Goal: Information Seeking & Learning: Learn about a topic

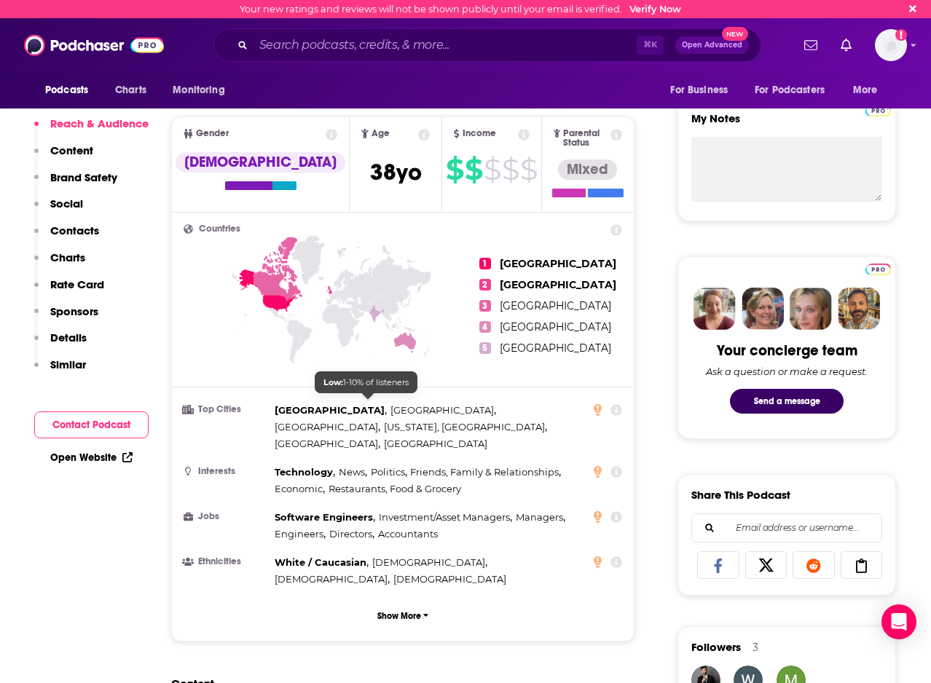
scroll to position [509, 0]
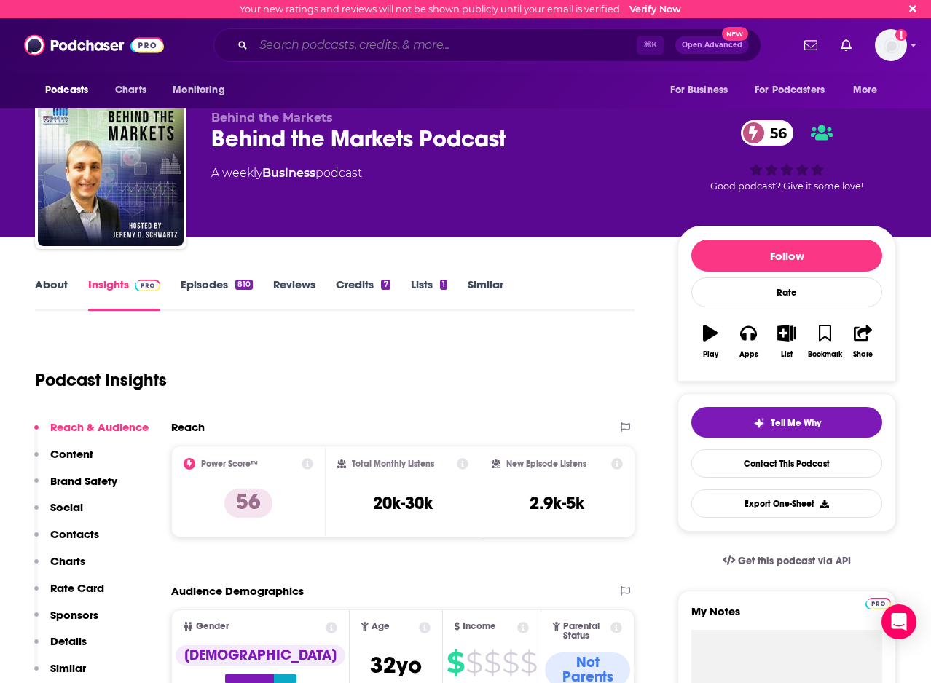
click at [334, 55] on input "Search podcasts, credits, & more..." at bounding box center [444, 45] width 383 height 23
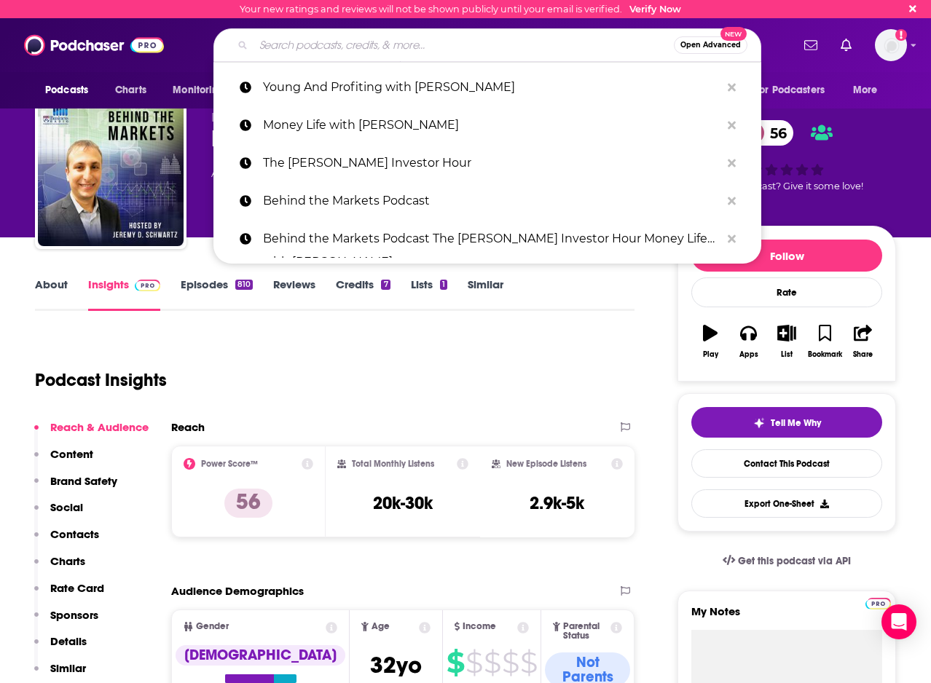
click at [334, 55] on input "Search podcasts, credits, & more..." at bounding box center [463, 45] width 420 height 23
paste input "Money Life with Chuck Jaffe"
type input "Money Life with Chuck Jaffe"
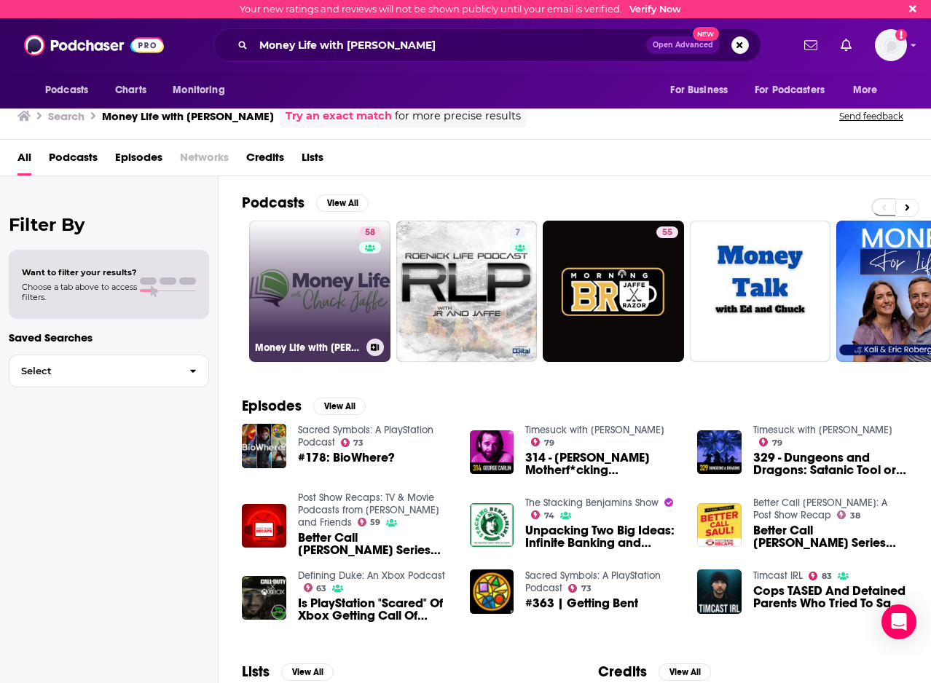
click at [273, 304] on link "58 Money Life with Chuck Jaffe" at bounding box center [319, 291] width 141 height 141
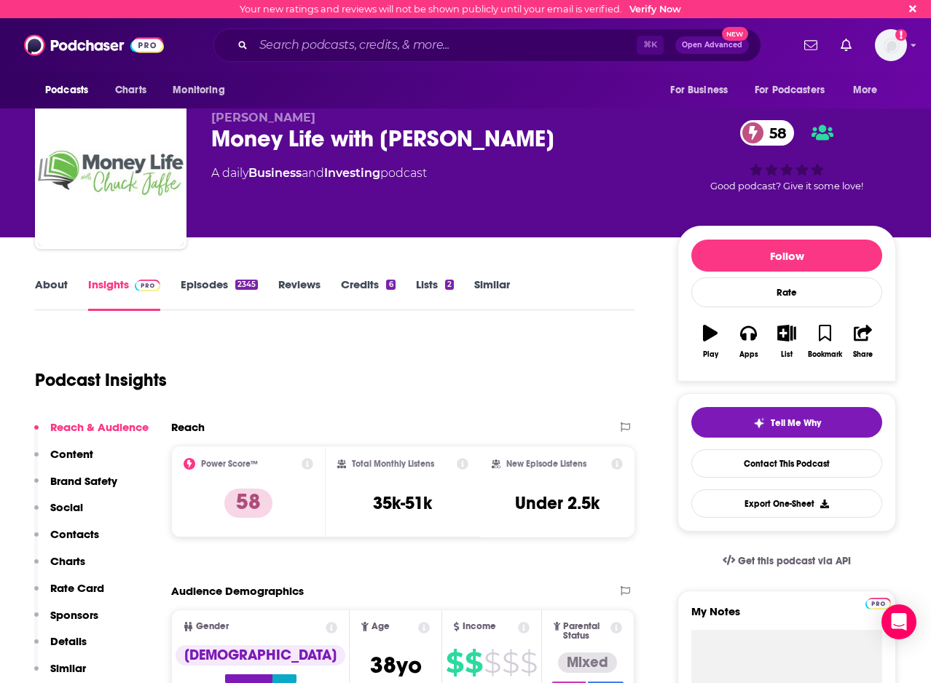
scroll to position [101, 0]
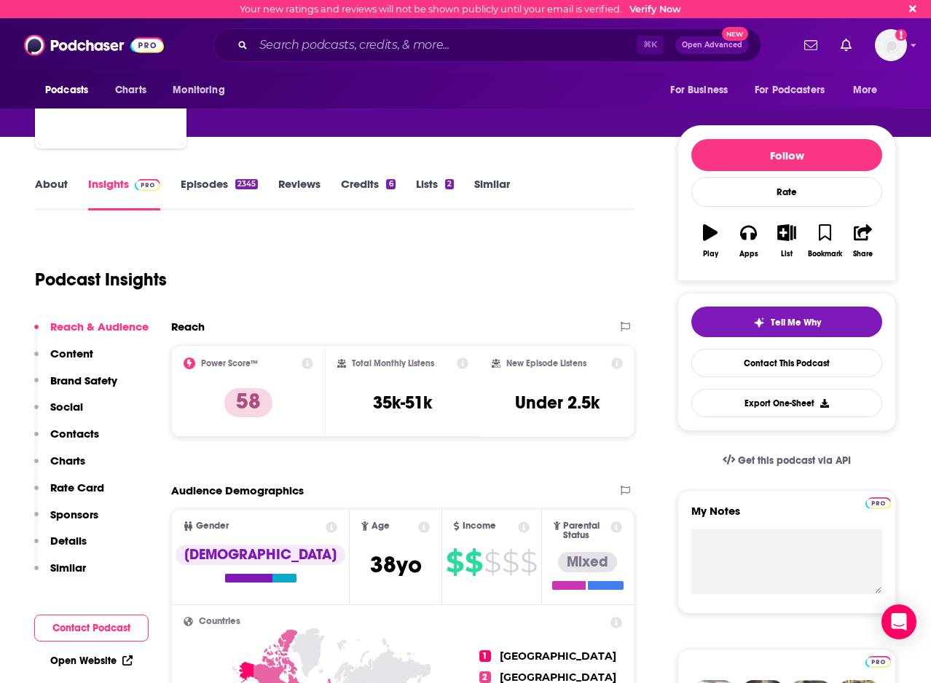
click at [221, 188] on link "Episodes 2345" at bounding box center [219, 194] width 77 height 34
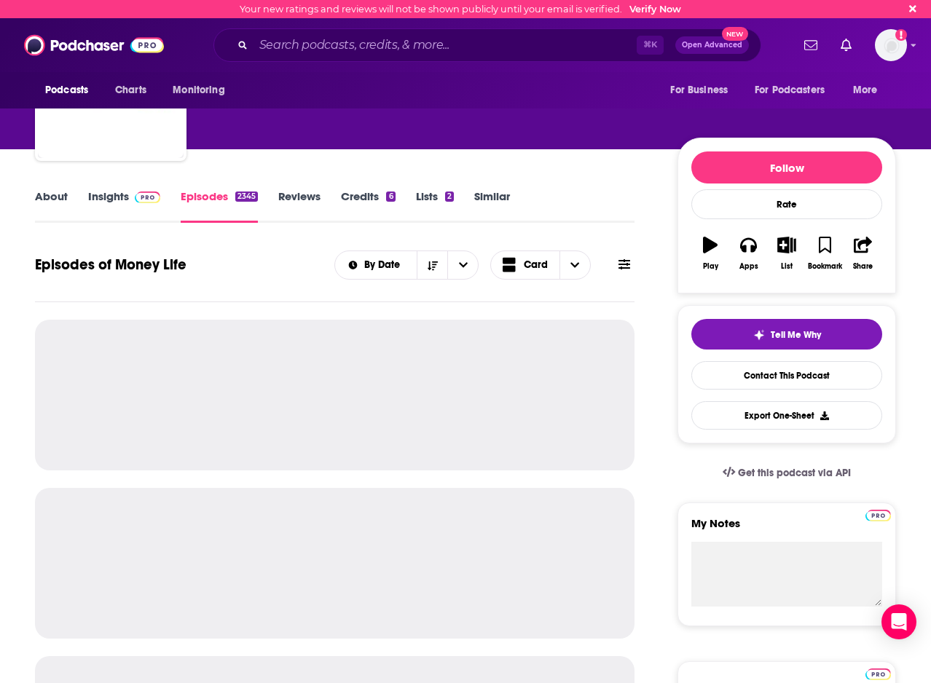
scroll to position [109, 0]
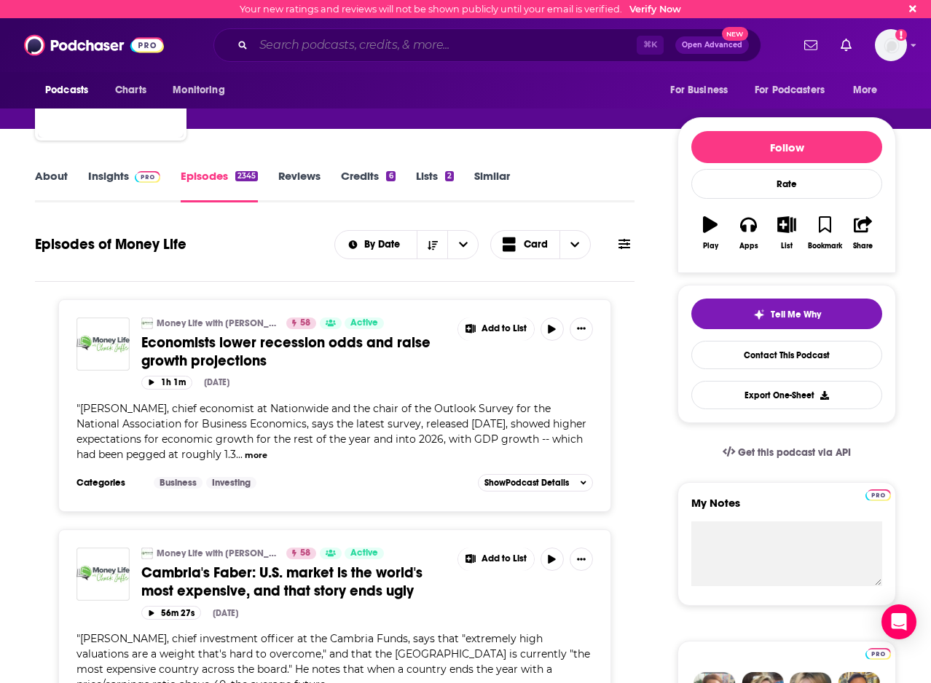
click at [340, 45] on input "Search podcasts, credits, & more..." at bounding box center [444, 45] width 383 height 23
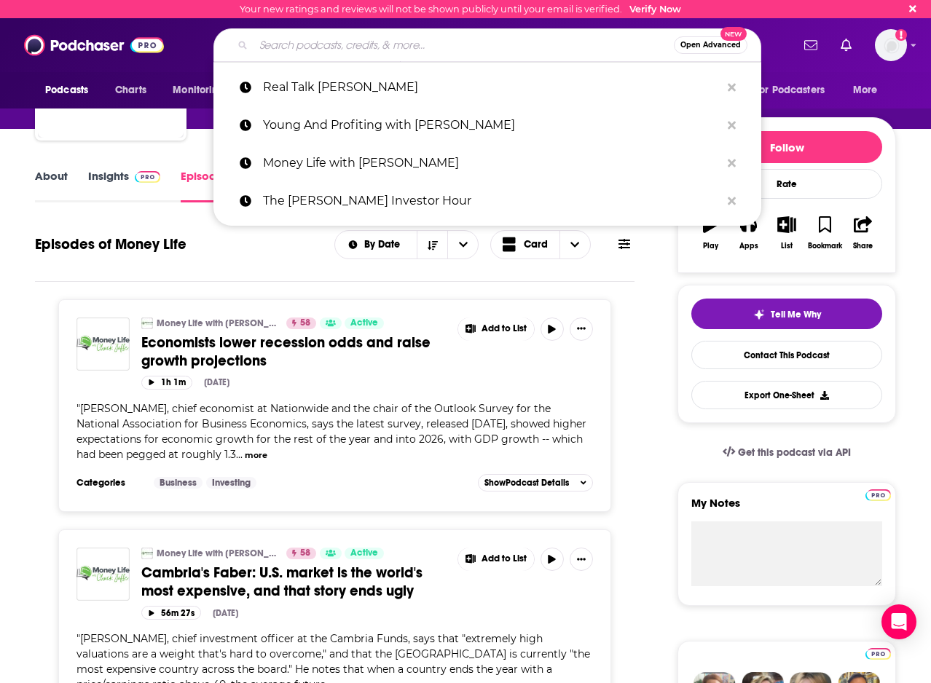
paste input "Behind the Markets Podcast"
type input "Behind the Markets Podcast"
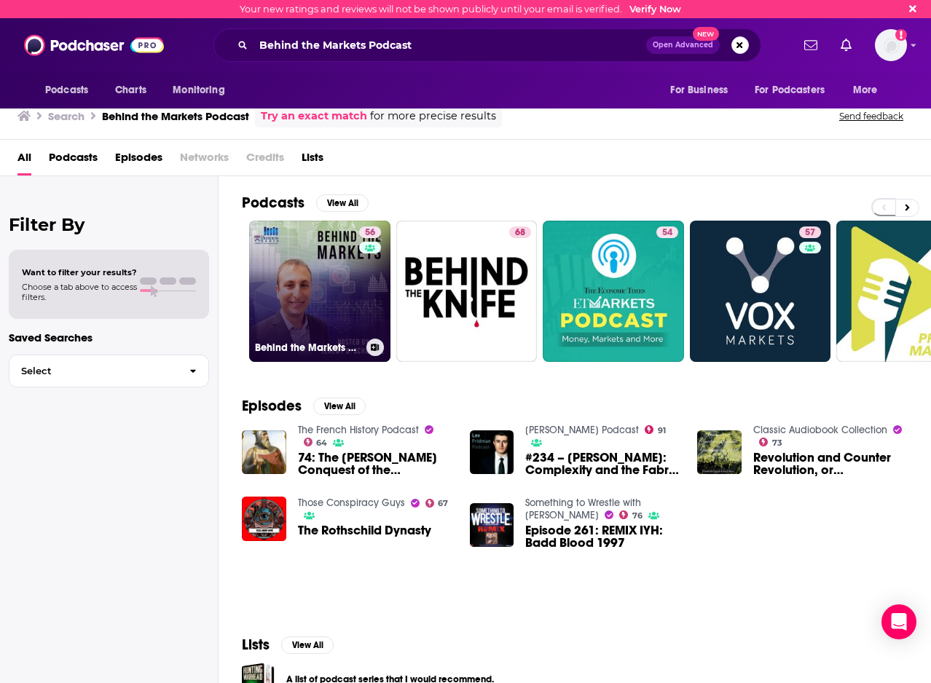
click at [311, 302] on link "56 Behind the Markets Podcast" at bounding box center [319, 291] width 141 height 141
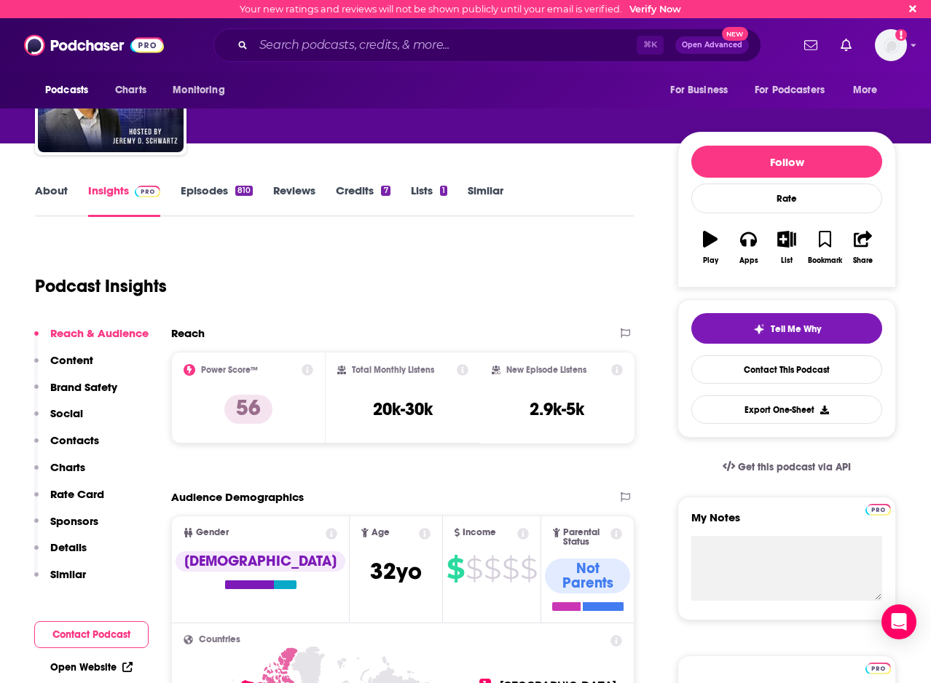
scroll to position [301, 0]
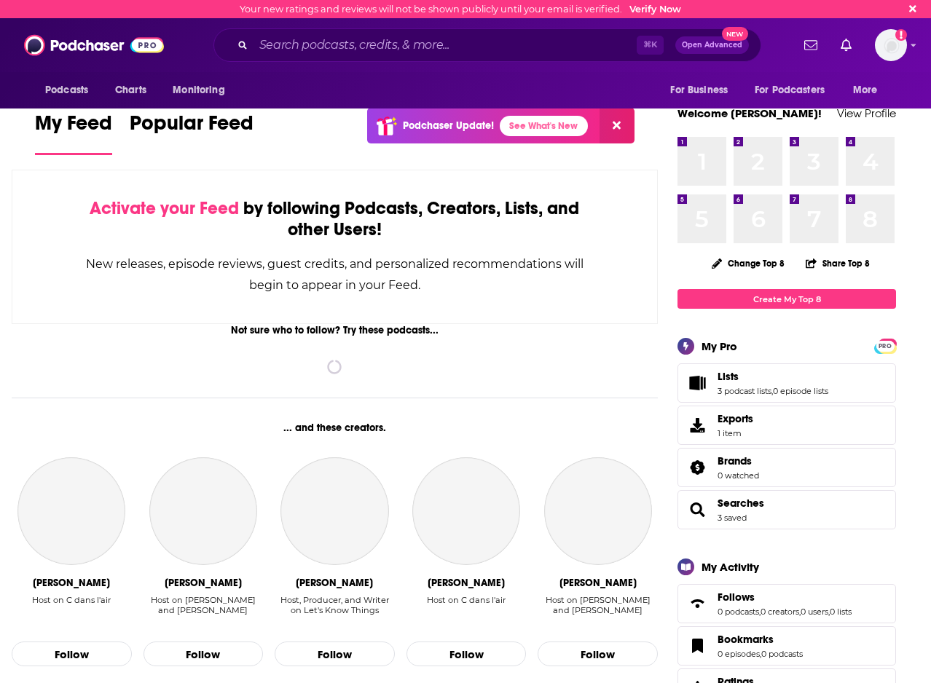
click at [288, 58] on div "⌘ K Open Advanced New" at bounding box center [487, 45] width 548 height 34
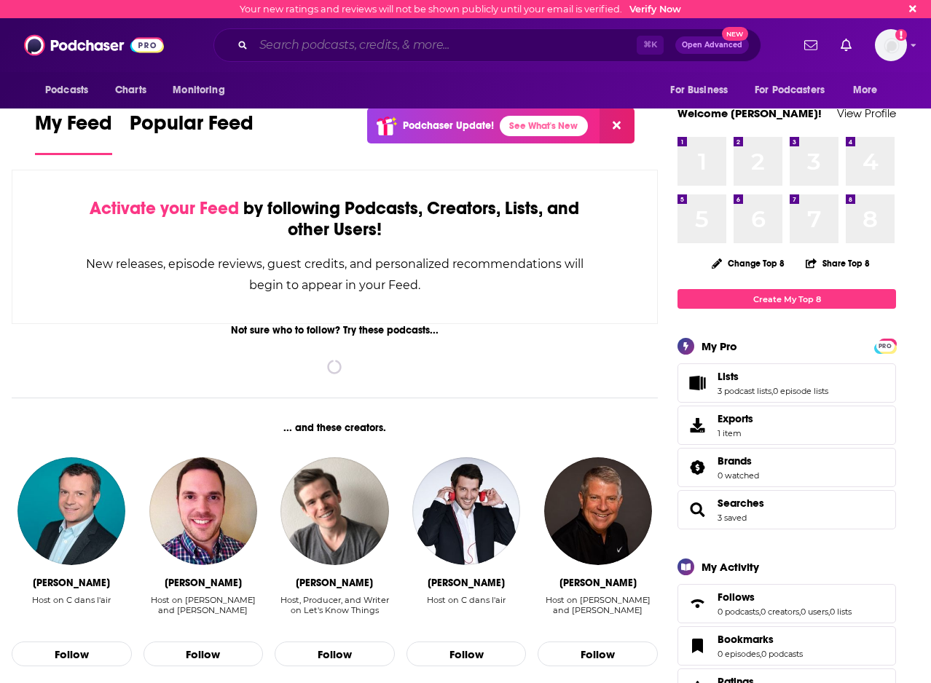
click at [273, 48] on input "Search podcasts, credits, & more..." at bounding box center [444, 45] width 383 height 23
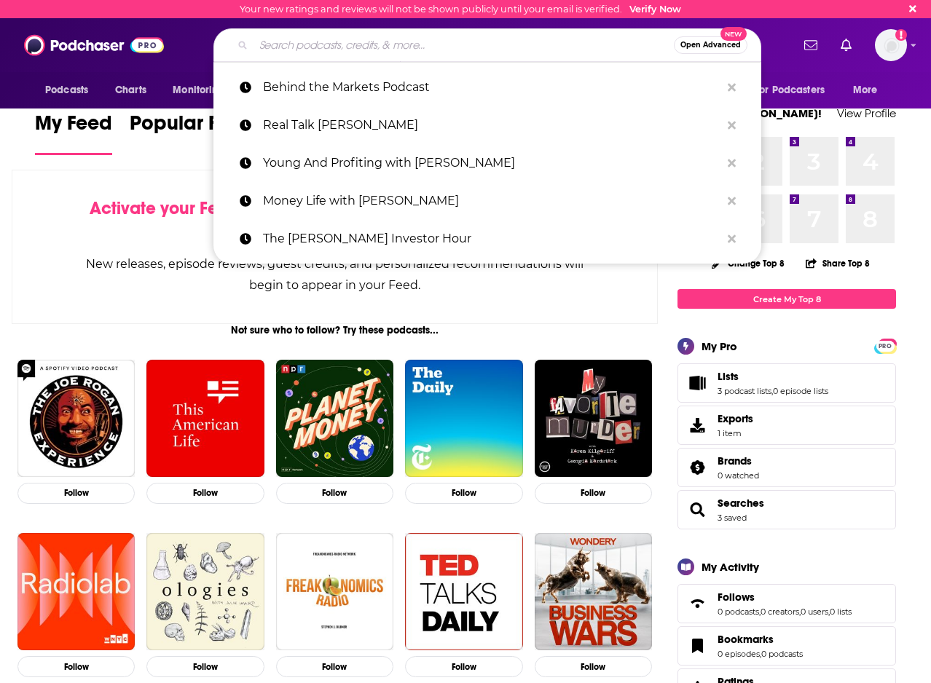
paste input "Behind the Markets Podcast"
type input "Behind the Markets Podcast"
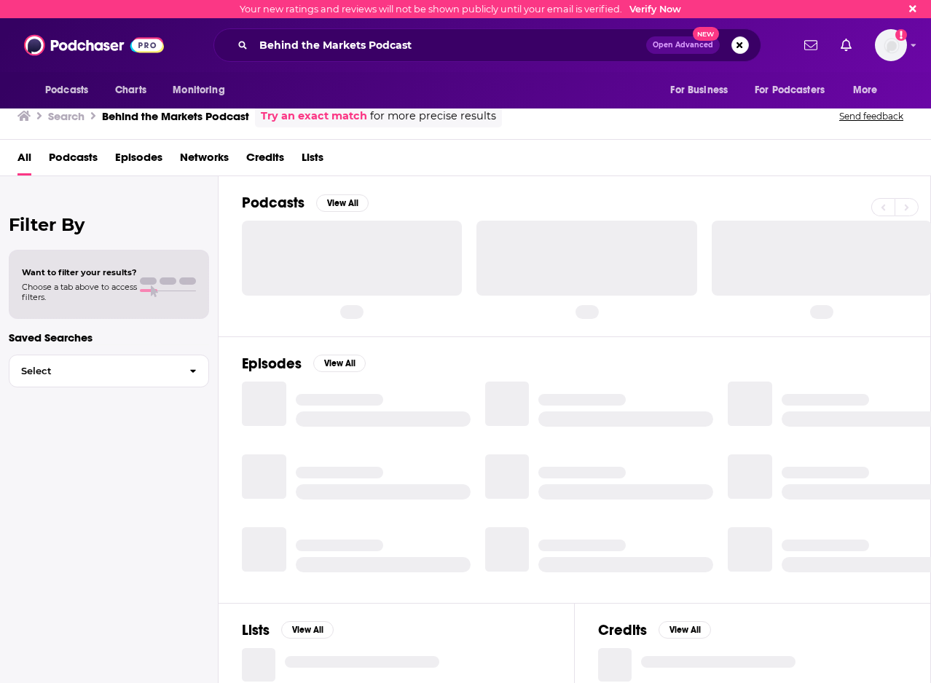
click at [331, 278] on div at bounding box center [352, 258] width 220 height 74
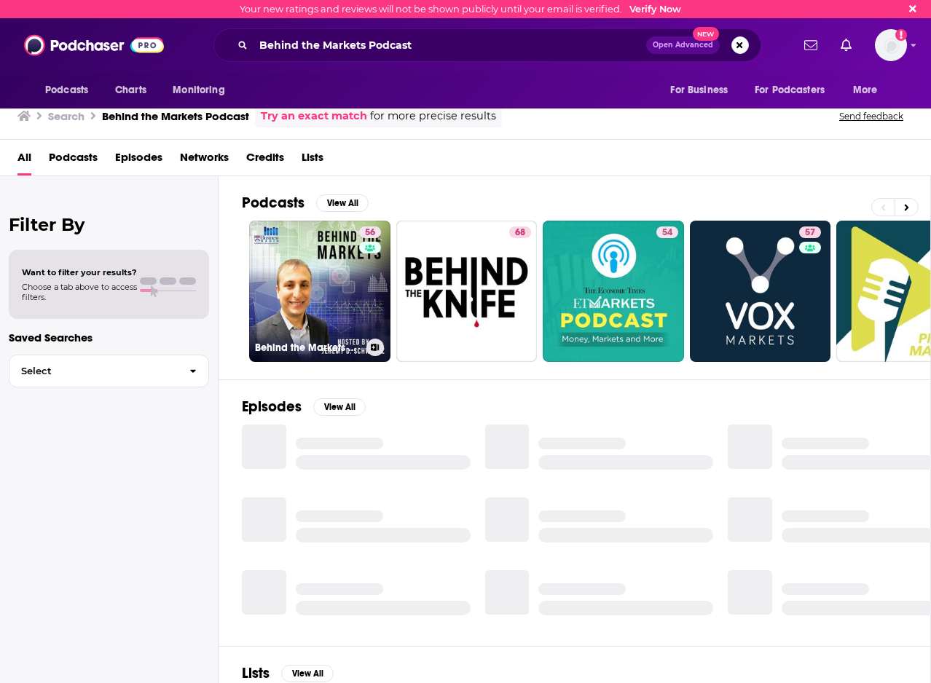
click at [325, 267] on link "56 Behind the Markets Podcast" at bounding box center [319, 291] width 141 height 141
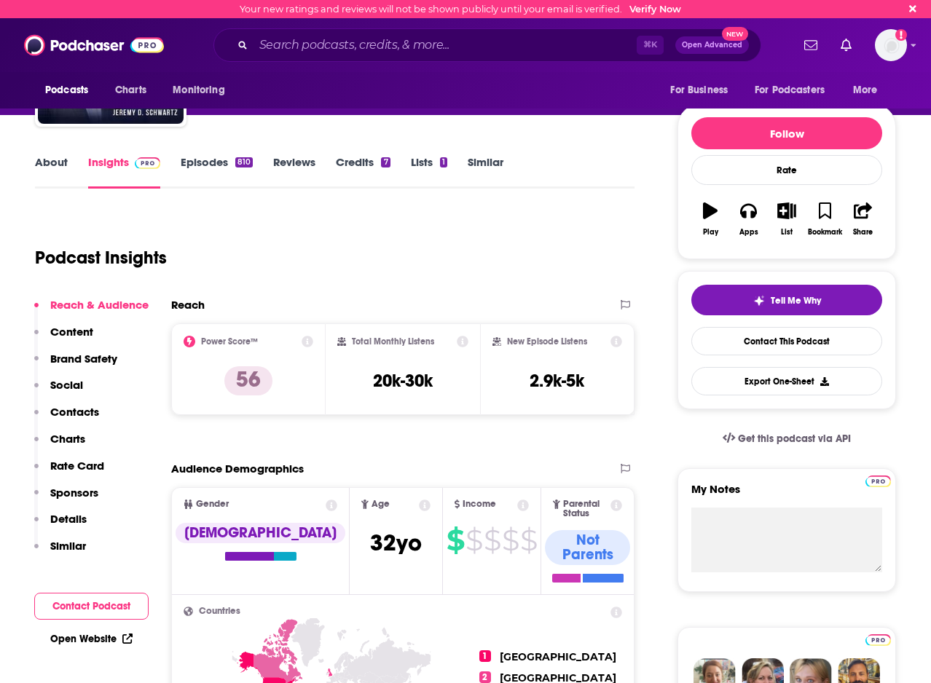
scroll to position [125, 0]
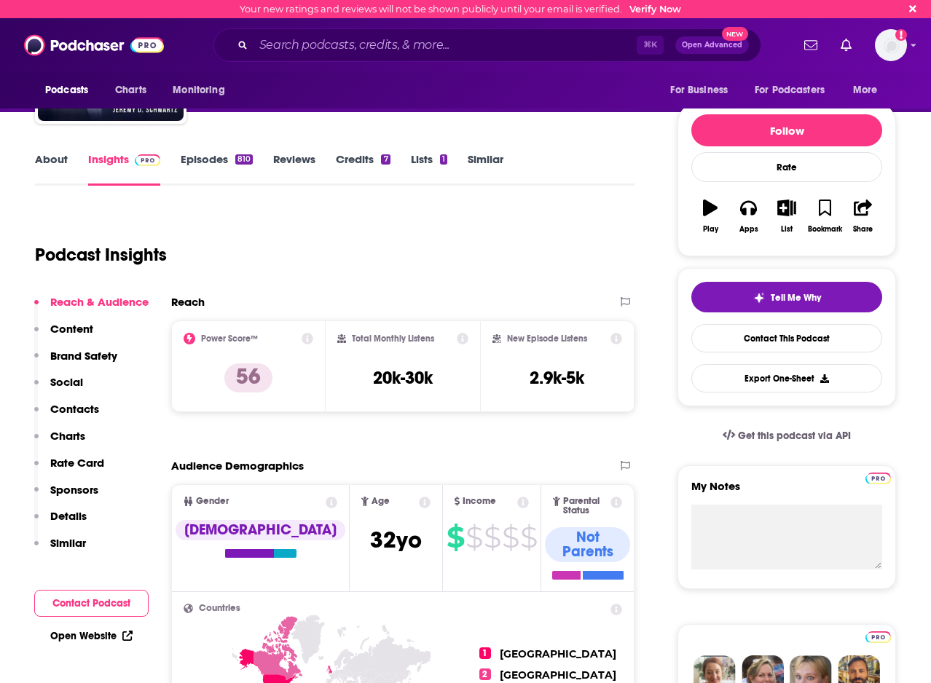
click at [213, 171] on link "Episodes 810" at bounding box center [217, 169] width 72 height 34
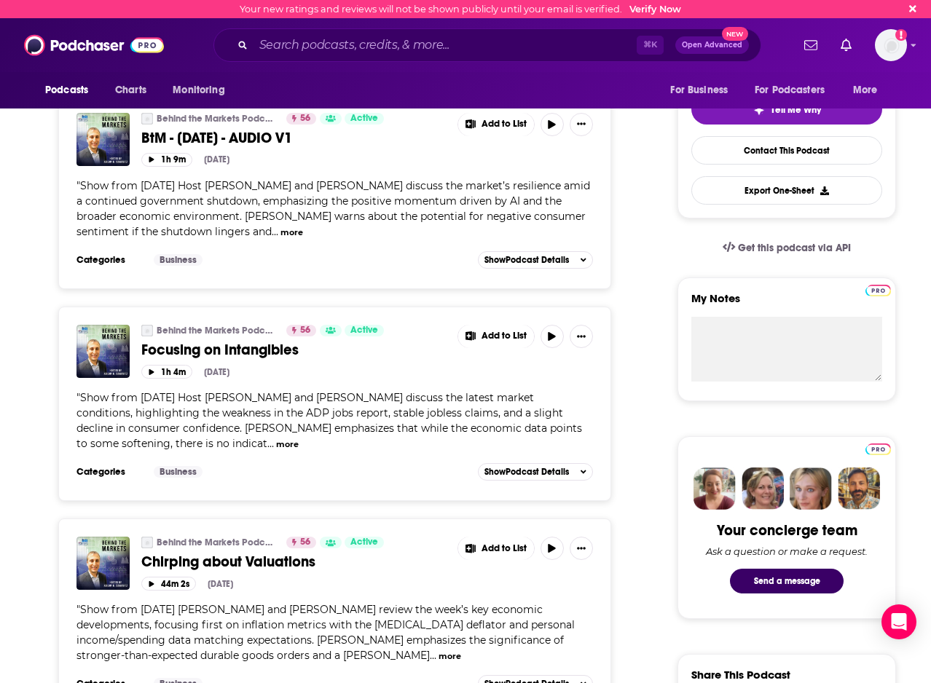
scroll to position [315, 0]
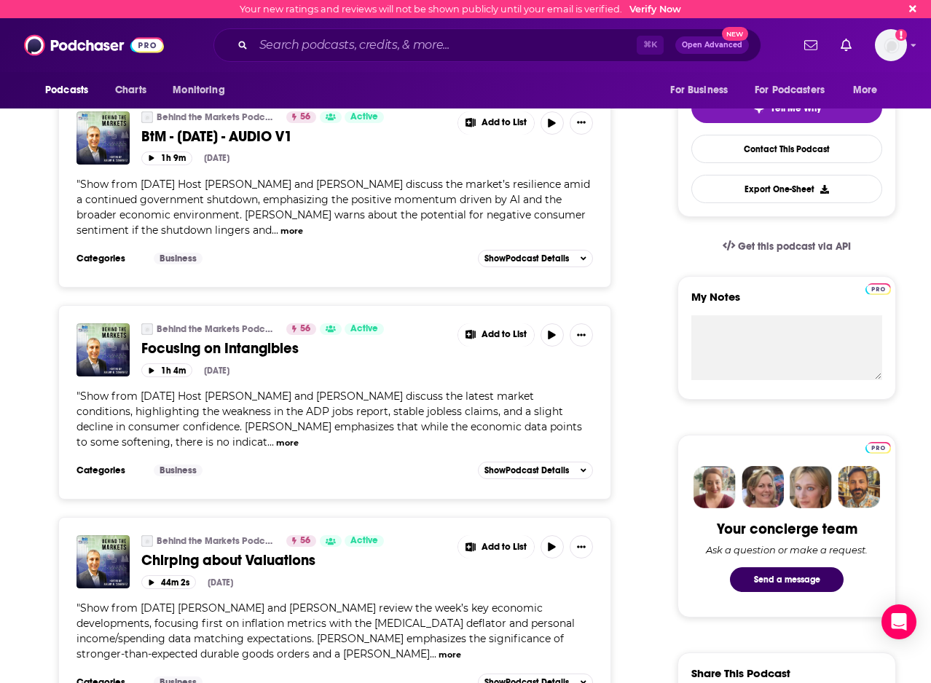
click at [276, 443] on button "more" at bounding box center [287, 443] width 23 height 12
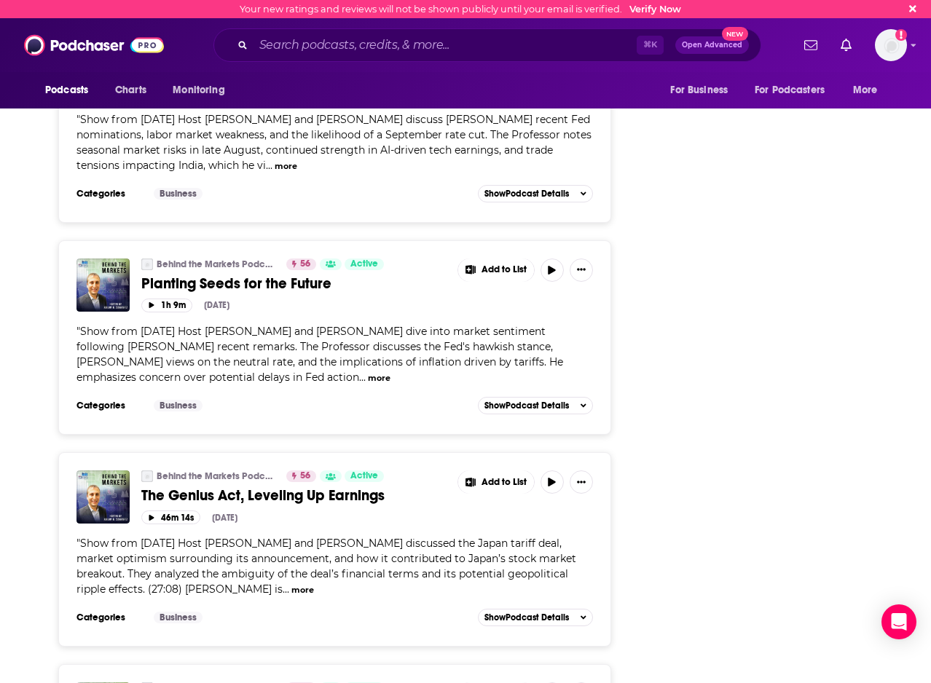
scroll to position [3041, 0]
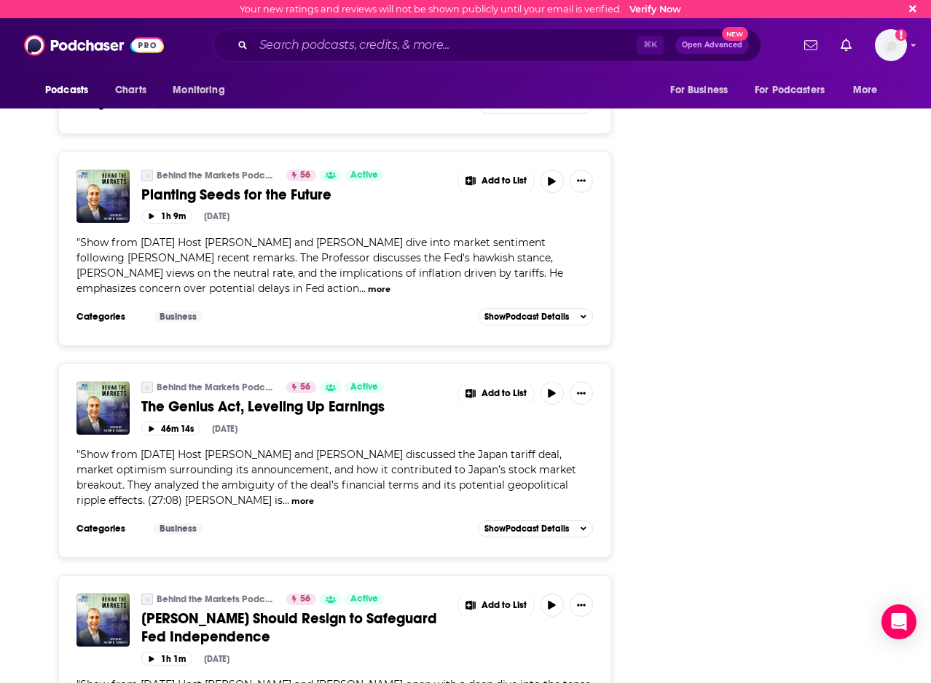
click at [291, 495] on button "more" at bounding box center [302, 501] width 23 height 12
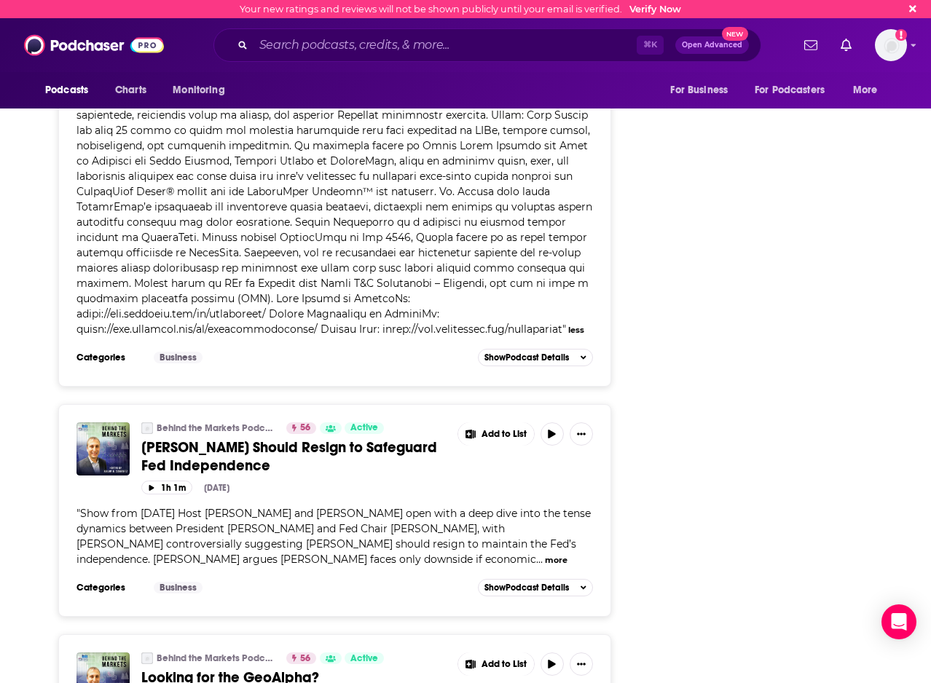
scroll to position [3649, 0]
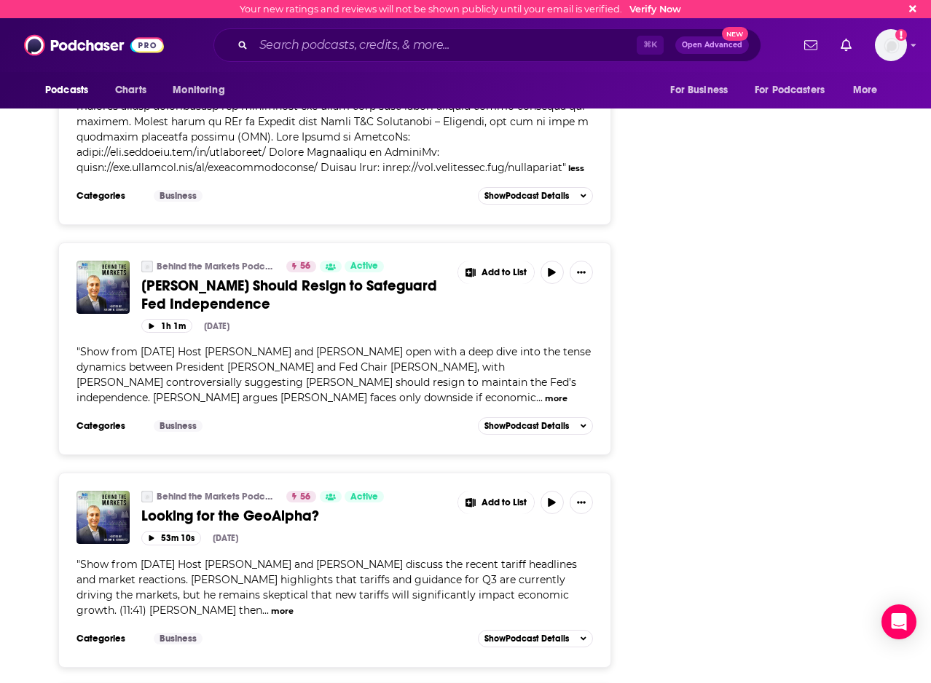
click at [545, 393] on button "more" at bounding box center [556, 399] width 23 height 12
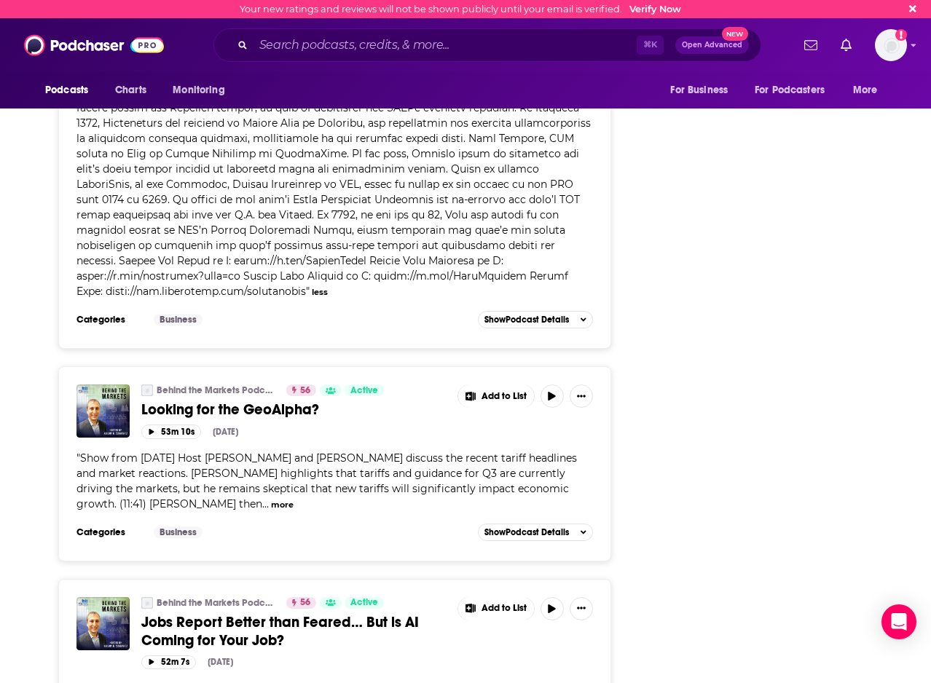
scroll to position [4179, 0]
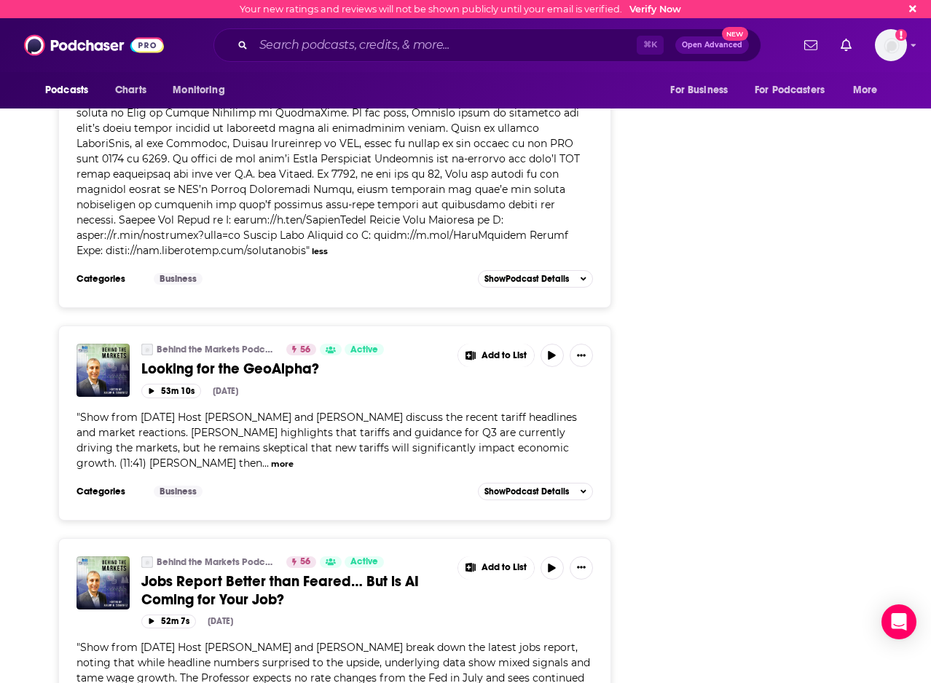
click at [271, 458] on button "more" at bounding box center [282, 464] width 23 height 12
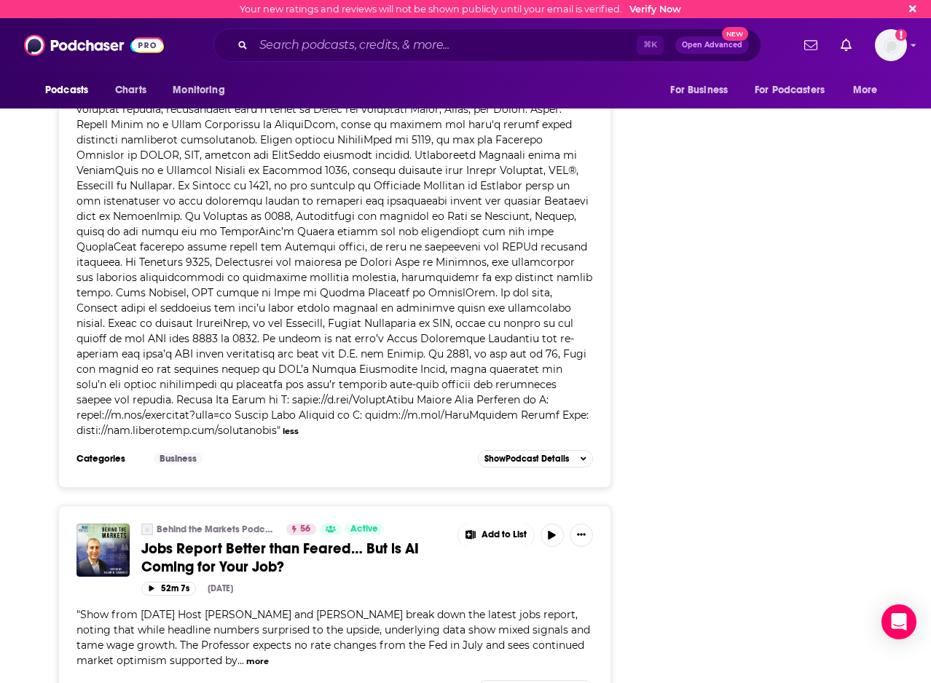
scroll to position [4764, 0]
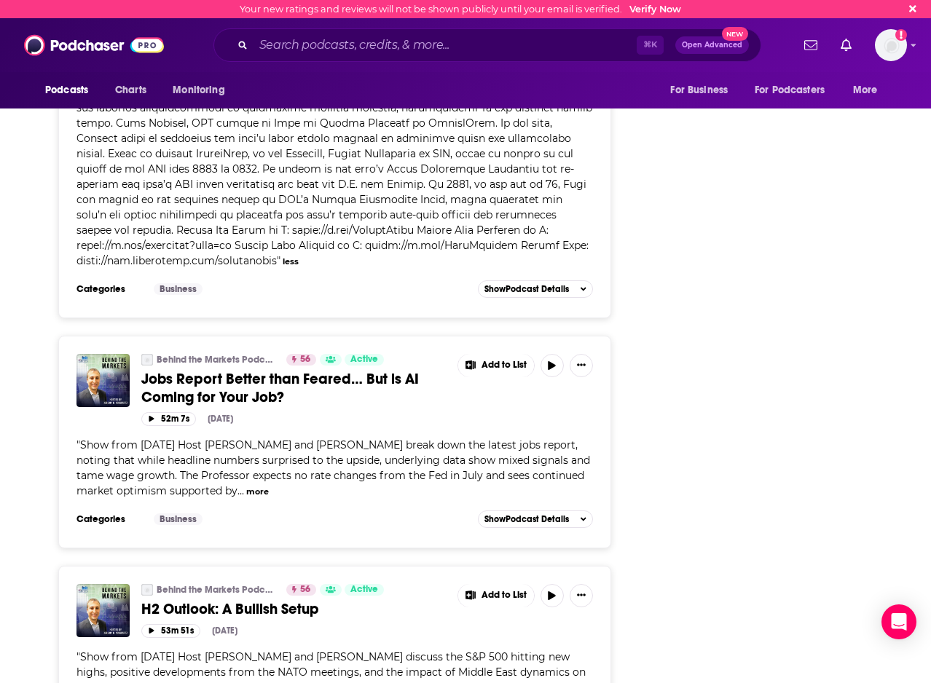
click at [269, 486] on button "more" at bounding box center [257, 492] width 23 height 12
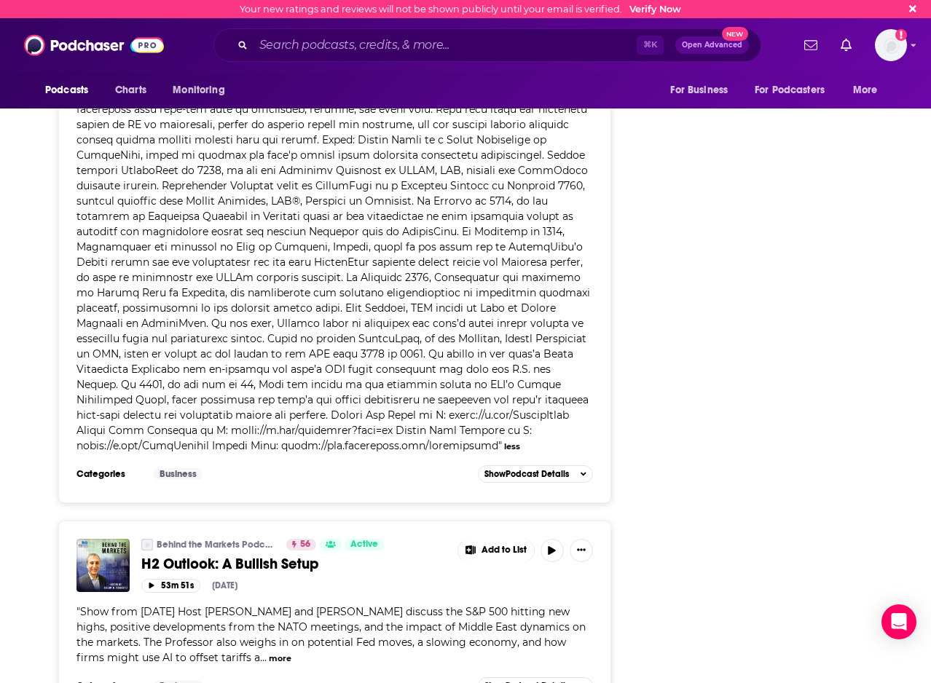
scroll to position [5322, 0]
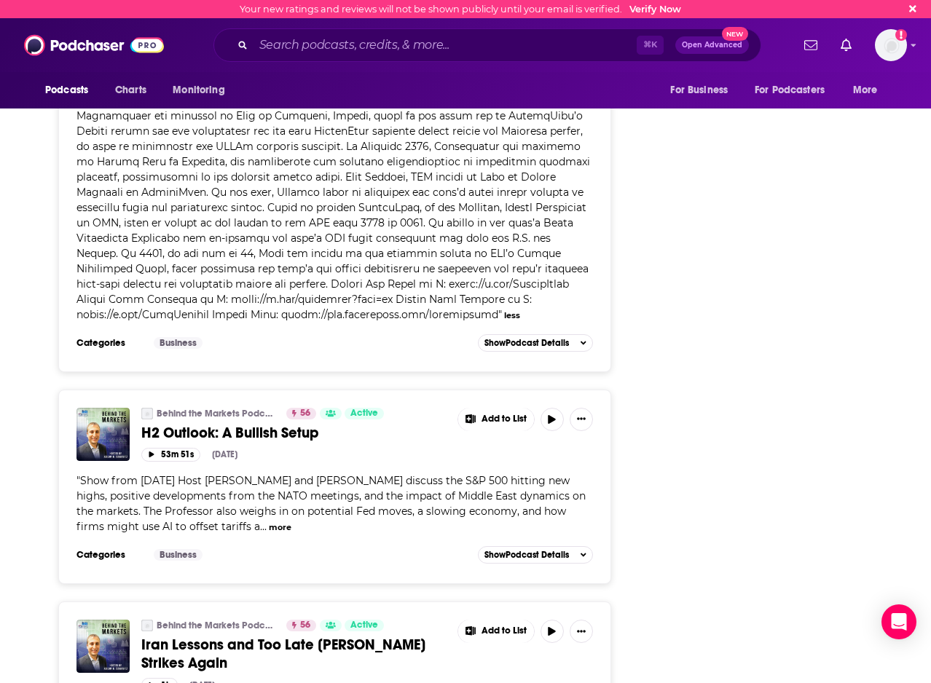
click at [269, 527] on button "more" at bounding box center [280, 527] width 23 height 12
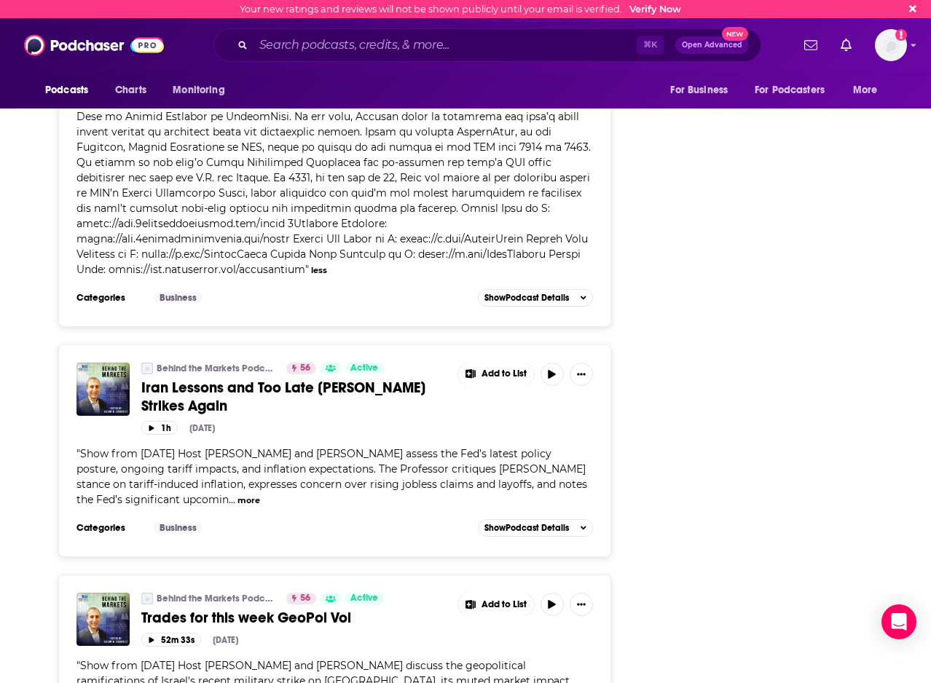
scroll to position [6232, 0]
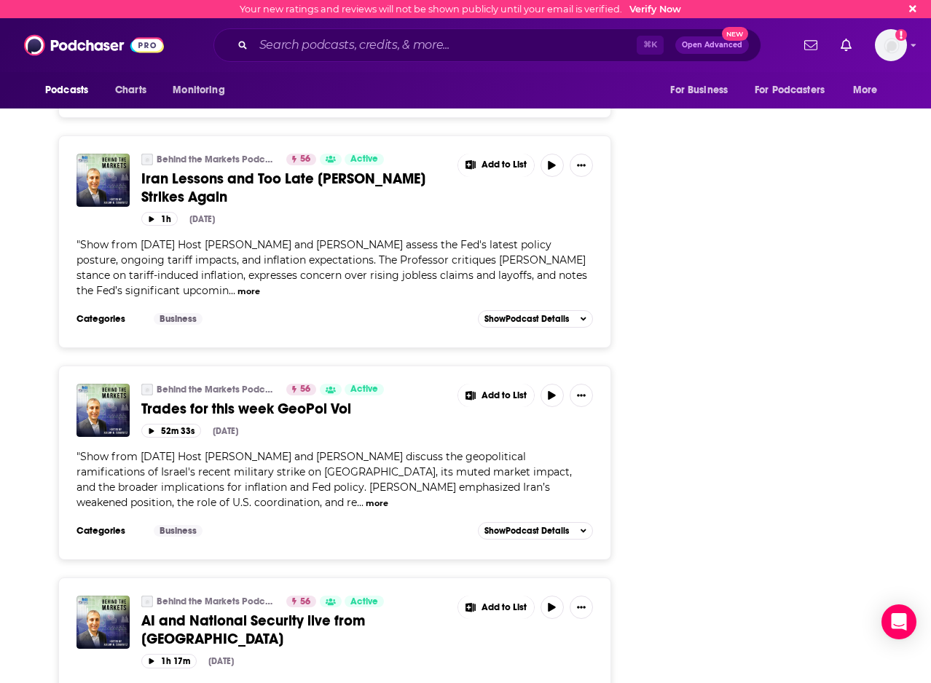
click at [366, 508] on button "more" at bounding box center [377, 503] width 23 height 12
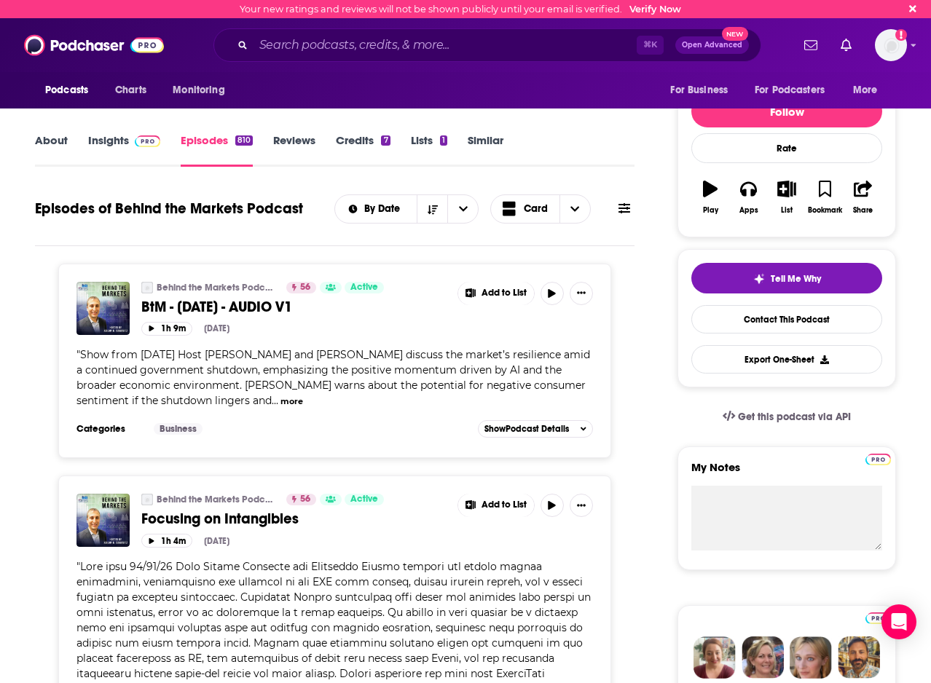
scroll to position [0, 0]
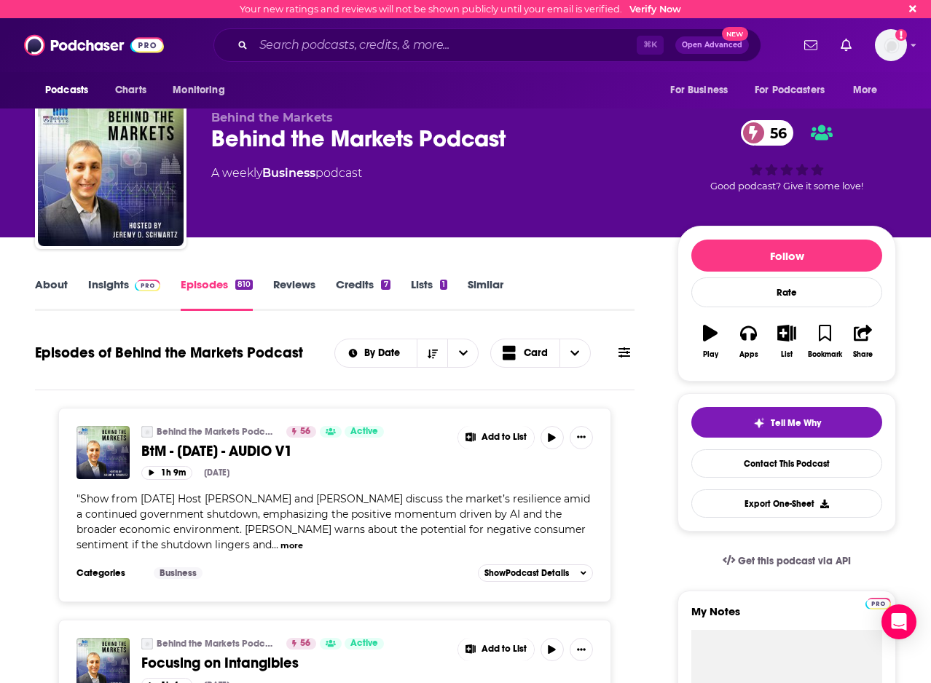
click at [351, 295] on link "Credits 7" at bounding box center [363, 294] width 54 height 34
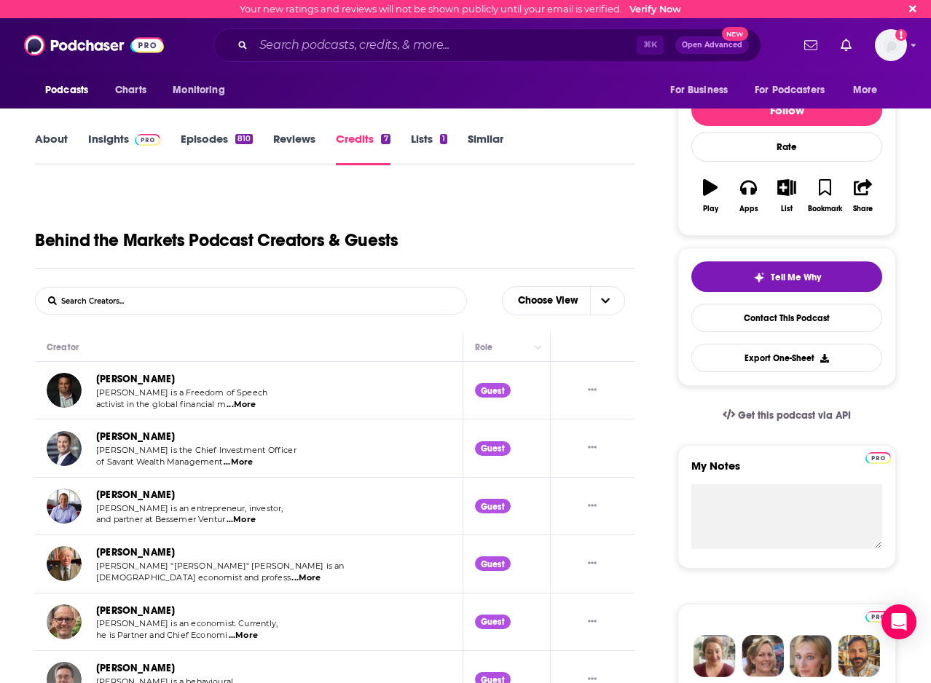
scroll to position [149, 0]
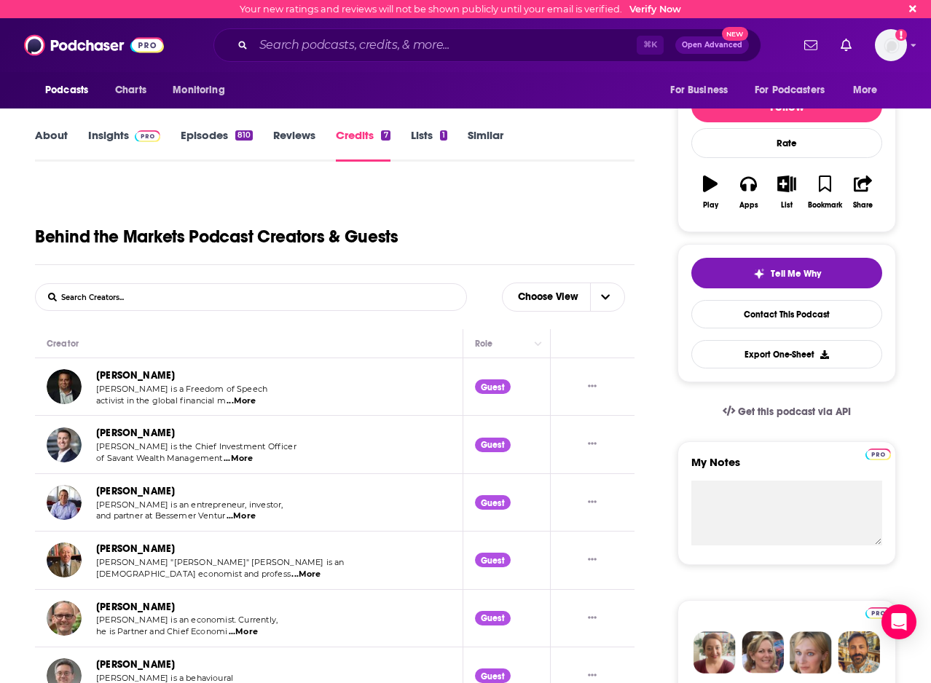
click at [245, 401] on span "...More" at bounding box center [240, 401] width 29 height 12
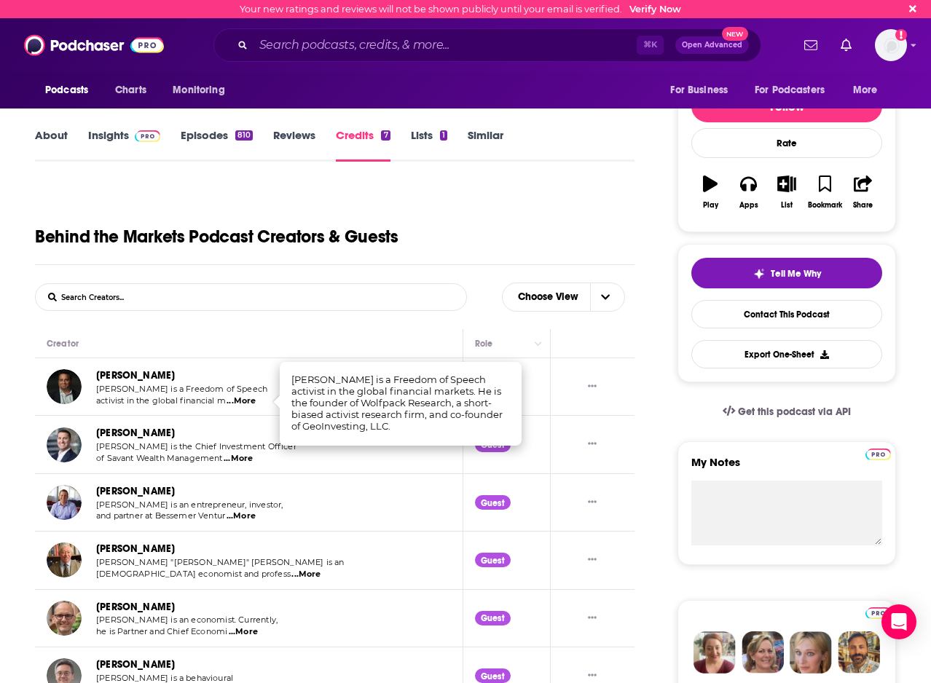
click at [232, 457] on span "...More" at bounding box center [238, 459] width 29 height 12
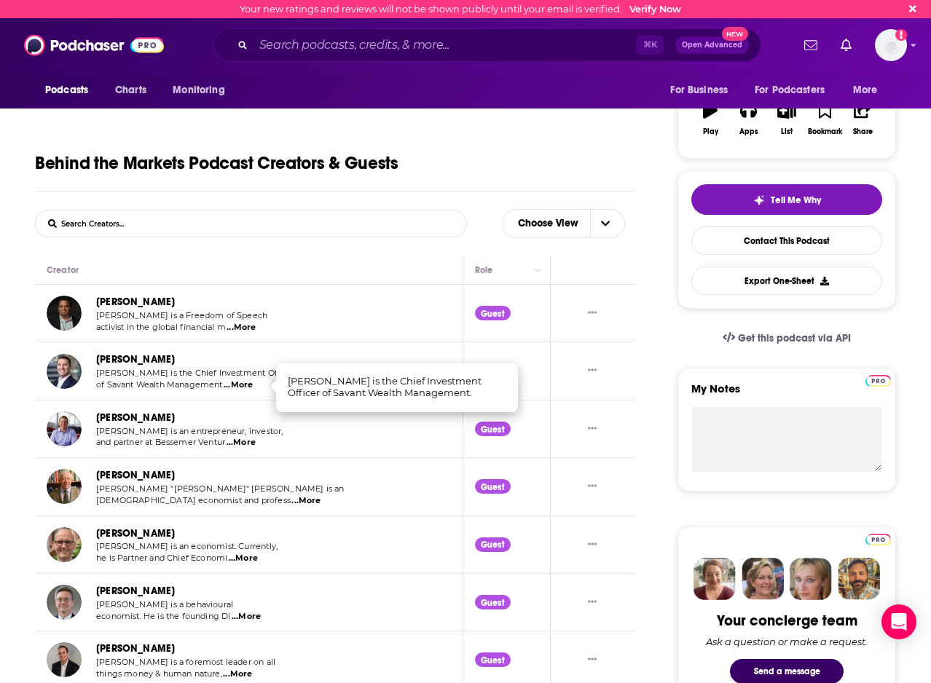
scroll to position [226, 0]
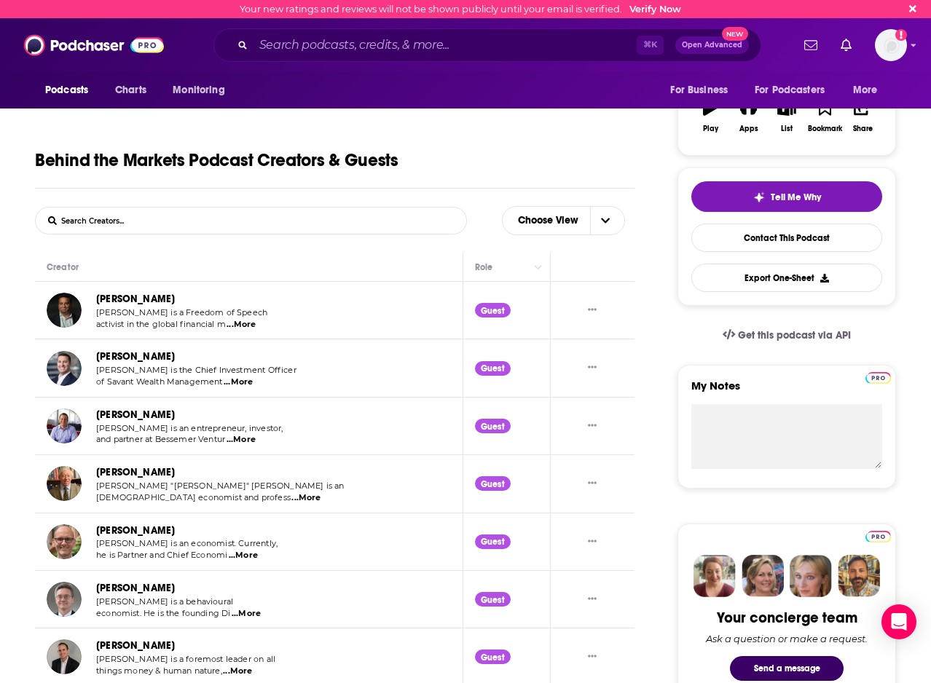
click at [291, 503] on span "...More" at bounding box center [305, 498] width 29 height 12
click at [236, 557] on span "...More" at bounding box center [243, 556] width 29 height 12
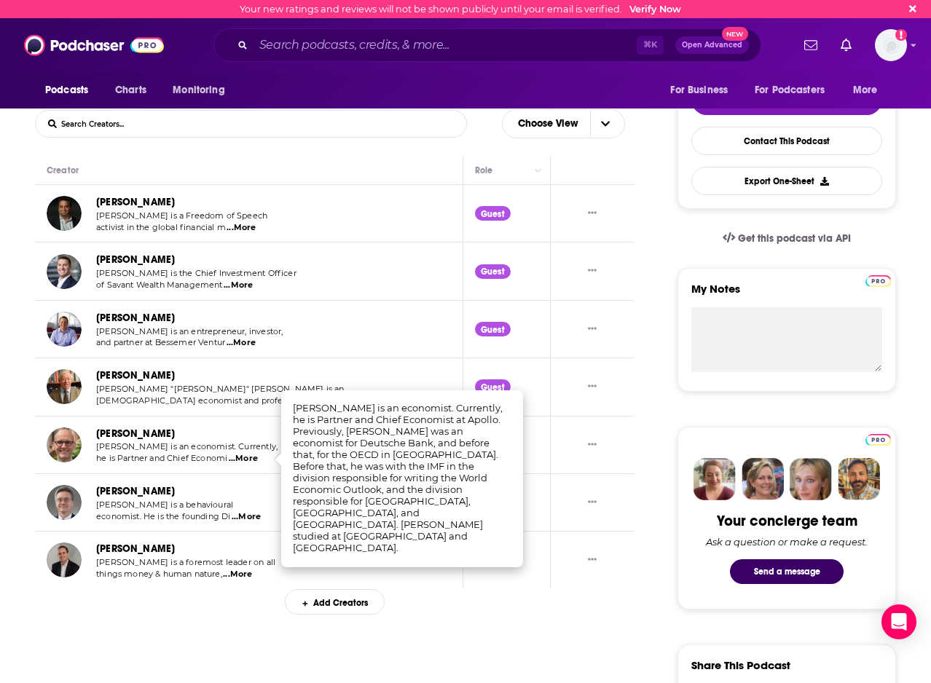
scroll to position [338, 0]
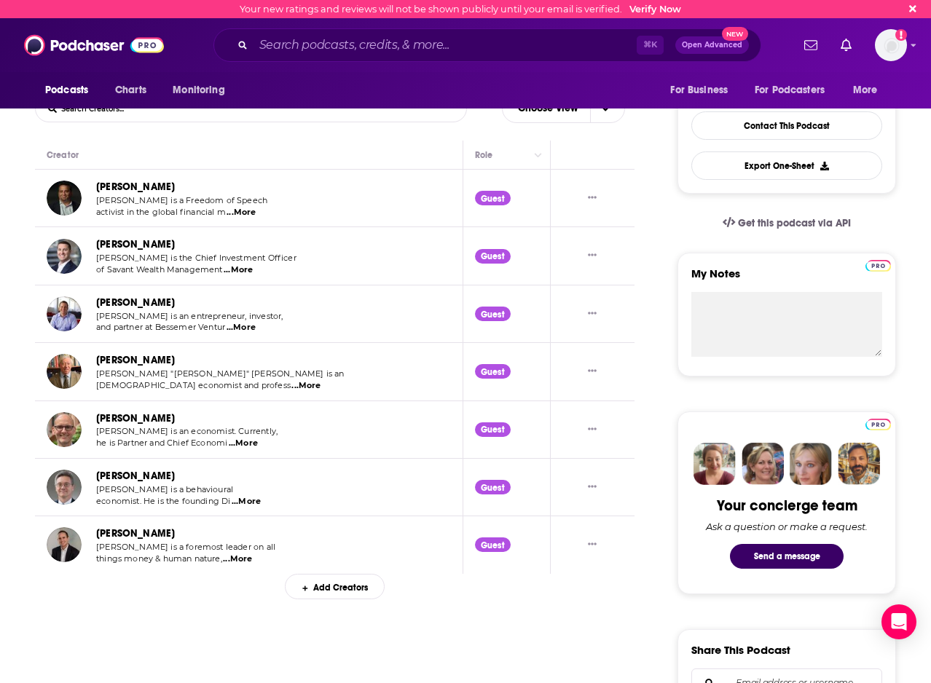
click at [239, 556] on span "...More" at bounding box center [237, 560] width 29 height 12
drag, startPoint x: 323, startPoint y: 594, endPoint x: 221, endPoint y: 514, distance: 128.6
click at [163, 478] on div "Kevin Volpp" at bounding box center [182, 476] width 173 height 17
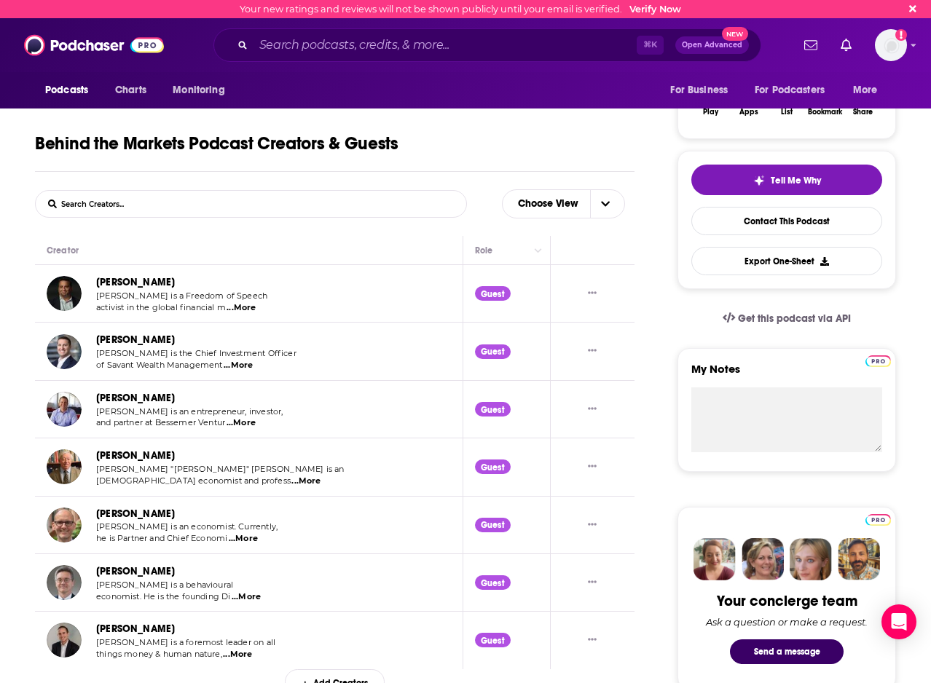
scroll to position [241, 0]
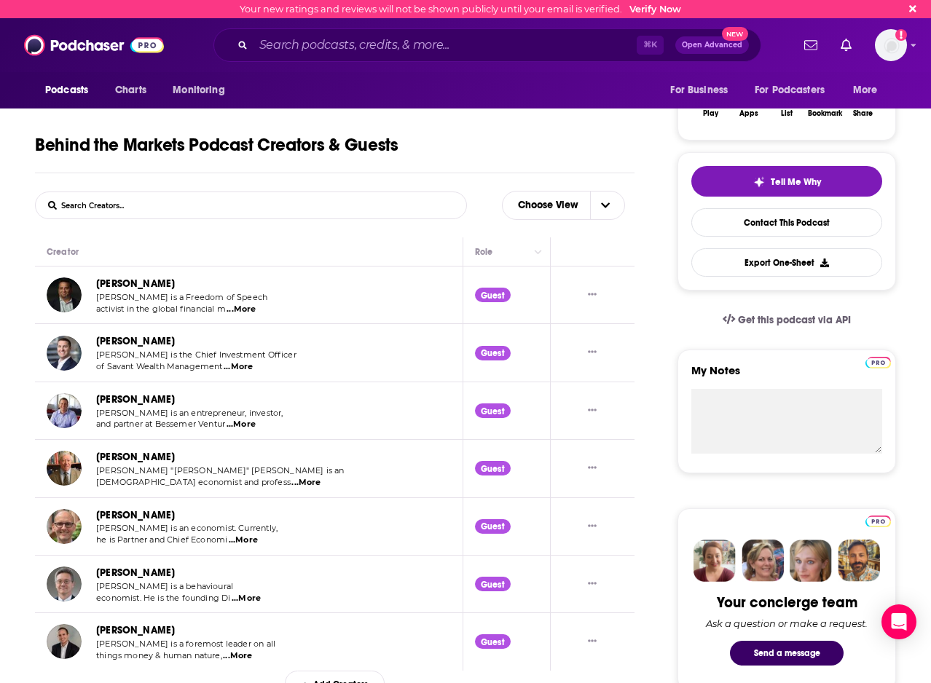
click at [250, 426] on span "...More" at bounding box center [240, 425] width 29 height 12
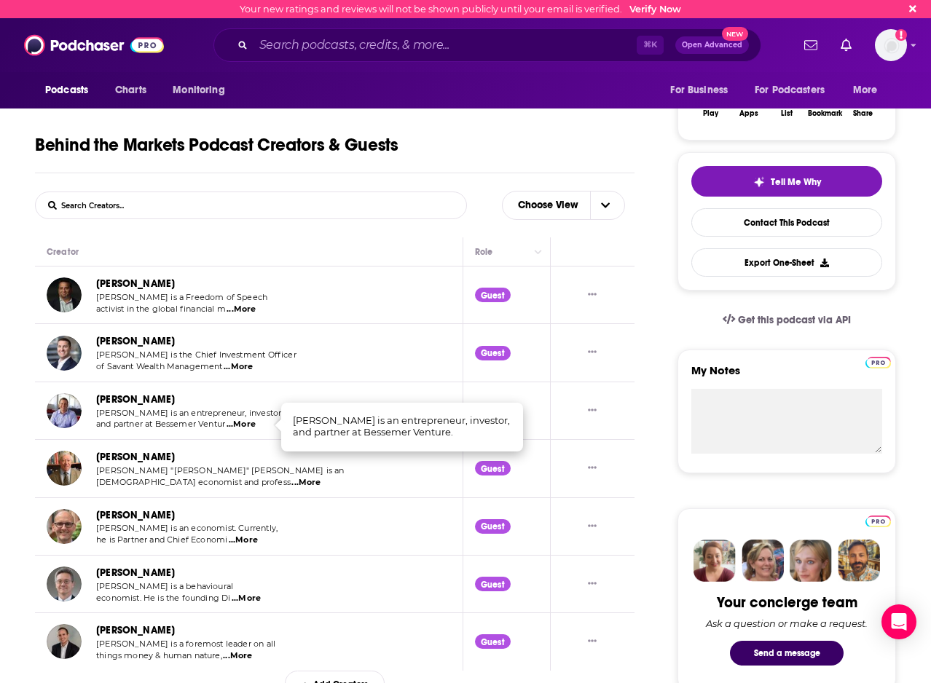
click at [234, 310] on span "...More" at bounding box center [240, 310] width 29 height 12
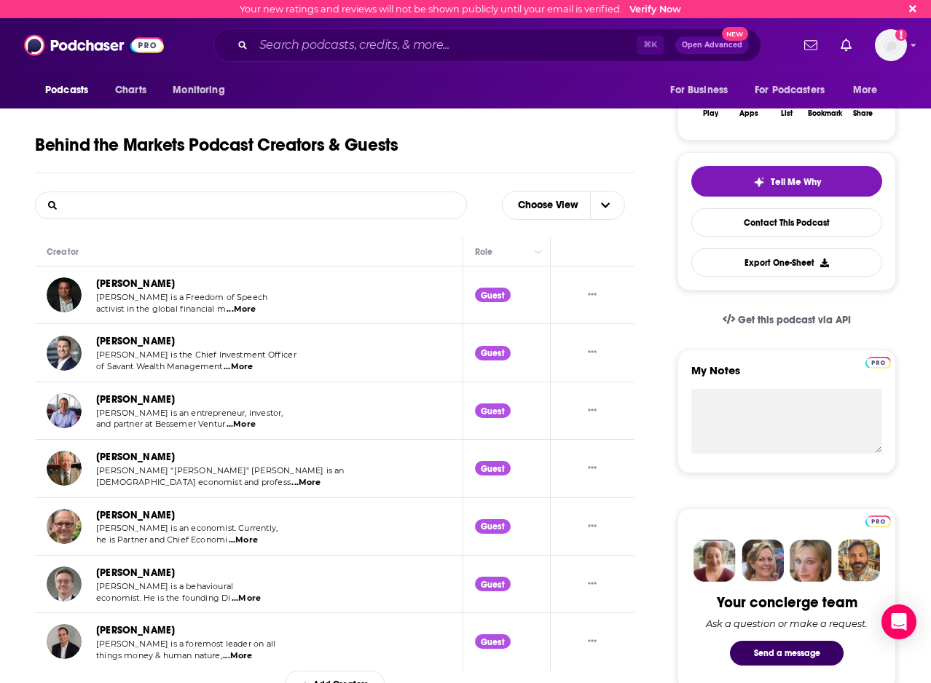
click at [166, 200] on input "List Search Input" at bounding box center [112, 205] width 152 height 26
type input "bran"
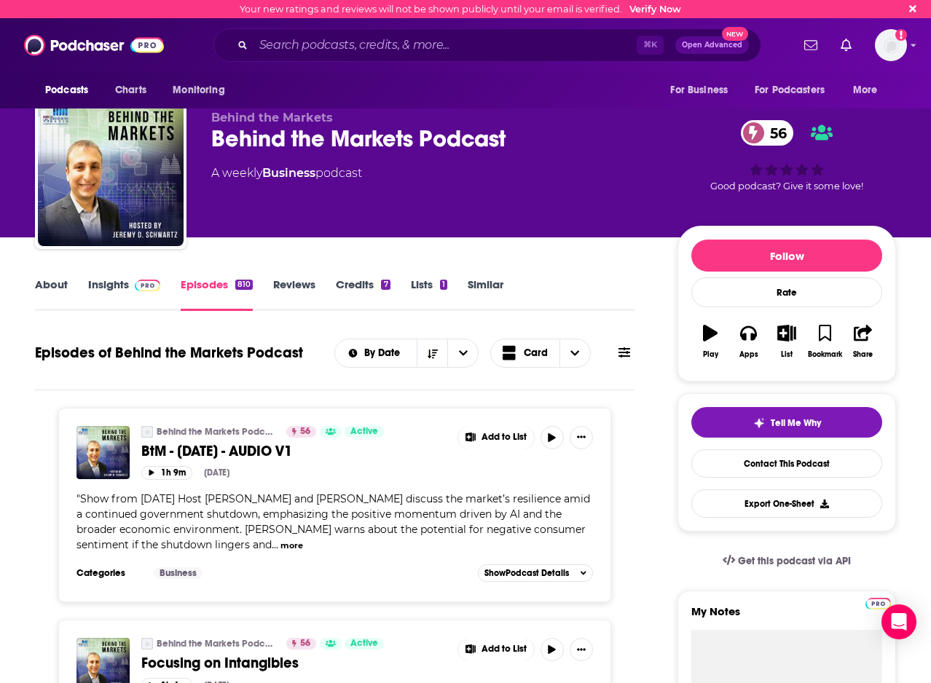
click at [616, 355] on button at bounding box center [624, 352] width 20 height 15
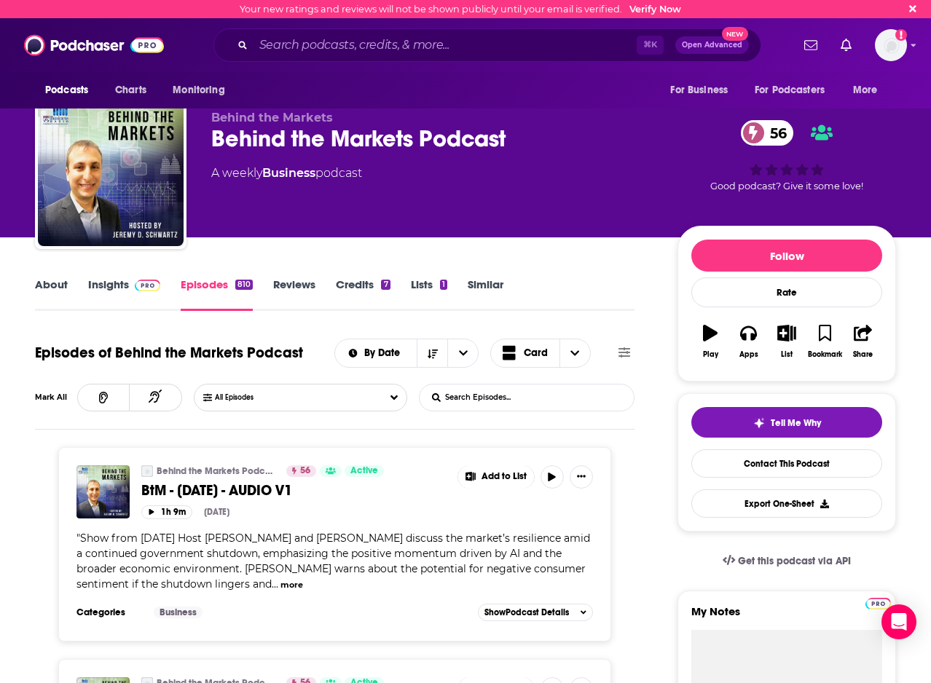
click at [440, 397] on input "List Search Input" at bounding box center [495, 398] width 152 height 26
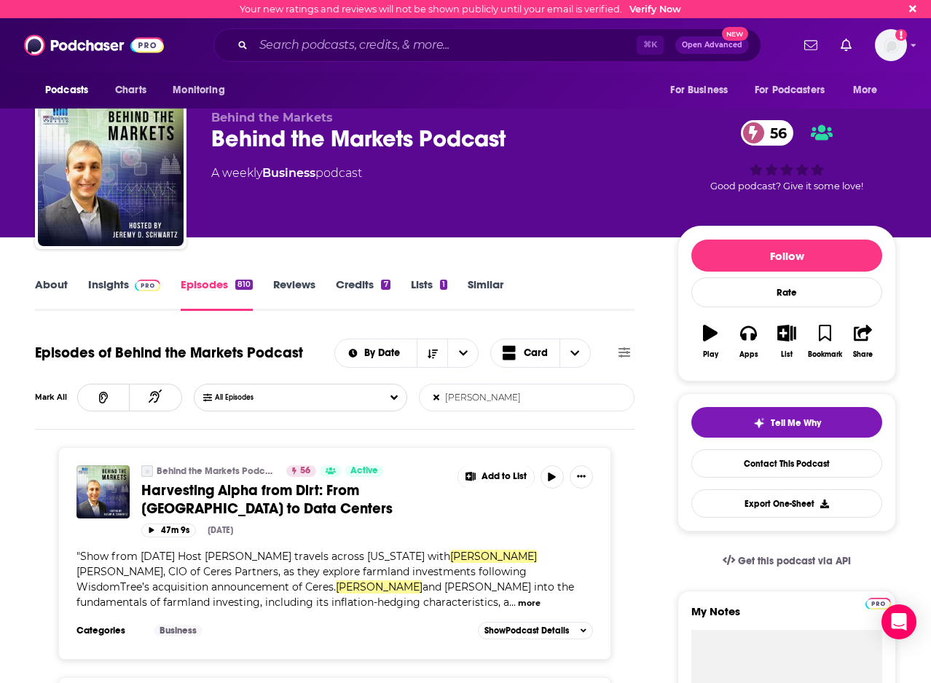
type input "brandon"
click at [261, 606] on span "" Show from 01/09/25 Host Jeremy Schwartz travels across Indiana with Brandon Z…" at bounding box center [324, 579] width 497 height 59
click at [518, 604] on button "more" at bounding box center [529, 603] width 23 height 12
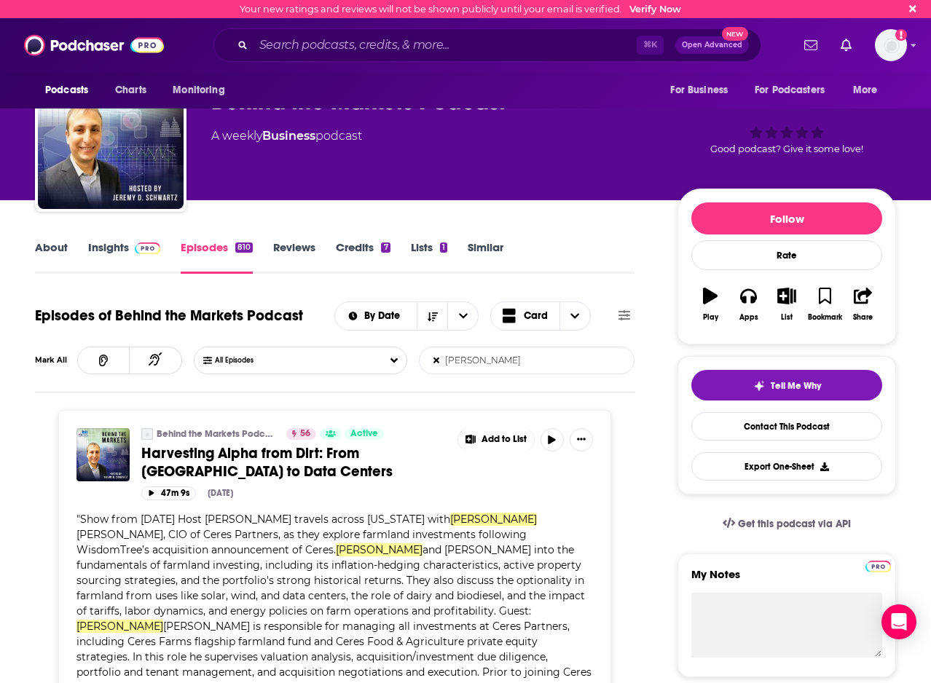
scroll to position [42, 0]
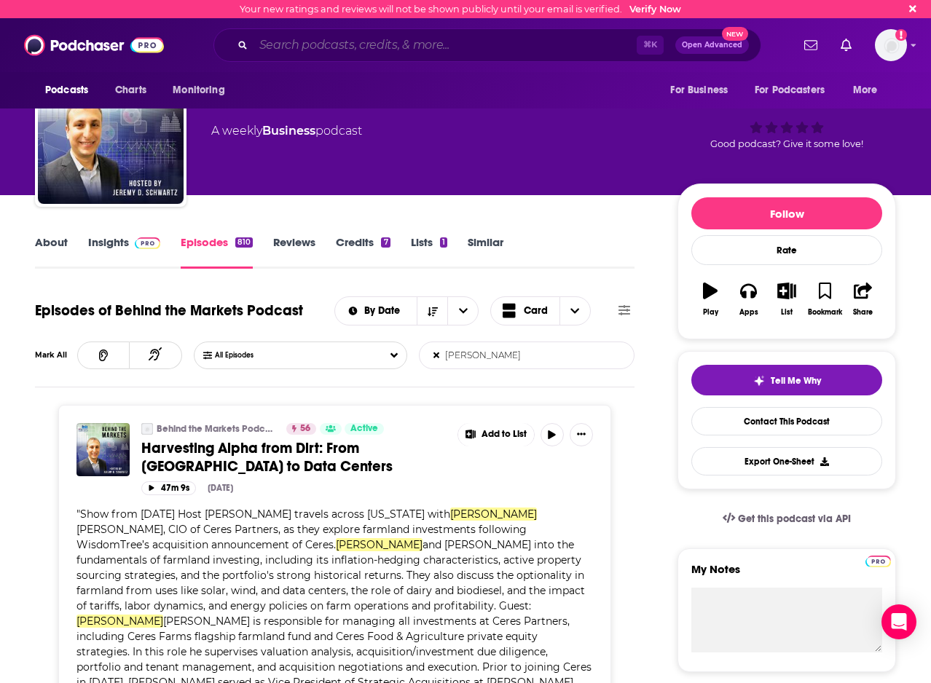
click at [397, 46] on input "Search podcasts, credits, & more..." at bounding box center [444, 45] width 383 height 23
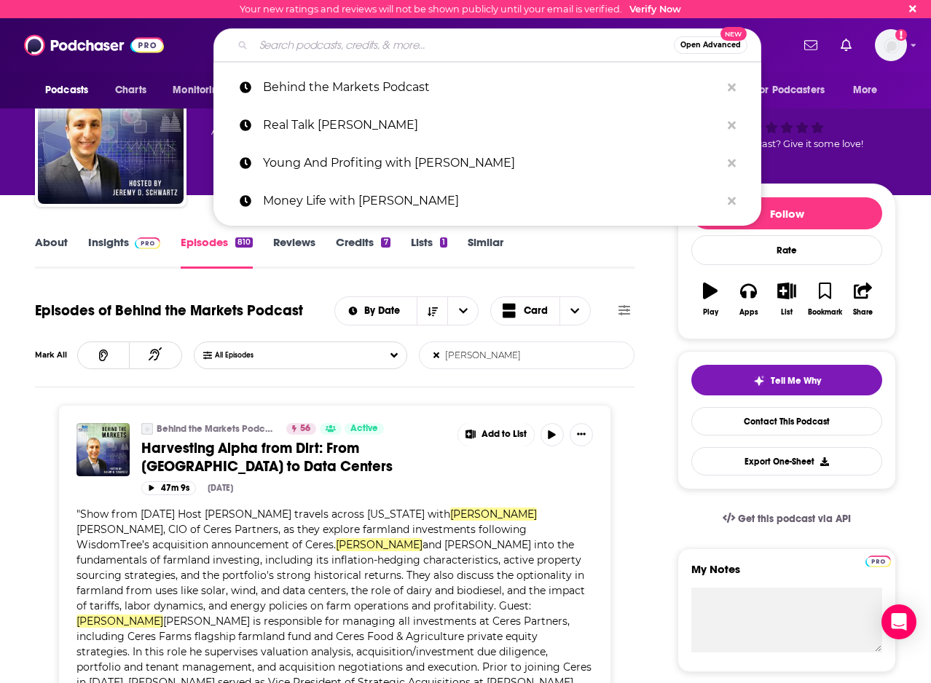
paste input "The Stansberry Investor Hour"
type input "The Stansberry Investor Hour"
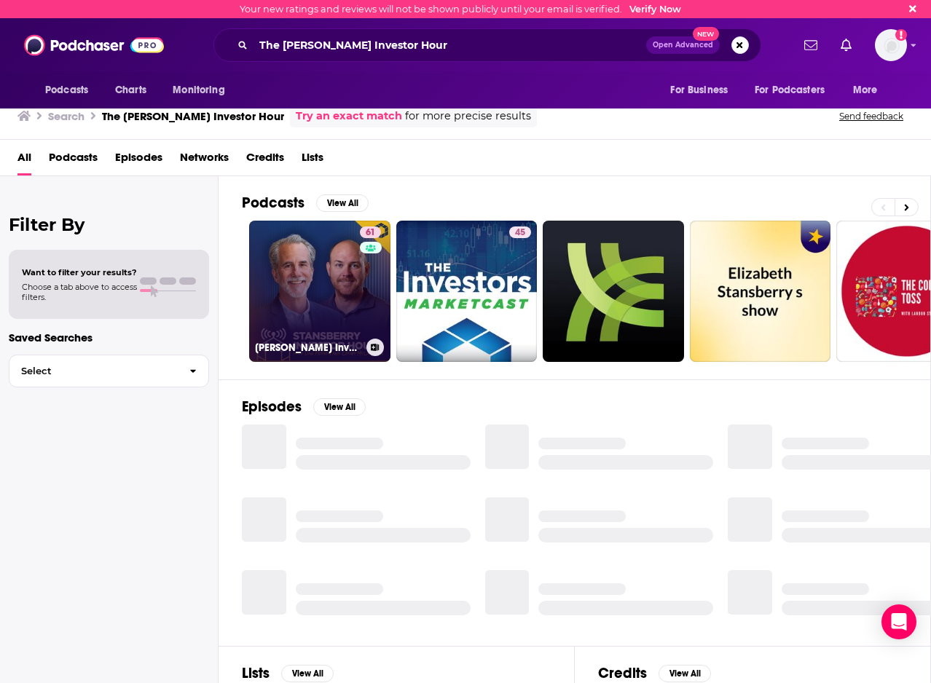
click at [326, 294] on link "61 Stansberry Investor Hour" at bounding box center [319, 291] width 141 height 141
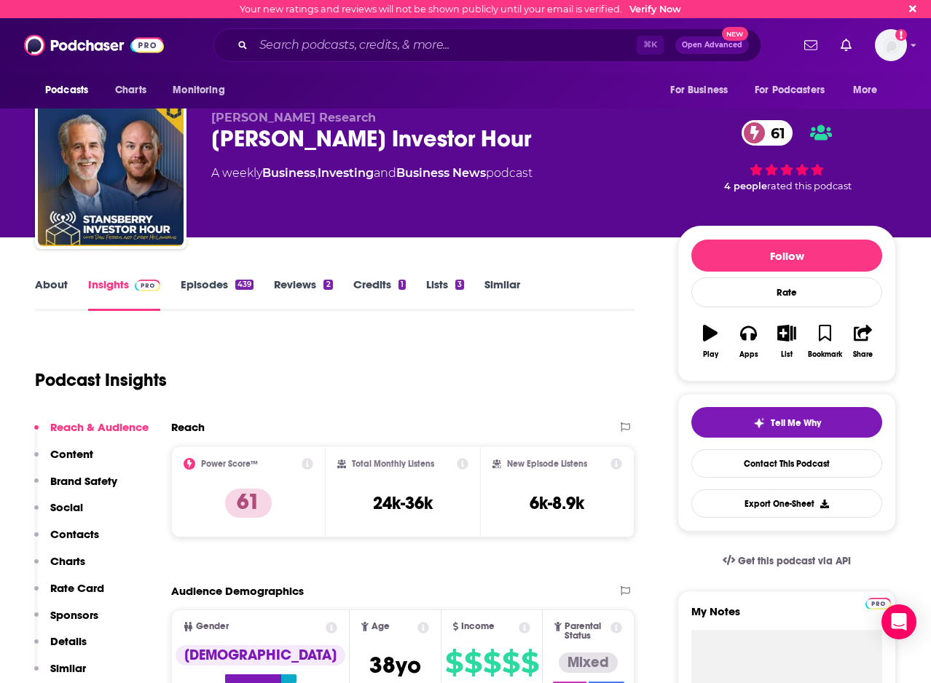
click at [385, 286] on link "Credits 1" at bounding box center [379, 294] width 52 height 34
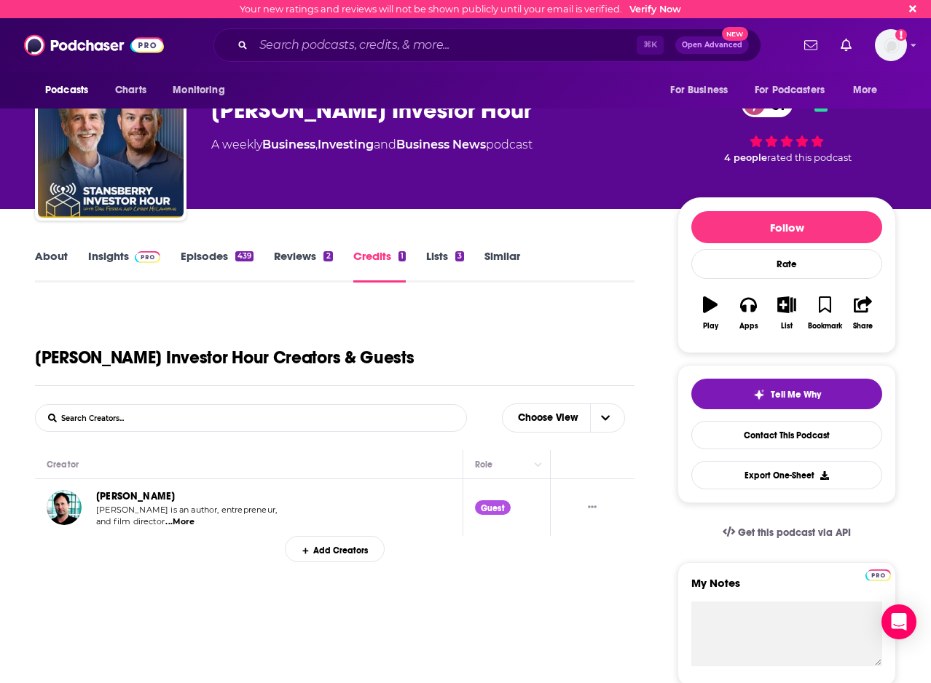
scroll to position [30, 0]
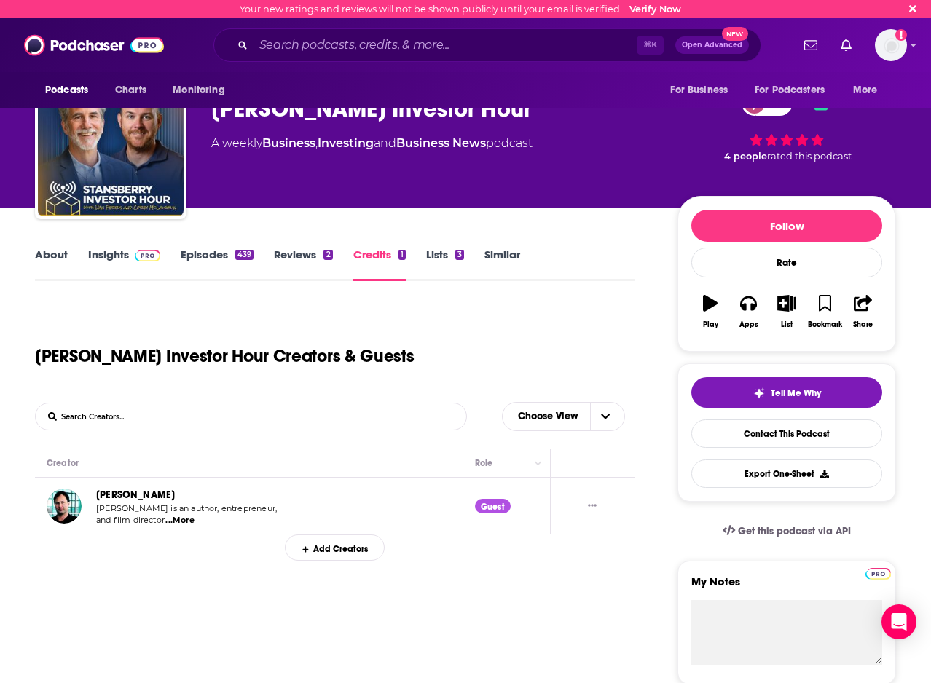
click at [175, 518] on span "...More" at bounding box center [179, 521] width 29 height 12
click at [205, 261] on link "Episodes 439" at bounding box center [217, 265] width 73 height 34
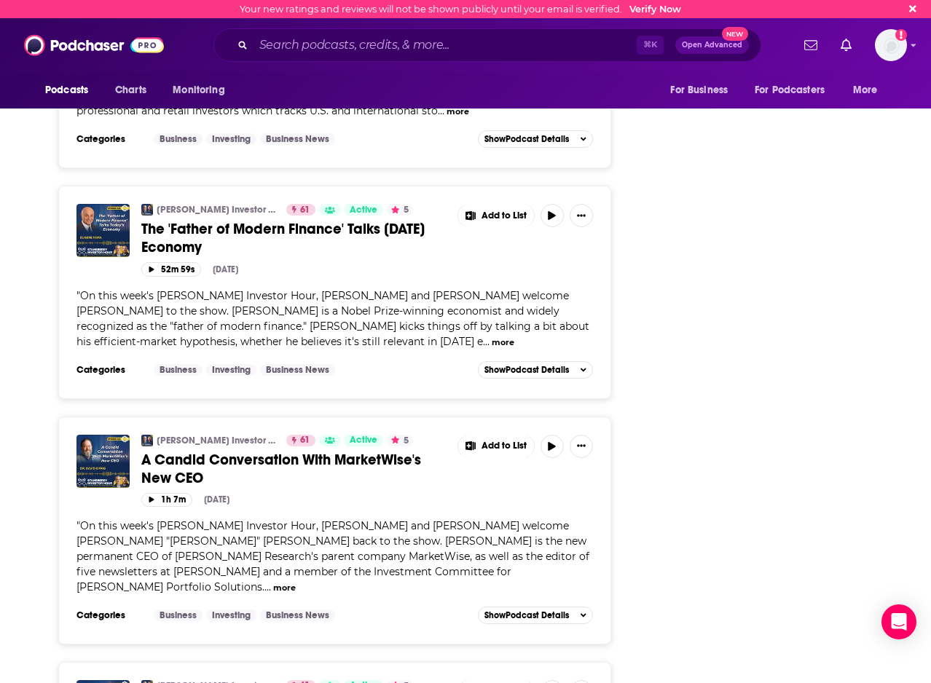
scroll to position [2648, 0]
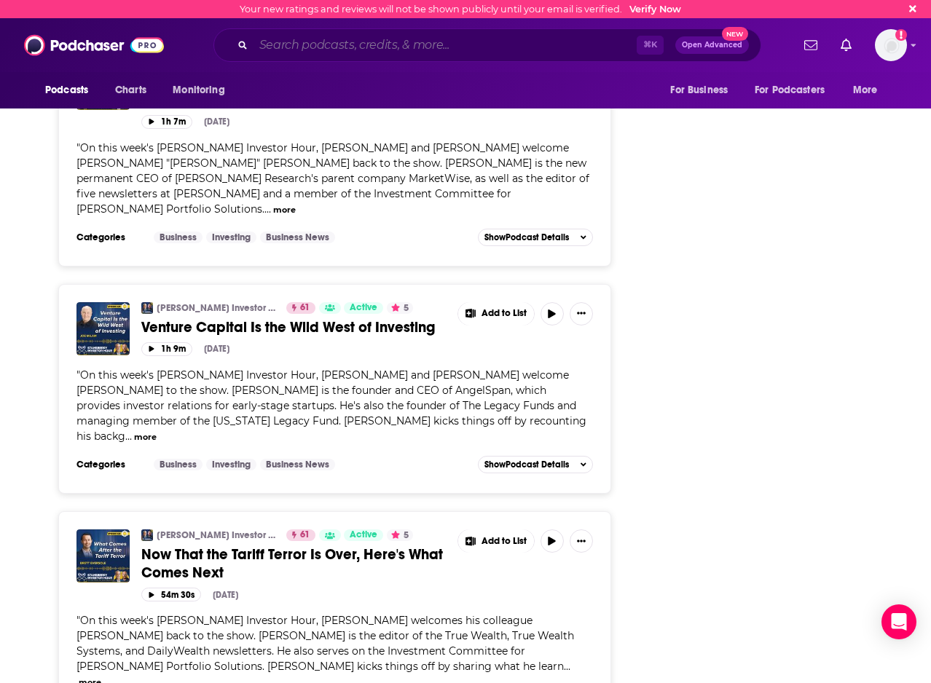
click at [297, 55] on input "Search podcasts, credits, & more..." at bounding box center [444, 45] width 383 height 23
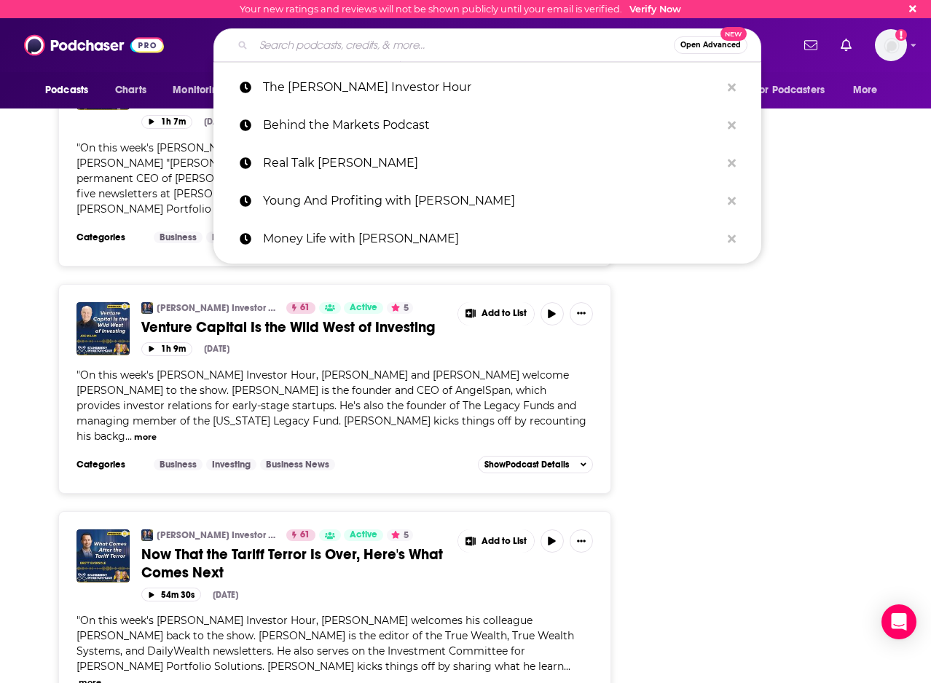
paste input "Money Life with Chuck Jaffe"
type input "Money Life with Chuck Jaffe"
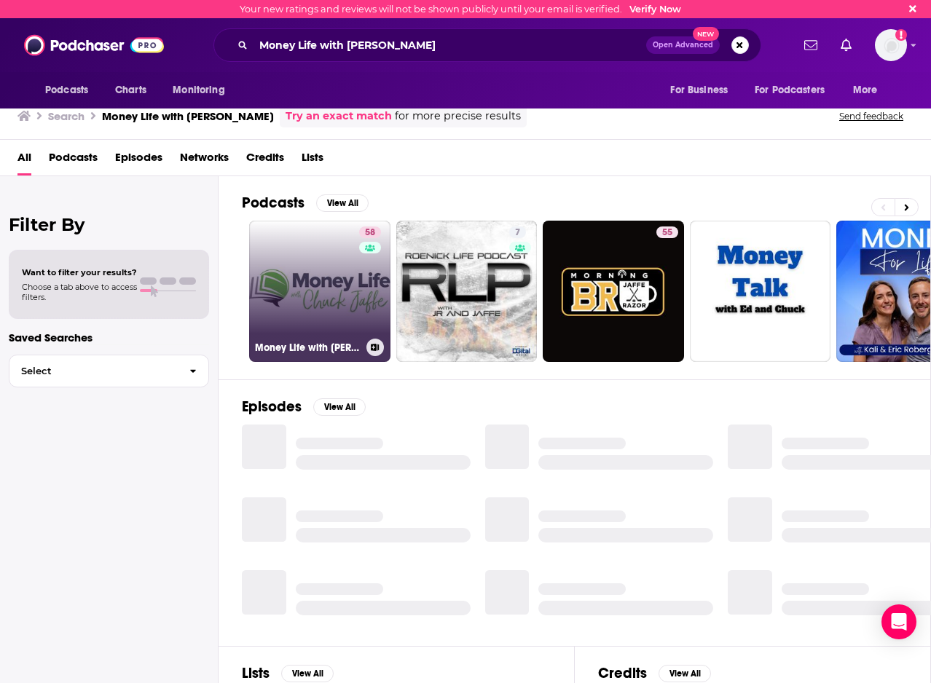
click at [307, 268] on link "58 Money Life with Chuck Jaffe" at bounding box center [319, 291] width 141 height 141
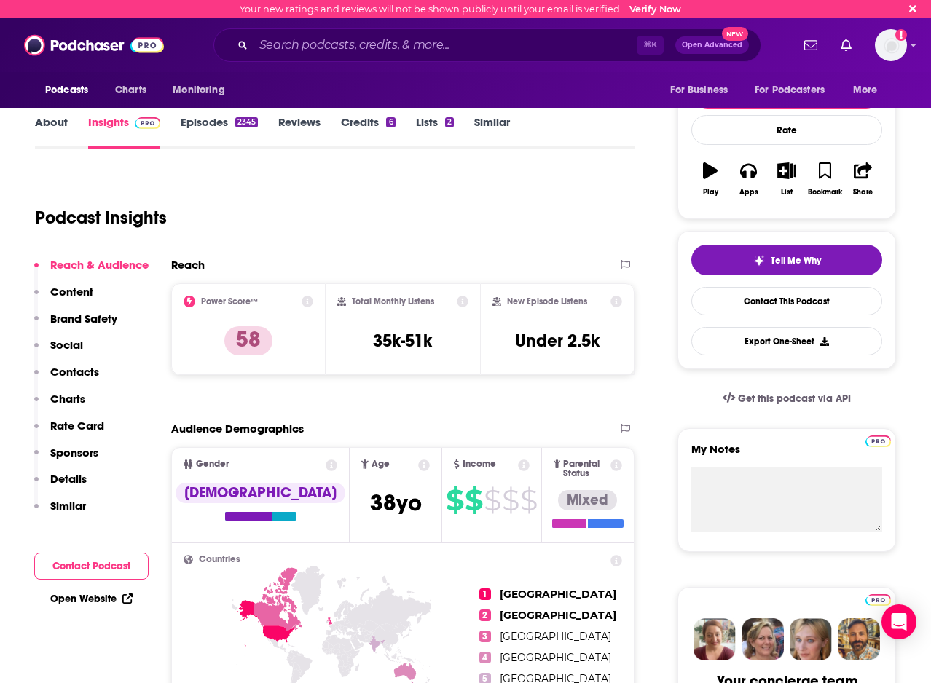
scroll to position [127, 0]
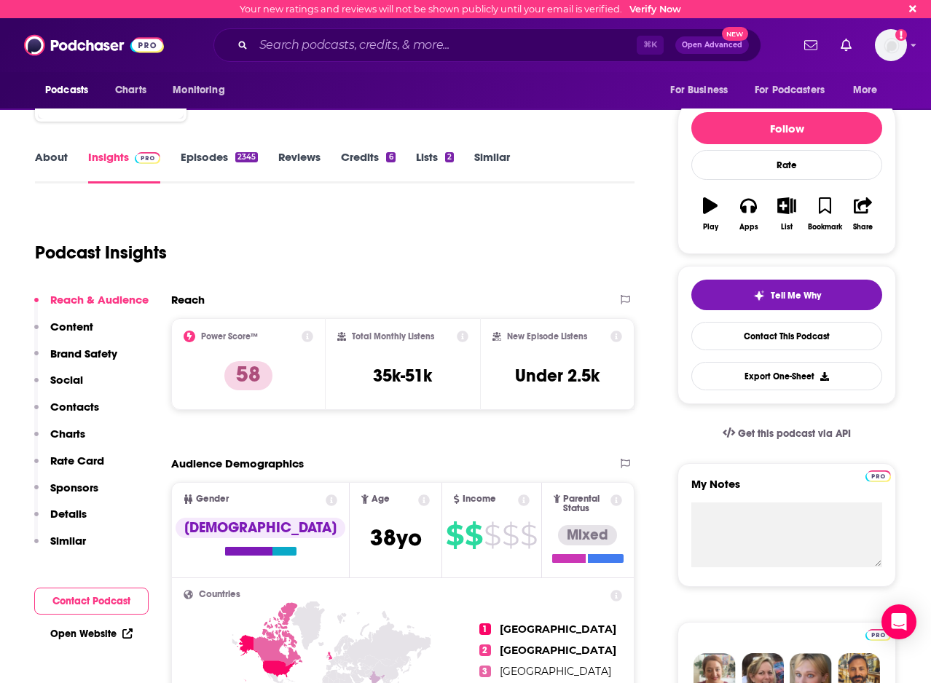
click at [227, 161] on link "Episodes 2345" at bounding box center [219, 167] width 77 height 34
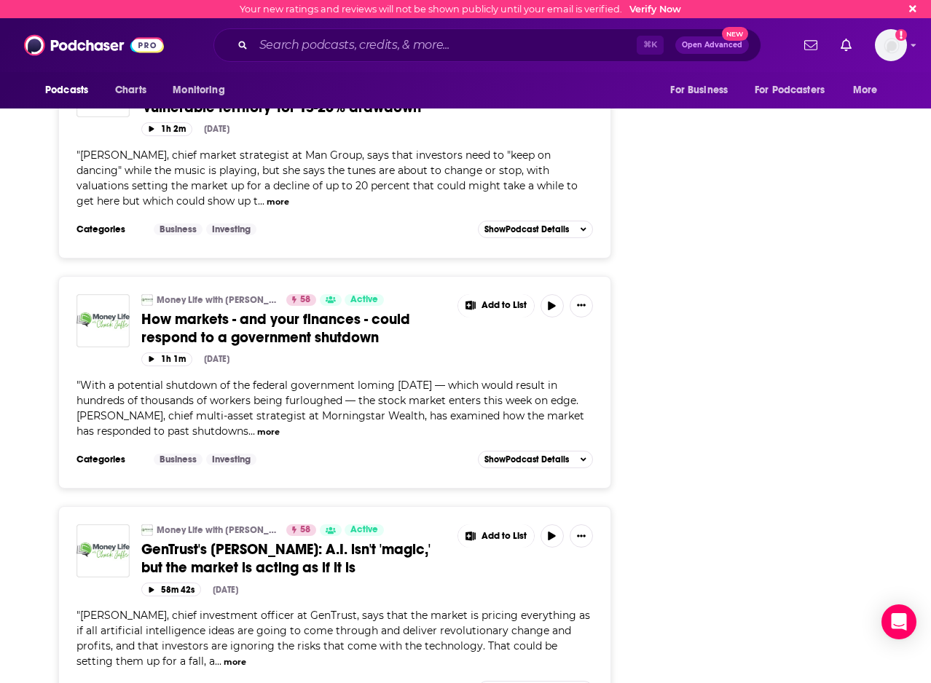
scroll to position [2681, 0]
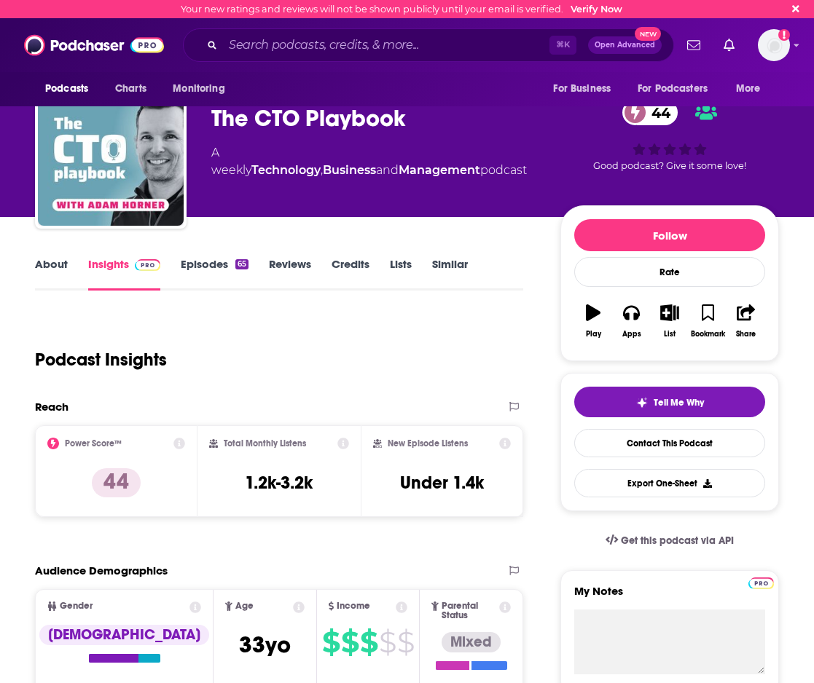
scroll to position [21, 0]
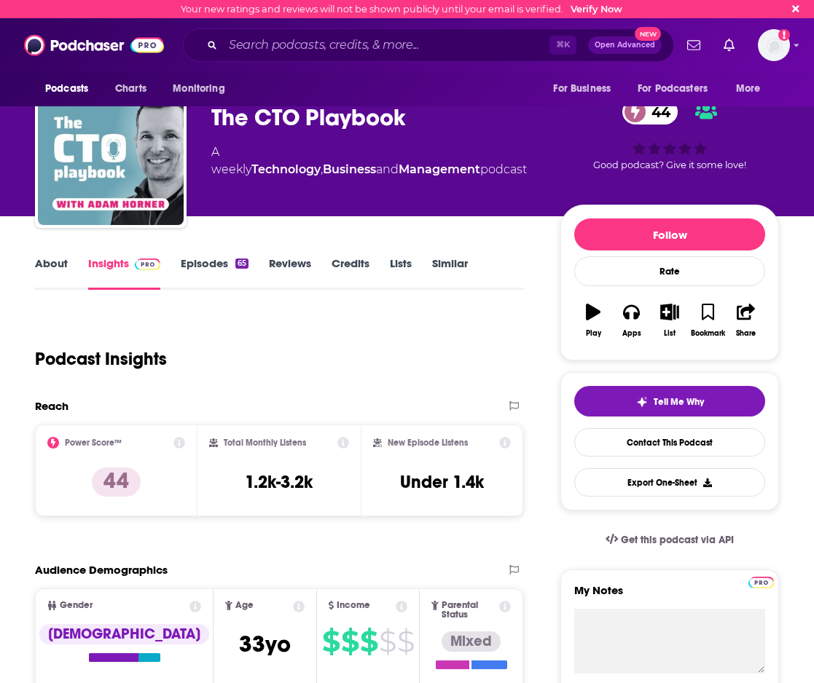
click at [203, 268] on link "Episodes 65" at bounding box center [215, 273] width 68 height 34
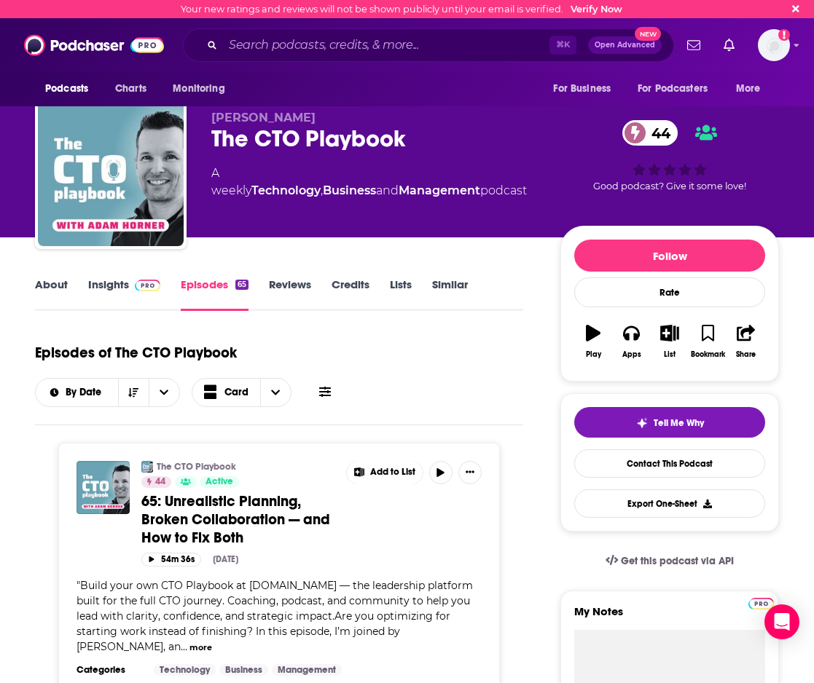
click at [334, 289] on link "Credits" at bounding box center [350, 294] width 38 height 34
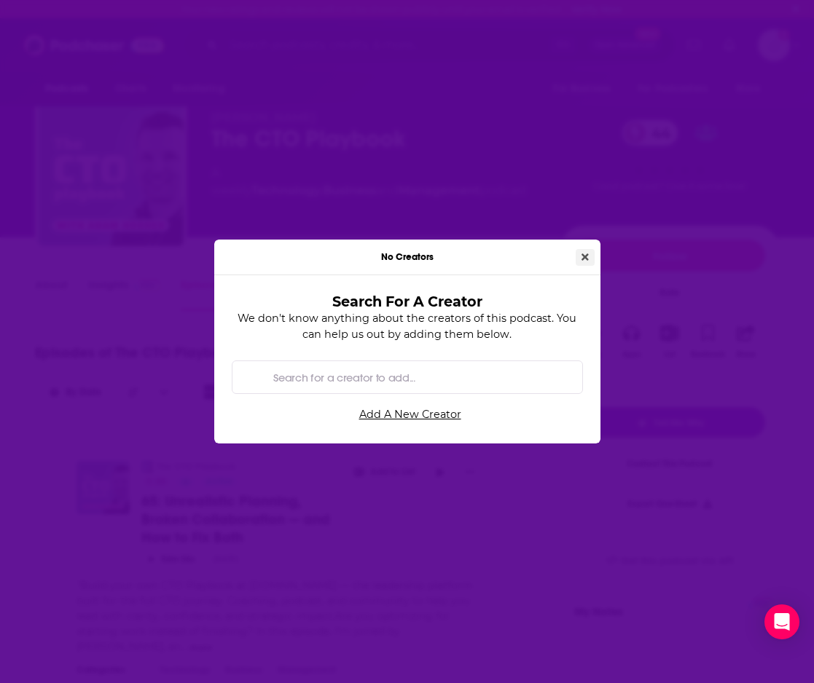
click at [590, 256] on button "Close" at bounding box center [584, 257] width 19 height 17
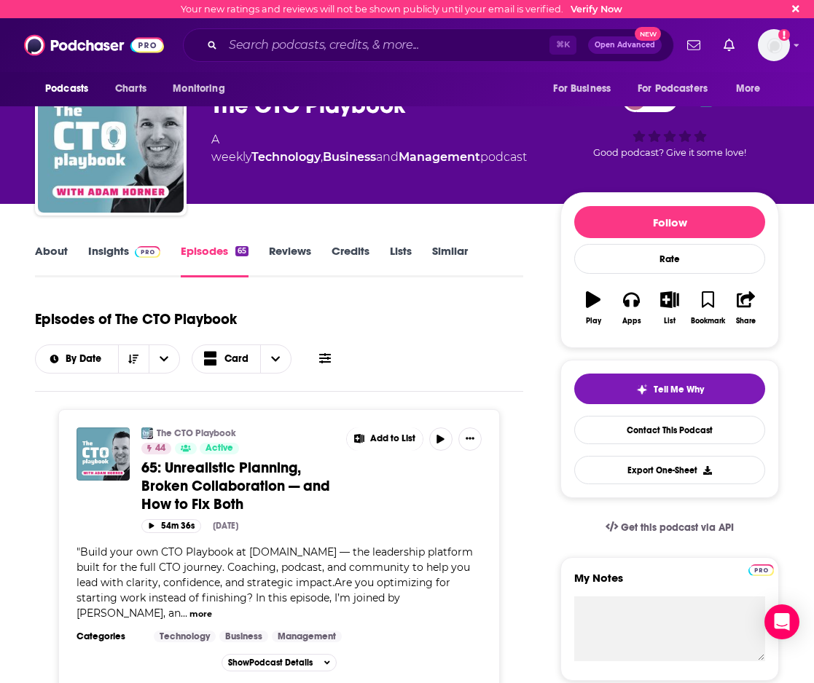
scroll to position [42, 0]
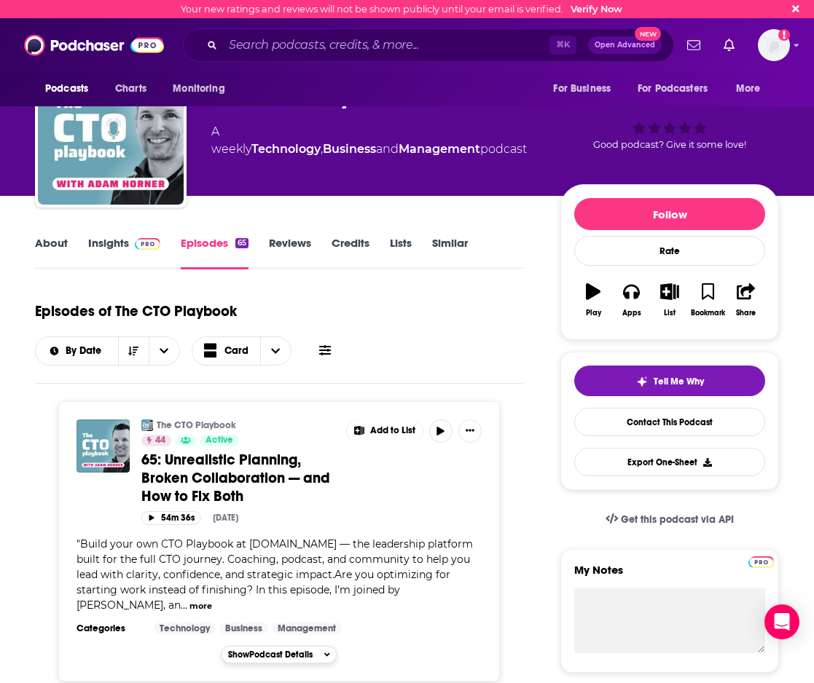
click at [269, 651] on span "Show Podcast Details" at bounding box center [270, 655] width 84 height 10
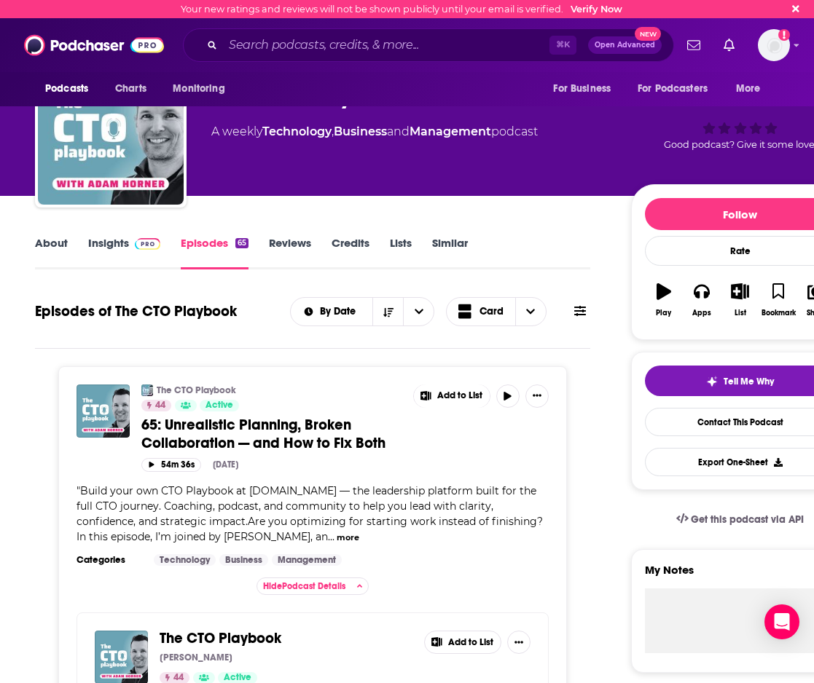
click at [350, 536] on button "more" at bounding box center [347, 538] width 23 height 12
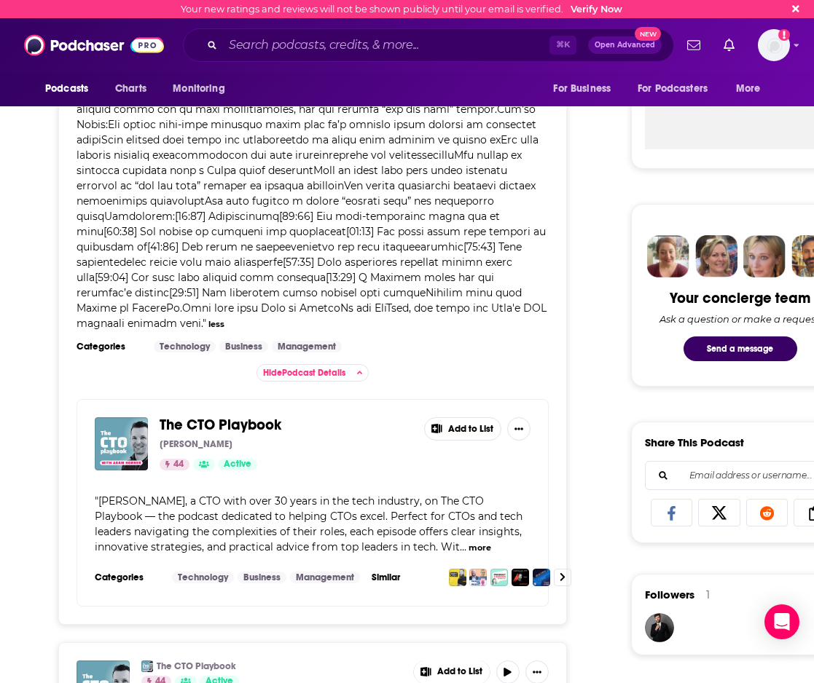
scroll to position [565, 0]
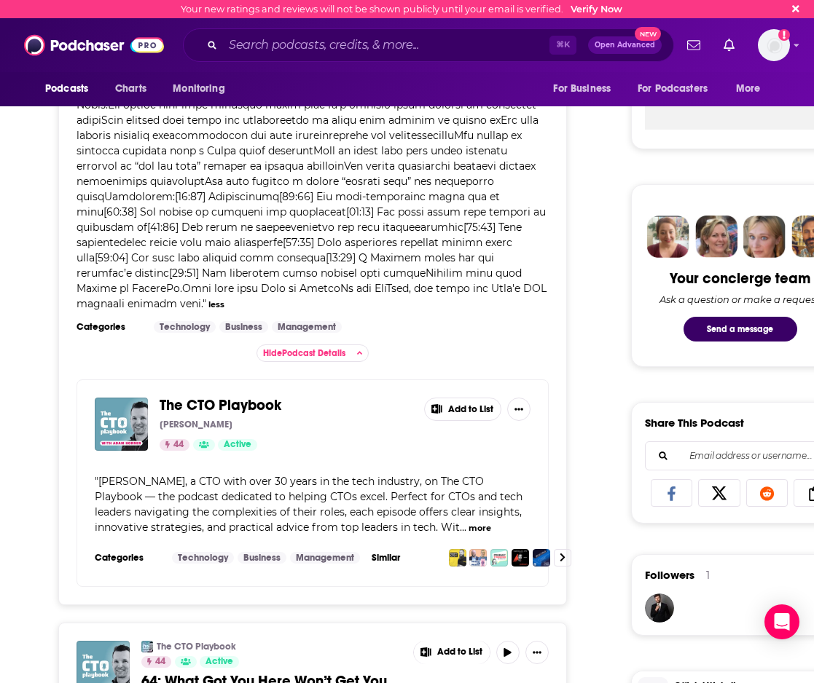
click at [462, 513] on span "" Join Adam Horner, a CTO with over 30 years in the tech industry, on The CTO P…" at bounding box center [309, 504] width 428 height 59
click at [468, 522] on button "more" at bounding box center [479, 528] width 23 height 12
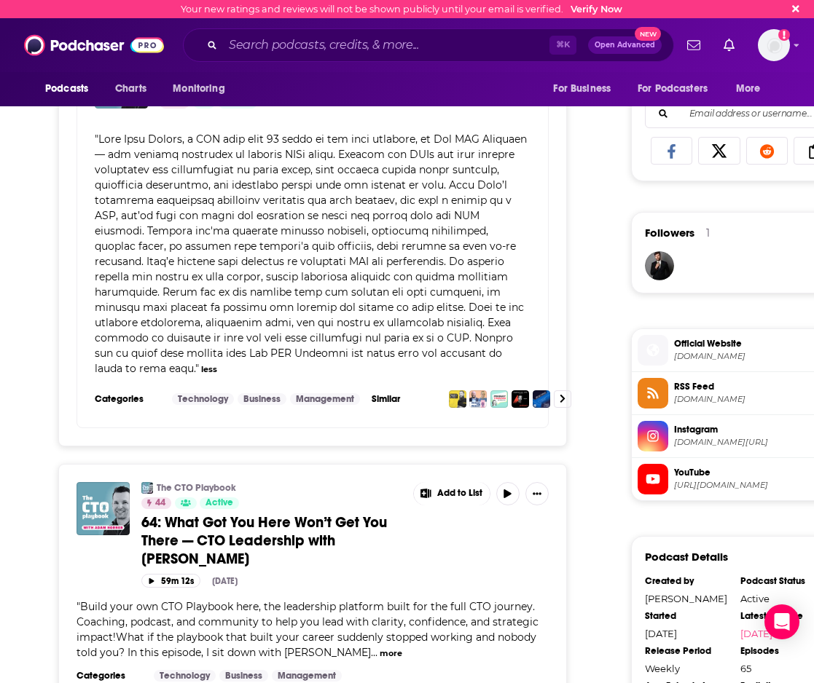
scroll to position [1138, 0]
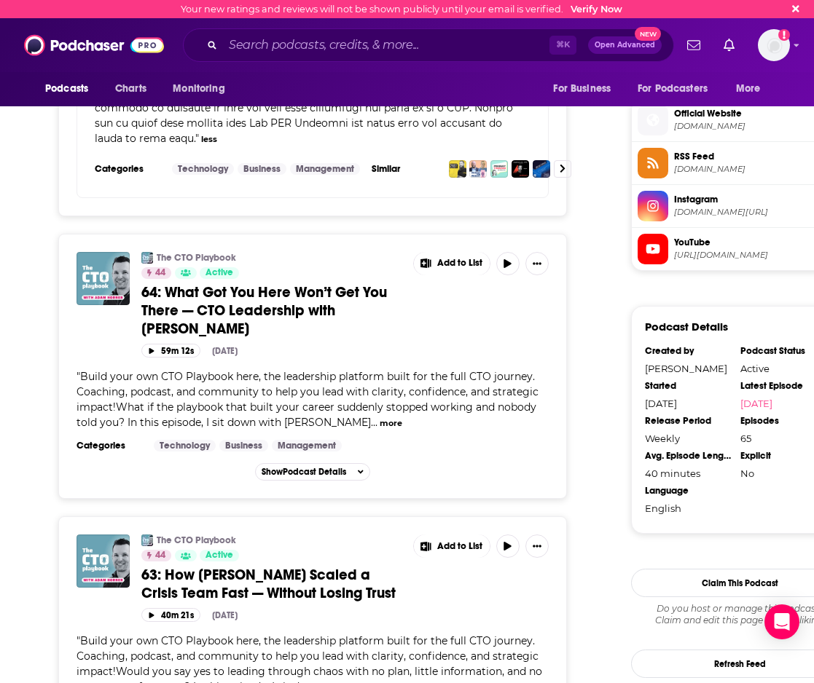
click at [379, 417] on button "more" at bounding box center [390, 423] width 23 height 12
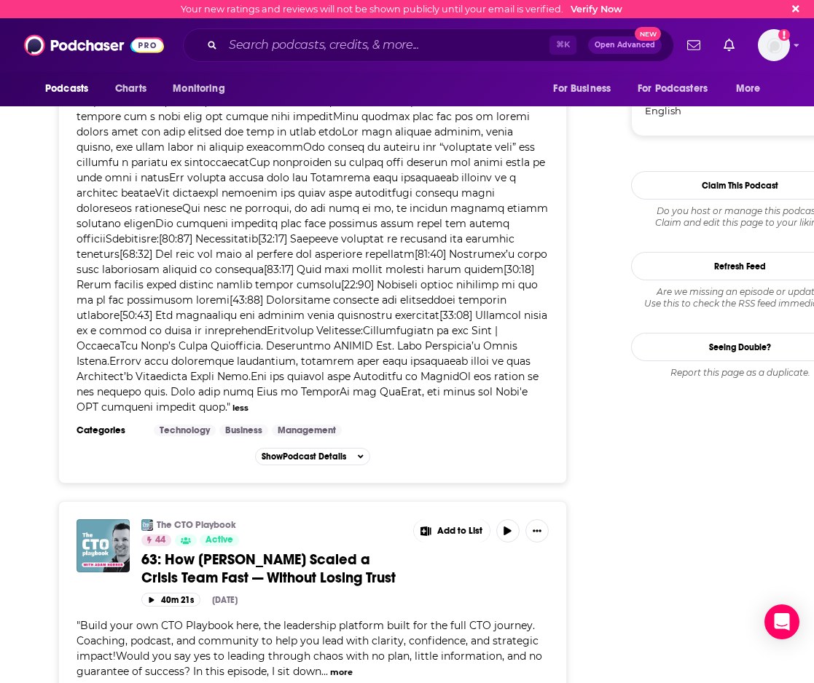
scroll to position [1784, 0]
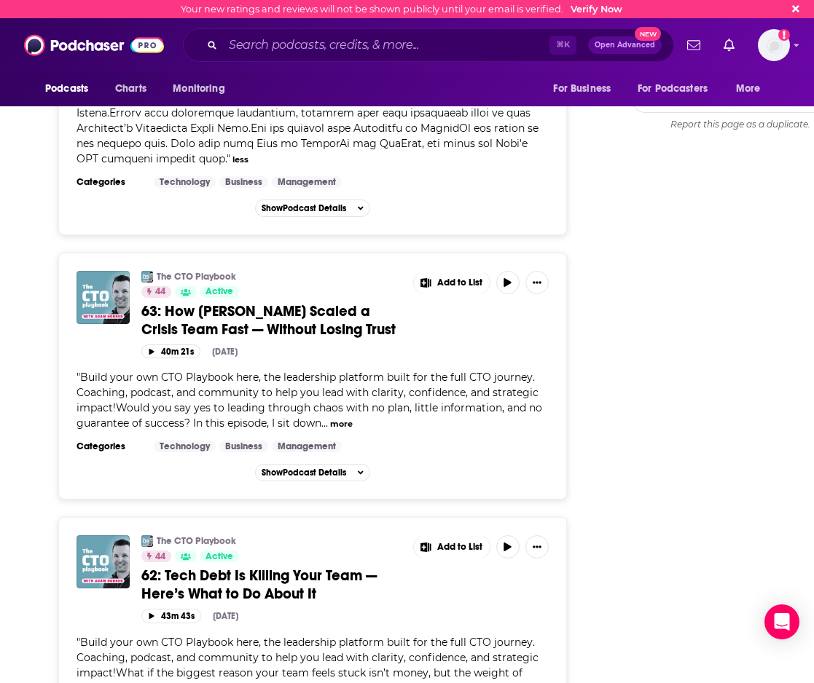
click at [340, 418] on button "more" at bounding box center [341, 424] width 23 height 12
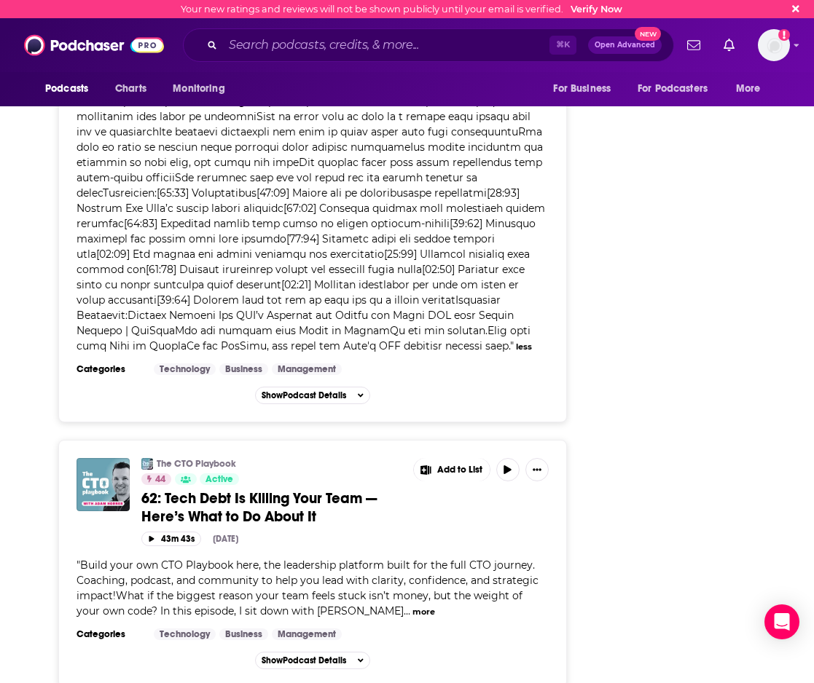
scroll to position [2427, 0]
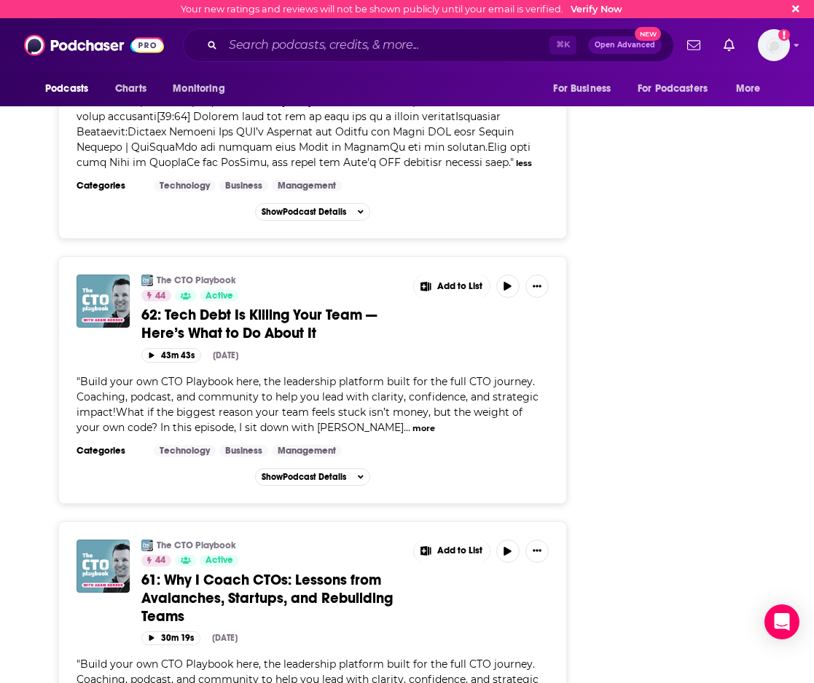
click at [412, 422] on button "more" at bounding box center [423, 428] width 23 height 12
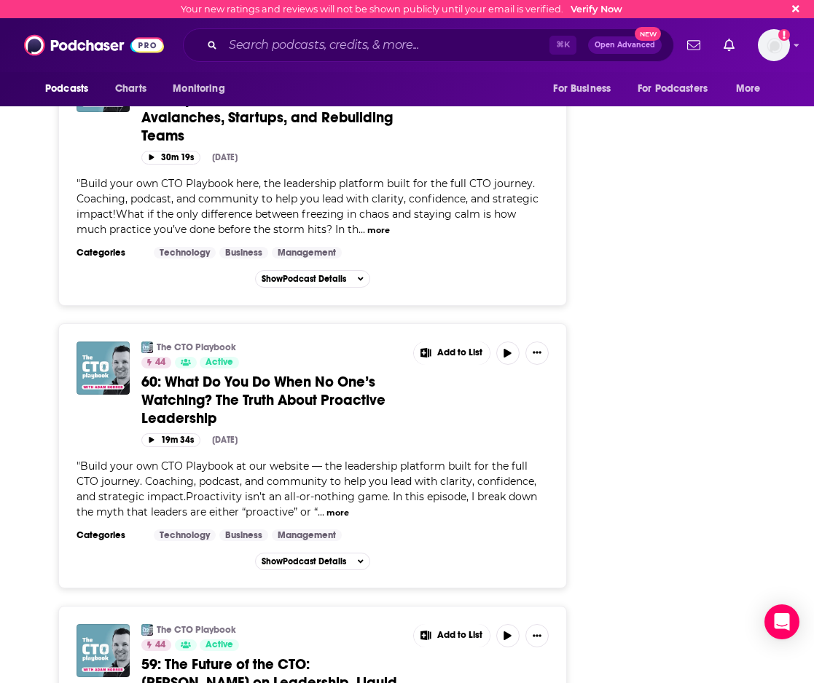
scroll to position [3277, 0]
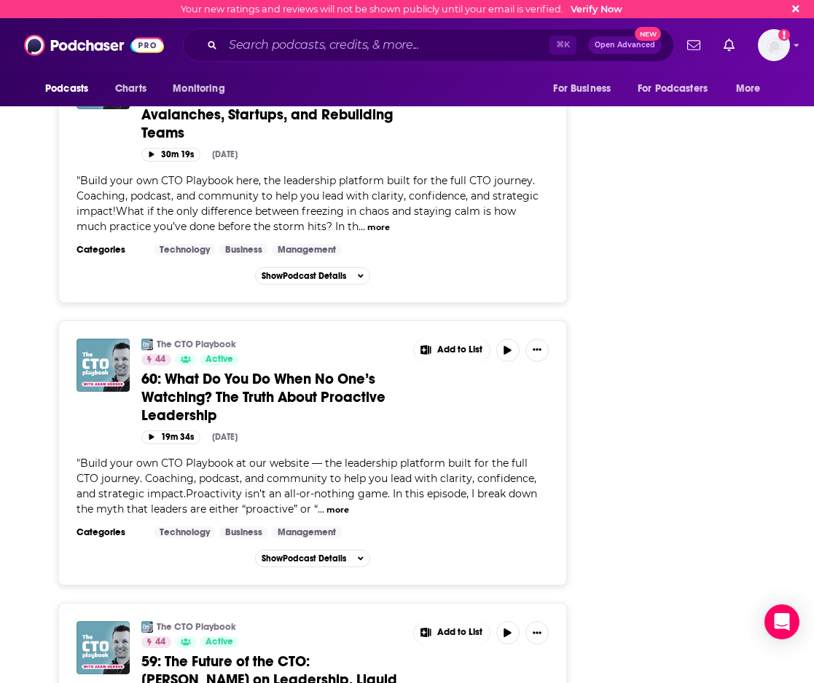
click at [326, 504] on button "more" at bounding box center [337, 510] width 23 height 12
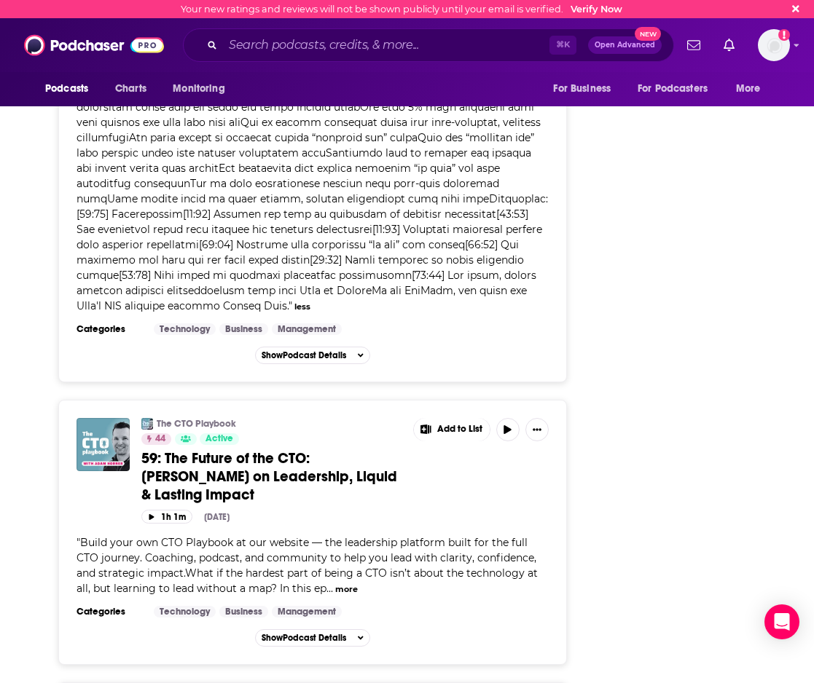
scroll to position [3805, 0]
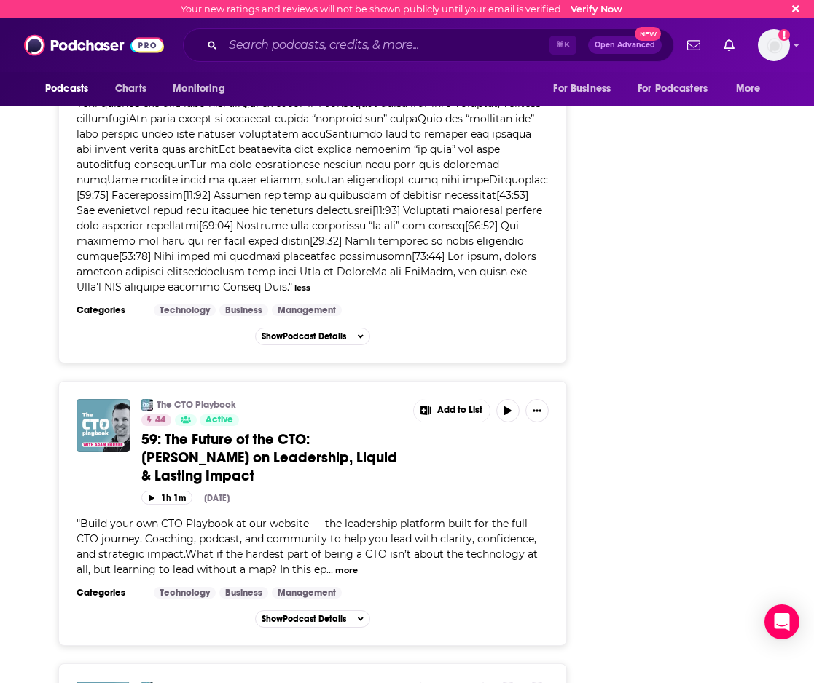
click at [335, 564] on button "more" at bounding box center [346, 570] width 23 height 12
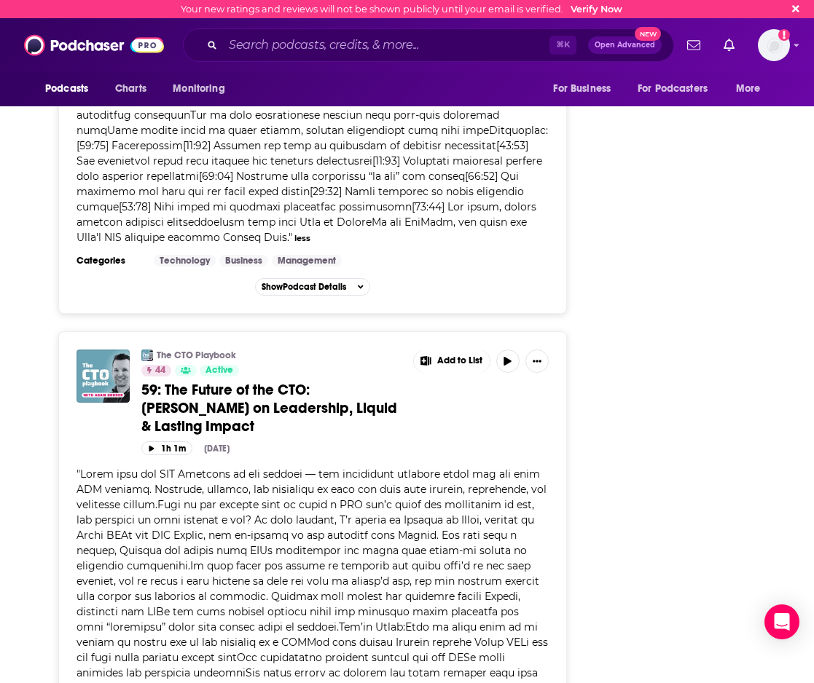
scroll to position [3856, 0]
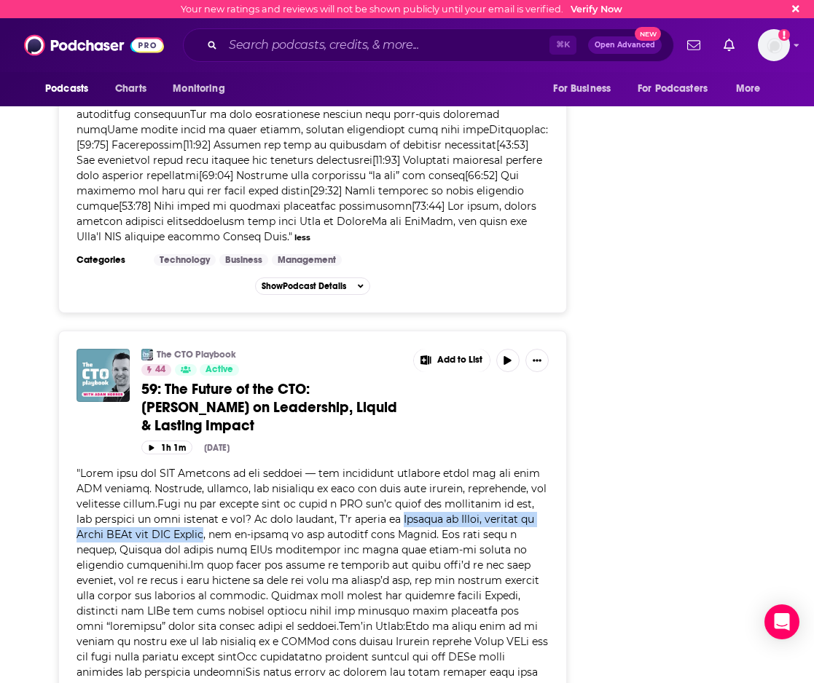
drag, startPoint x: 409, startPoint y: 505, endPoint x: 228, endPoint y: 525, distance: 182.4
click at [228, 525] on span at bounding box center [311, 672] width 471 height 411
copy span "Etienne de Bruin, founder of Seven CTOs and CTO Levels"
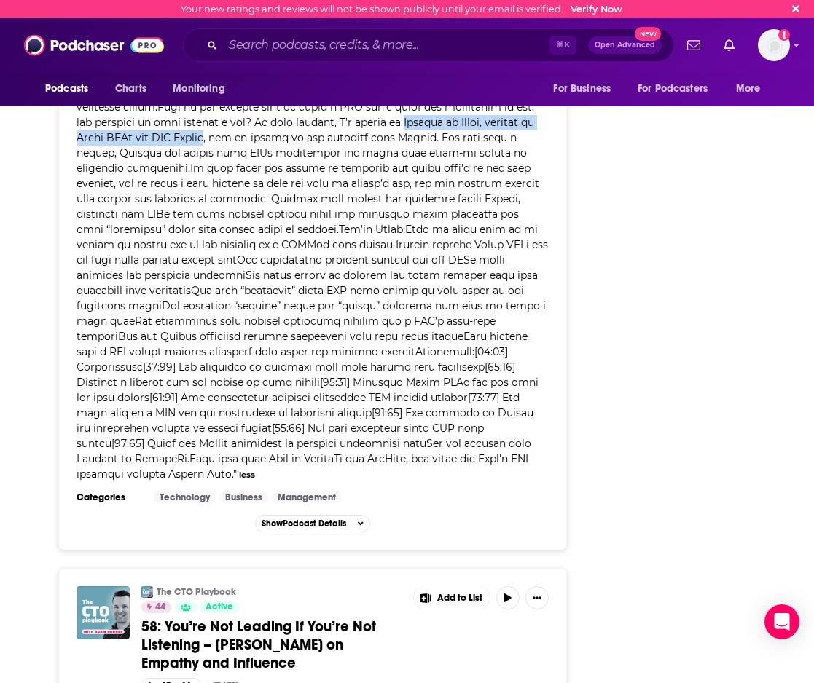
scroll to position [4501, 0]
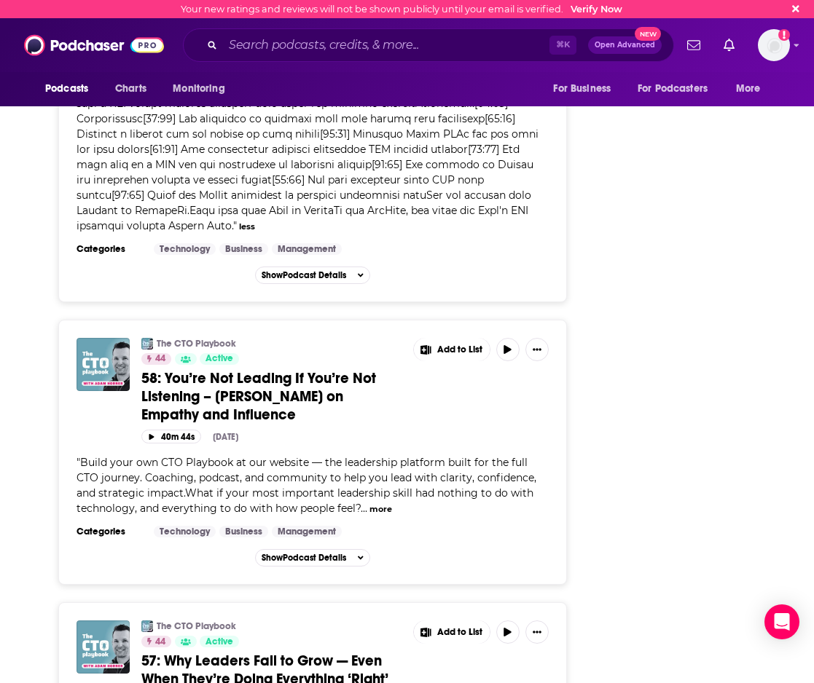
click at [379, 503] on button "more" at bounding box center [380, 509] width 23 height 12
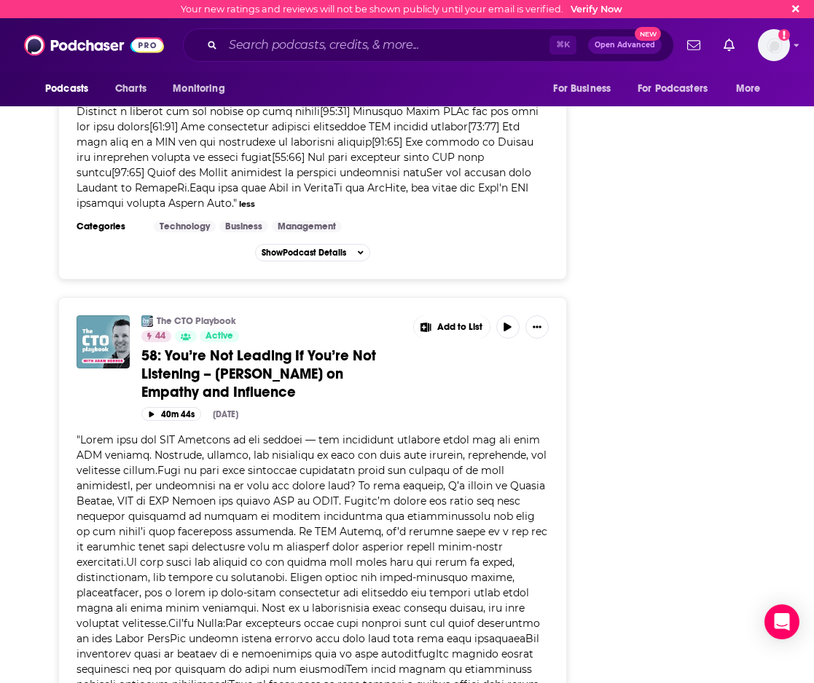
scroll to position [4524, 0]
click at [511, 473] on span at bounding box center [311, 692] width 470 height 518
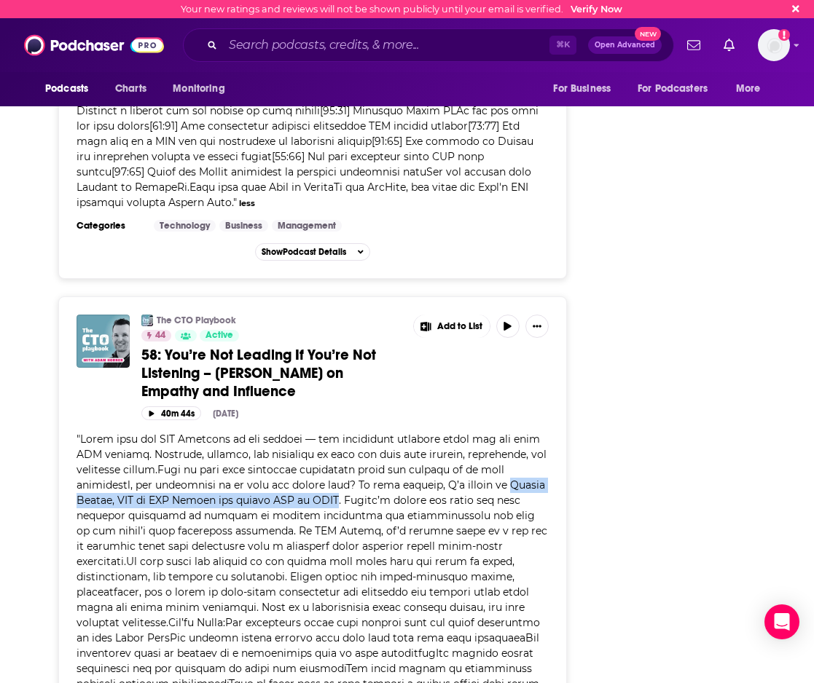
drag, startPoint x: 512, startPoint y: 471, endPoint x: 330, endPoint y: 492, distance: 183.2
click at [330, 492] on span at bounding box center [311, 692] width 470 height 518
copy span "Wesley Eugene, SVP at HIT Global and former CIO at IDEO"
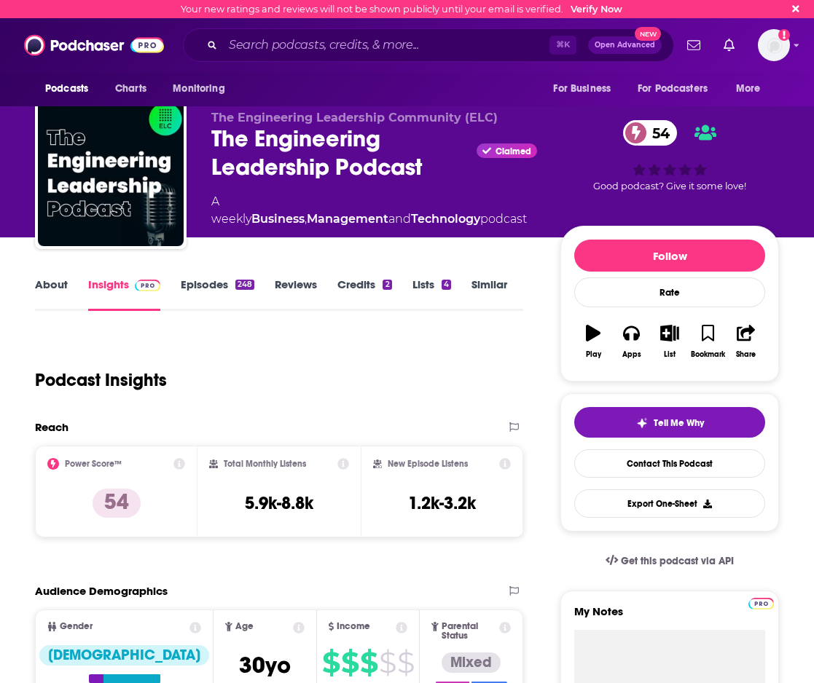
click at [212, 287] on link "Episodes 248" at bounding box center [218, 294] width 74 height 34
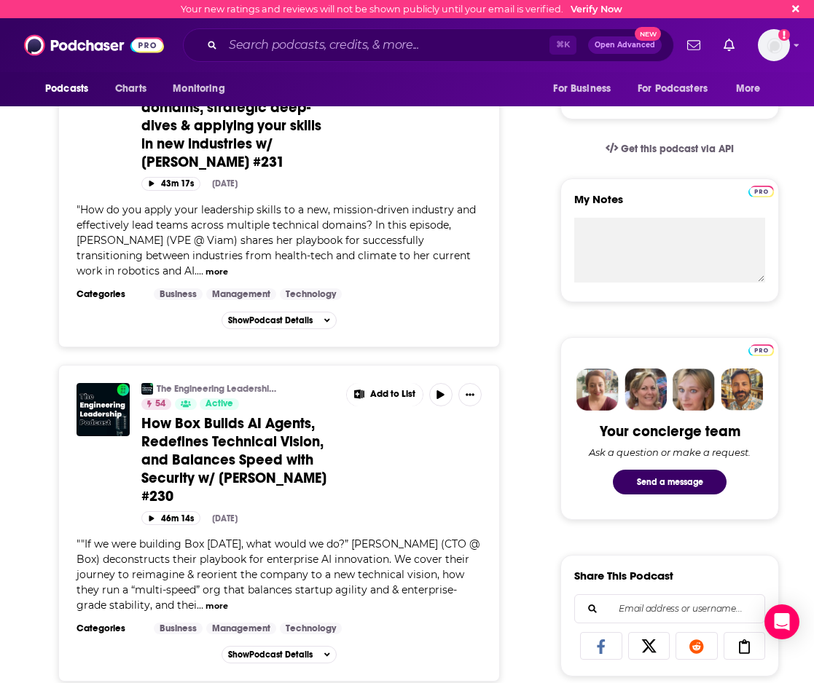
scroll to position [411, 0]
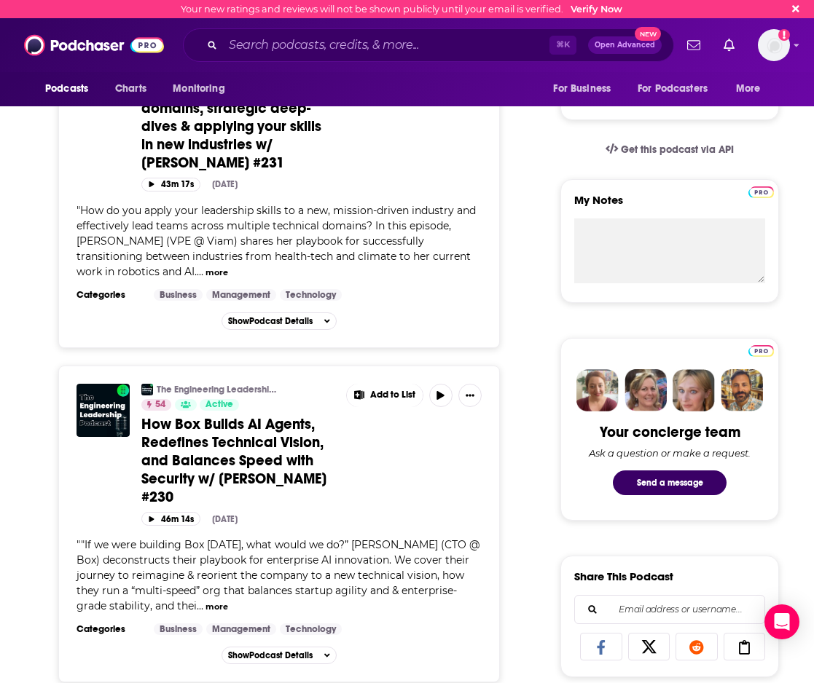
click at [345, 538] on span ""If we were building Box today, what would we do?” Ben Kus (CTO @ Box) deconstr…" at bounding box center [277, 575] width 403 height 74
drag, startPoint x: 347, startPoint y: 527, endPoint x: 456, endPoint y: 524, distance: 109.3
click at [456, 537] on div "" "If we were building Box today, what would we do?” Ben Kus (CTO @ Box) decons…" at bounding box center [278, 575] width 405 height 76
copy span "Ben Kus (CTO @ Box)"
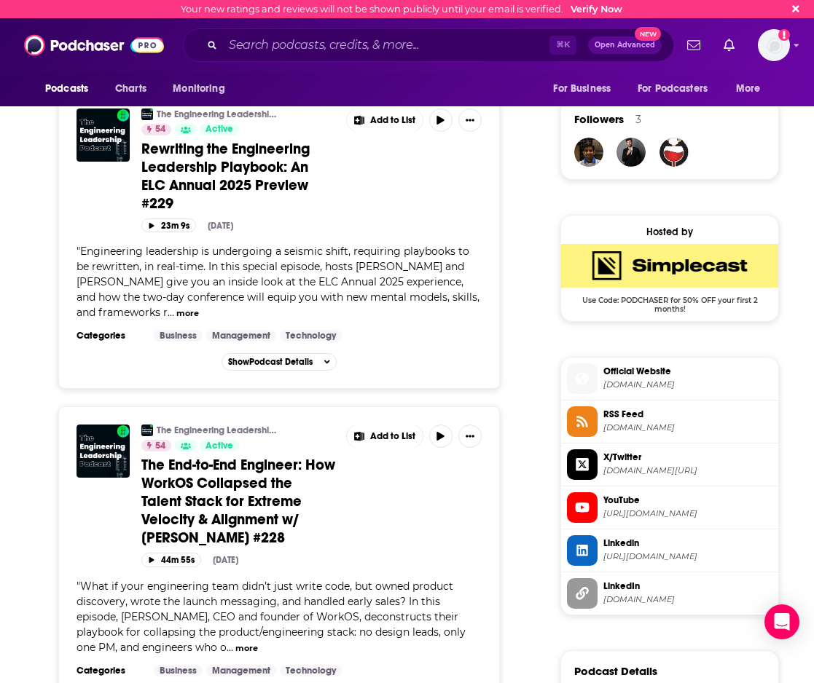
scroll to position [1022, 0]
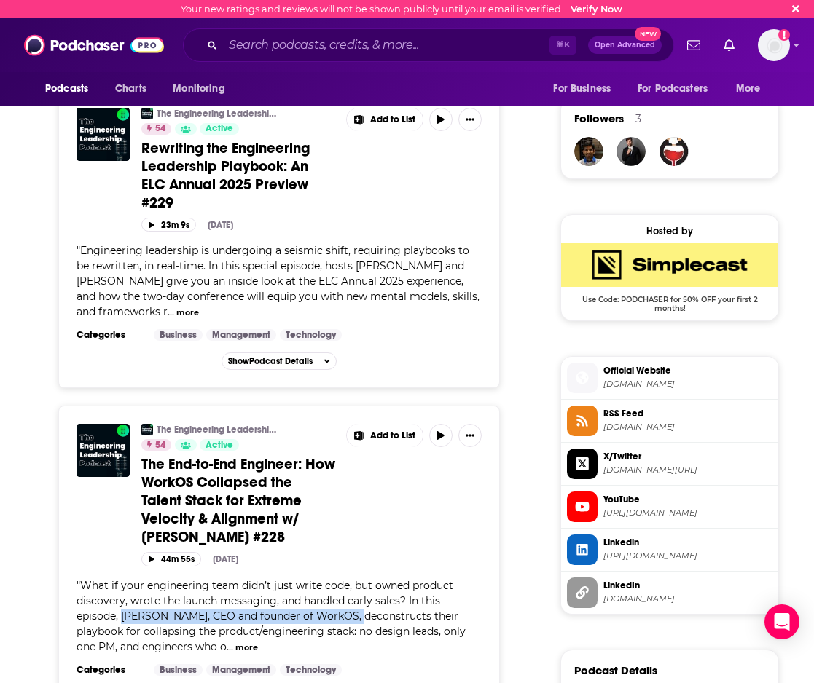
drag, startPoint x: 124, startPoint y: 577, endPoint x: 349, endPoint y: 578, distance: 225.0
click at [349, 579] on span "What if your engineering team didn’t just write code, but owned product discove…" at bounding box center [270, 616] width 389 height 74
copy span "Michael Grinich, CEO and founder of WorkOS"
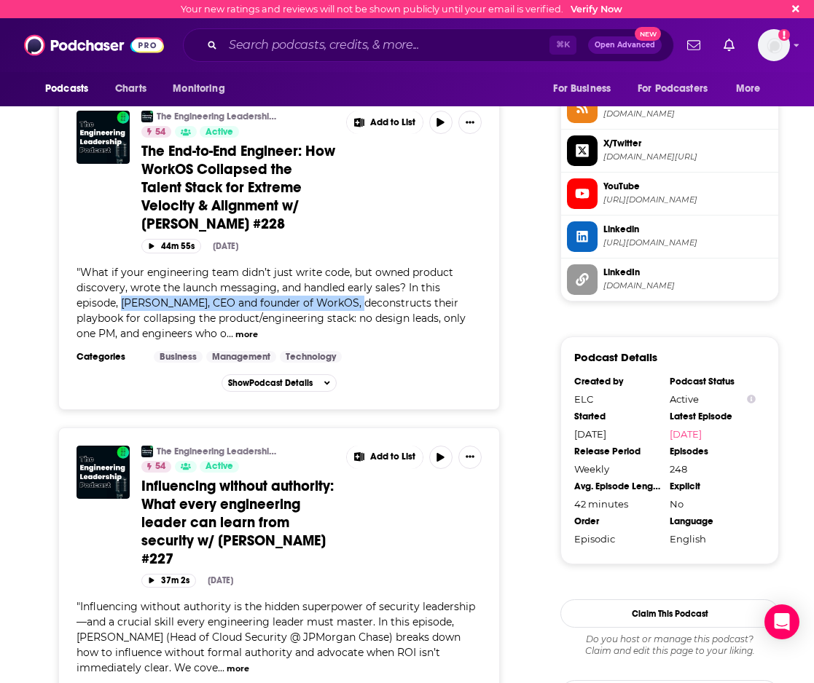
scroll to position [1397, 0]
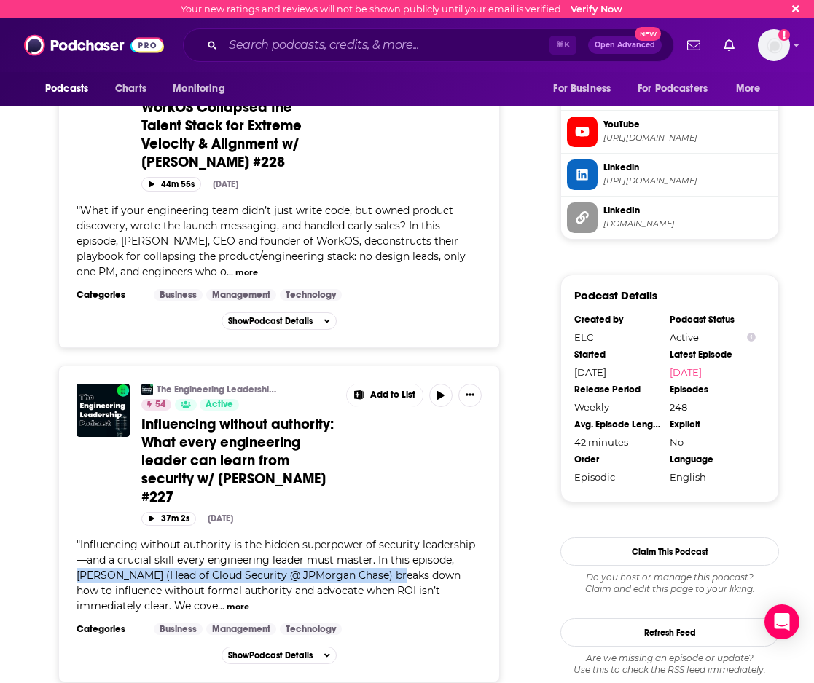
drag, startPoint x: 72, startPoint y: 537, endPoint x: 391, endPoint y: 538, distance: 319.0
click at [391, 538] on div "The Engineering Leadership Podcast 54 Active Influencing without authority: Wha…" at bounding box center [278, 524] width 441 height 317
copy span "Srinath Kuruvadi (Head of Cloud Security @ JPMorgan Chase)"
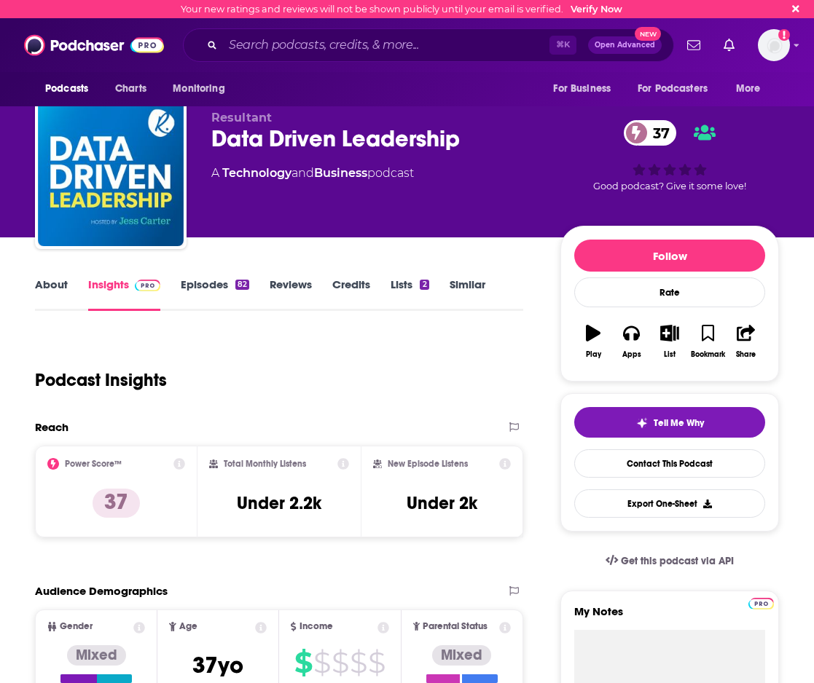
click at [218, 288] on link "Episodes 82" at bounding box center [215, 294] width 68 height 34
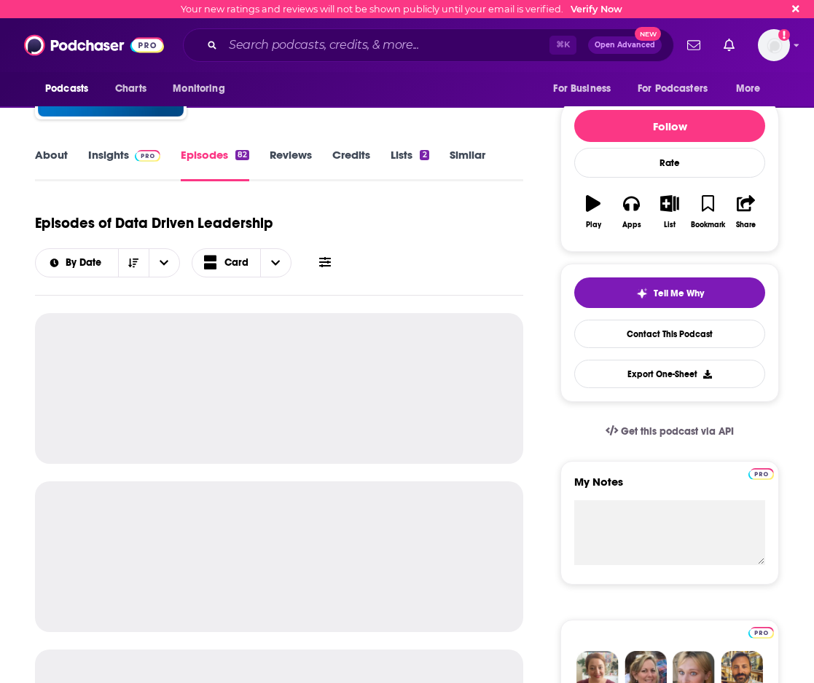
scroll to position [146, 0]
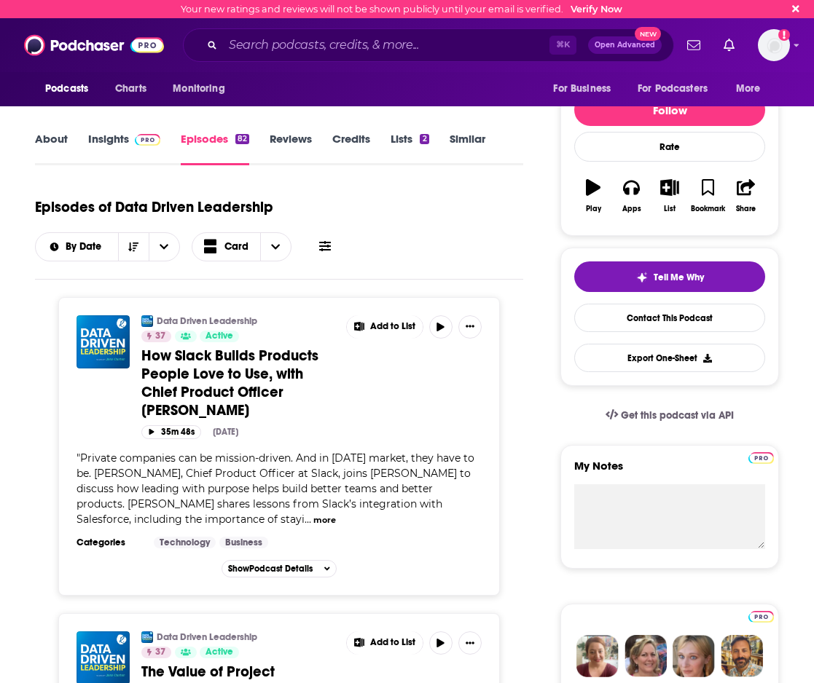
click at [92, 474] on span "Private companies can be mission-driven. And in [DATE] market, they have to be.…" at bounding box center [275, 489] width 398 height 74
drag, startPoint x: 95, startPoint y: 472, endPoint x: 314, endPoint y: 470, distance: 218.5
click at [314, 470] on span "Private companies can be mission-driven. And in [DATE] market, they have to be.…" at bounding box center [275, 489] width 398 height 74
copy span "[PERSON_NAME], Chief Product Officer at Slack"
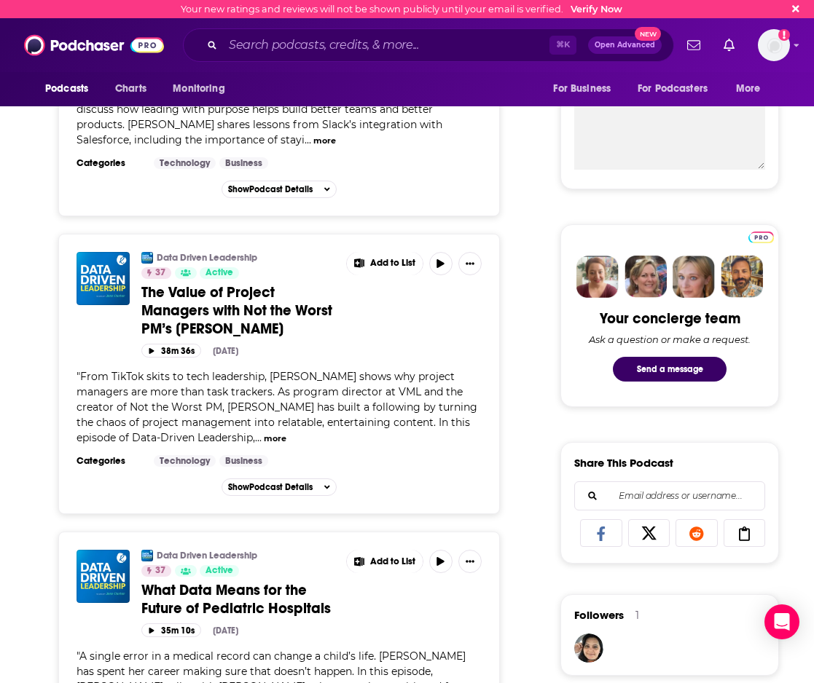
scroll to position [528, 0]
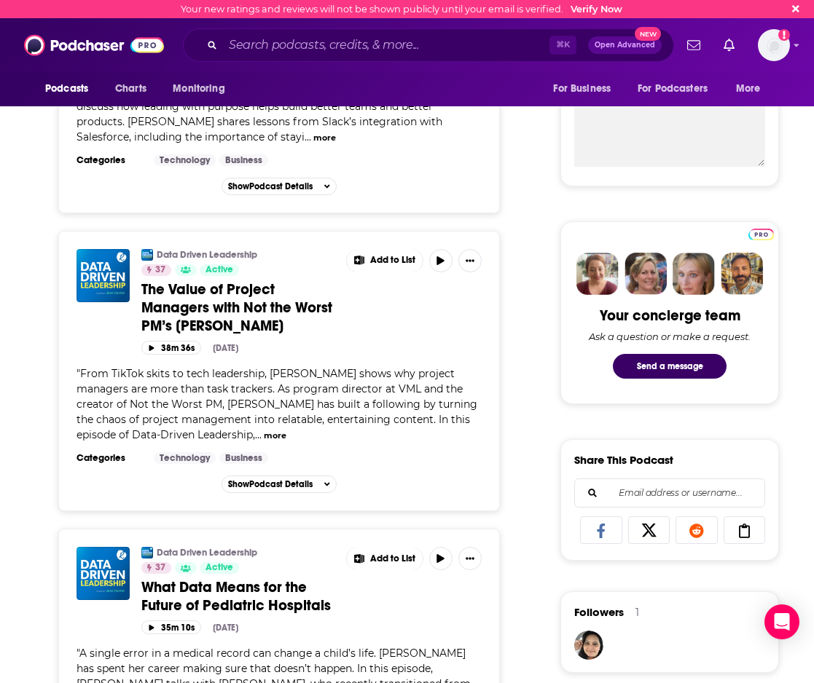
click at [264, 433] on button "more" at bounding box center [275, 436] width 23 height 12
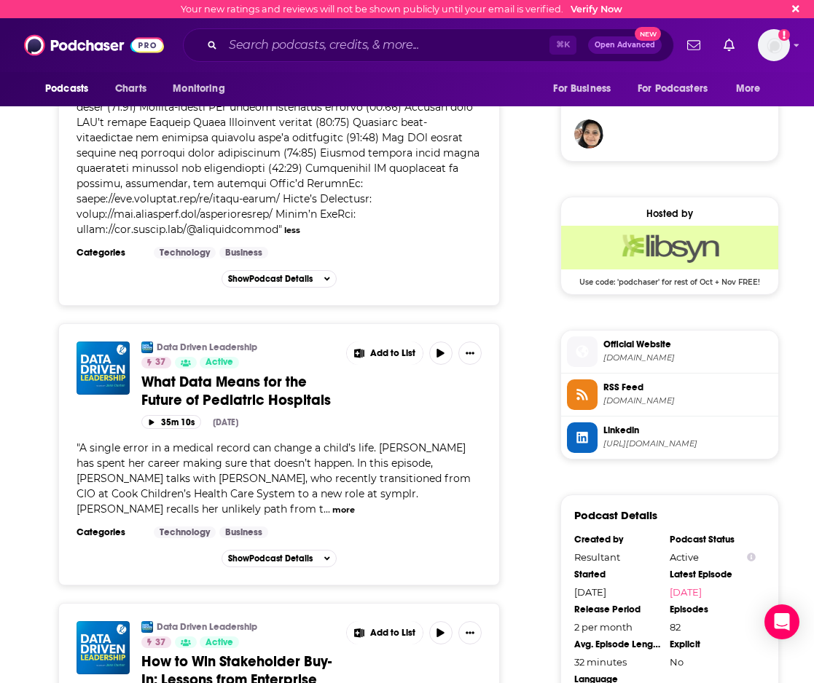
scroll to position [1053, 0]
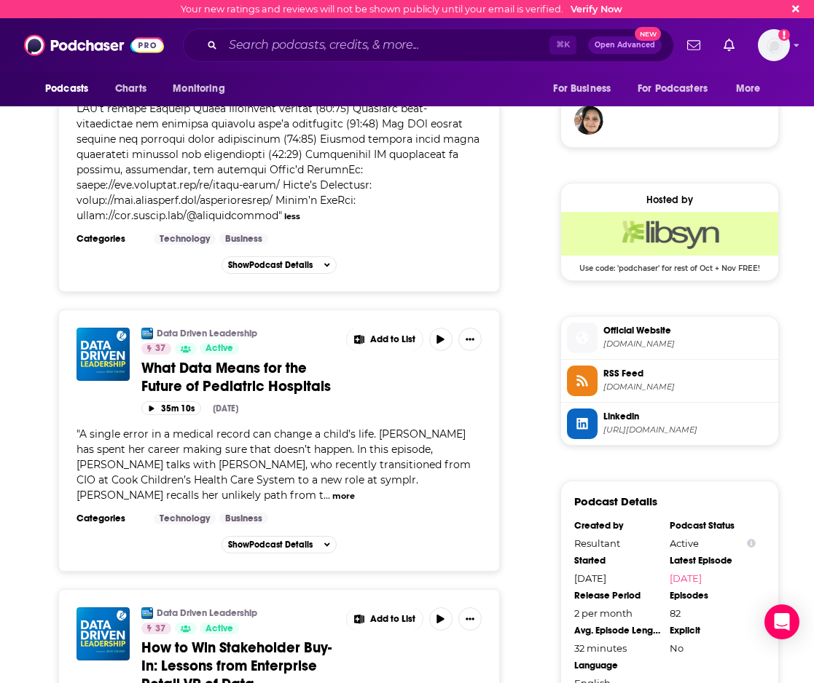
click at [229, 451] on span "A single error in a medical record can change a child’s life. [PERSON_NAME] has…" at bounding box center [273, 465] width 394 height 74
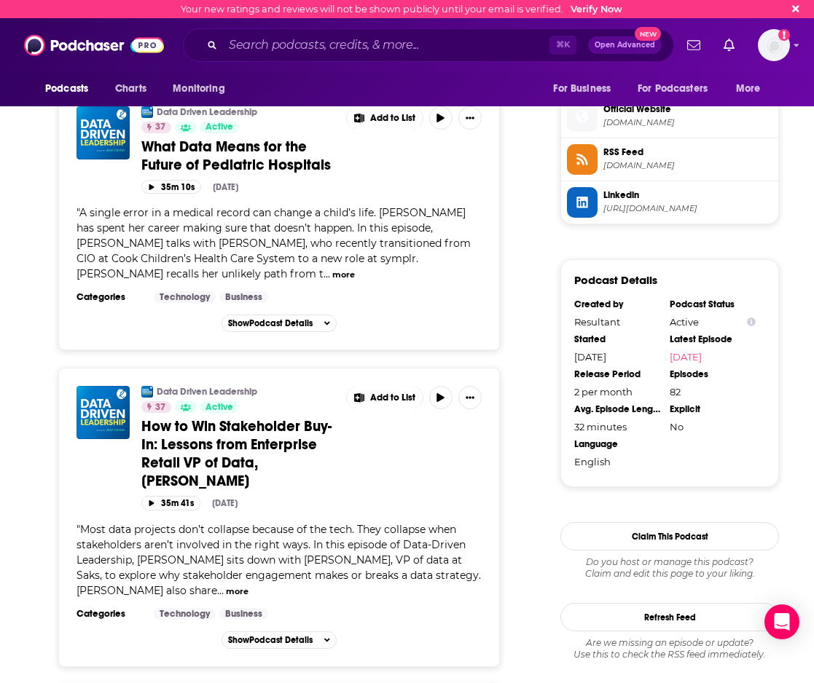
scroll to position [1306, 0]
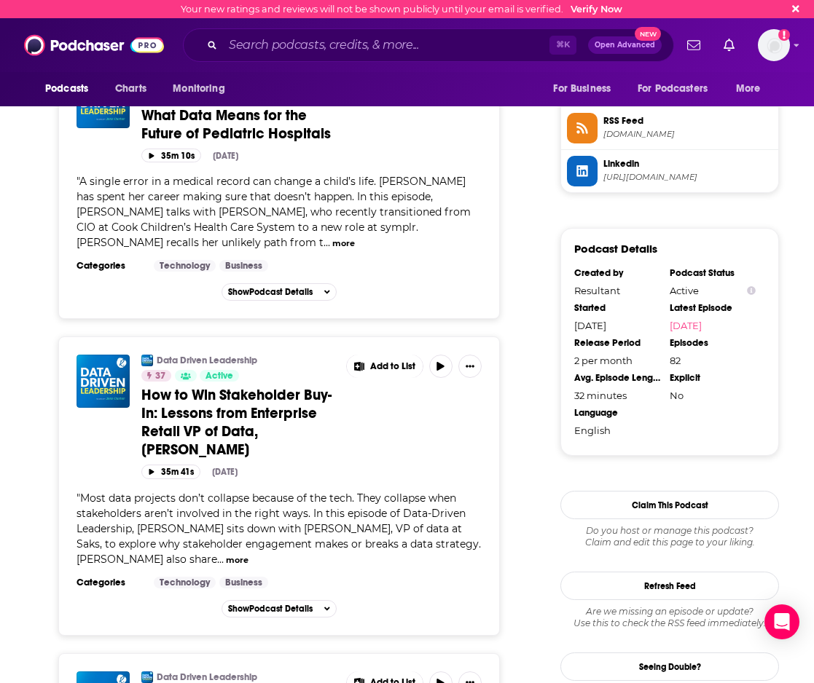
click at [277, 513] on span "Most data projects don’t collapse because of the tech. They collapse when stake…" at bounding box center [278, 529] width 404 height 74
drag, startPoint x: 275, startPoint y: 513, endPoint x: 449, endPoint y: 516, distance: 174.8
click at [449, 516] on span "Most data projects don’t collapse because of the tech. They collapse when stake…" at bounding box center [278, 529] width 404 height 74
copy span "[PERSON_NAME], VP of data at Saks"
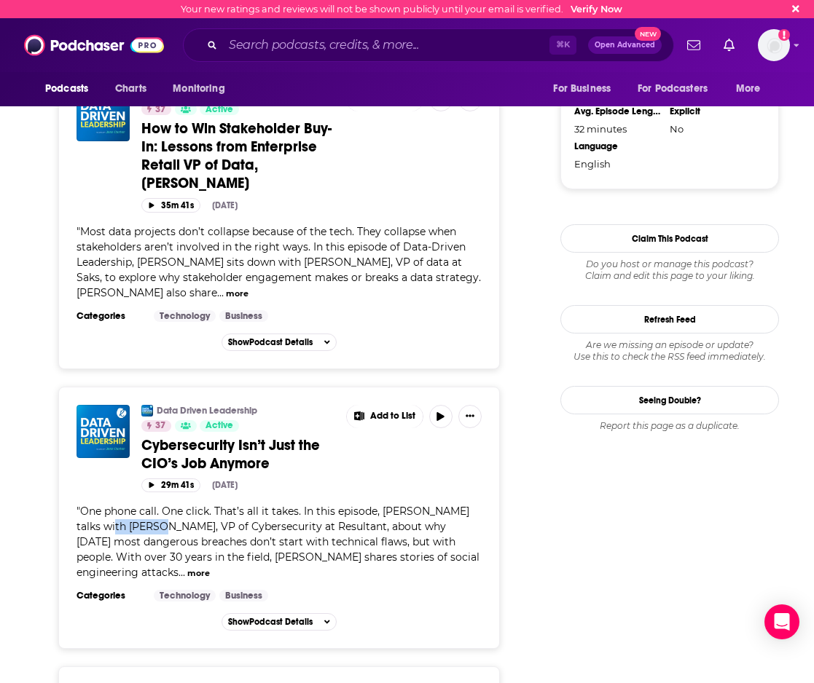
drag, startPoint x: 100, startPoint y: 509, endPoint x: 139, endPoint y: 514, distance: 39.7
click at [139, 514] on span "One phone call. One click. That’s all it takes. In this episode, [PERSON_NAME] …" at bounding box center [277, 542] width 403 height 74
click at [105, 513] on span "One phone call. One click. That’s all it takes. In this episode, [PERSON_NAME] …" at bounding box center [277, 542] width 403 height 74
drag, startPoint x: 102, startPoint y: 513, endPoint x: 358, endPoint y: 516, distance: 256.4
click at [358, 516] on span "One phone call. One click. That’s all it takes. In this episode, [PERSON_NAME] …" at bounding box center [277, 542] width 403 height 74
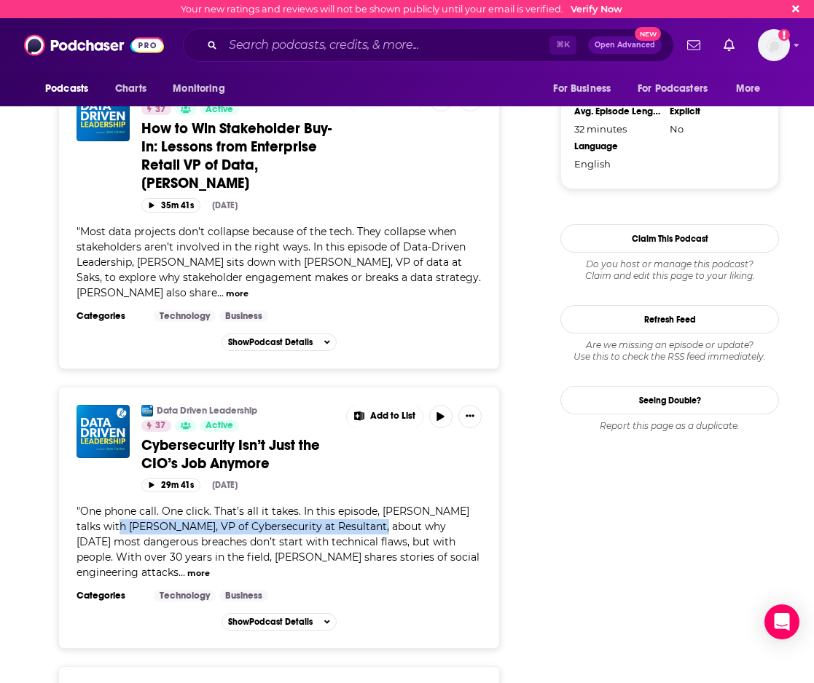
copy span "[PERSON_NAME], VP of Cybersecurity at Resultant"
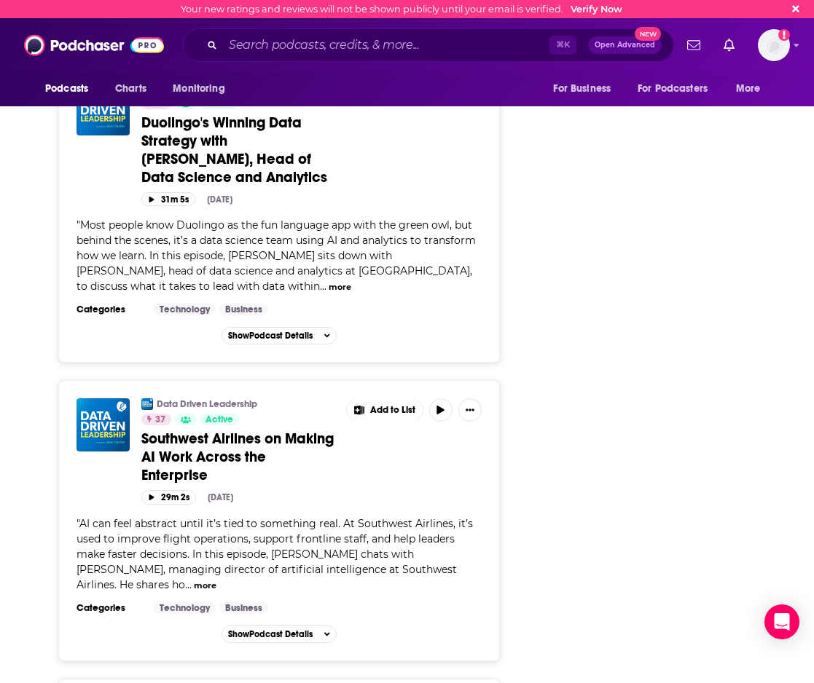
scroll to position [3148, 0]
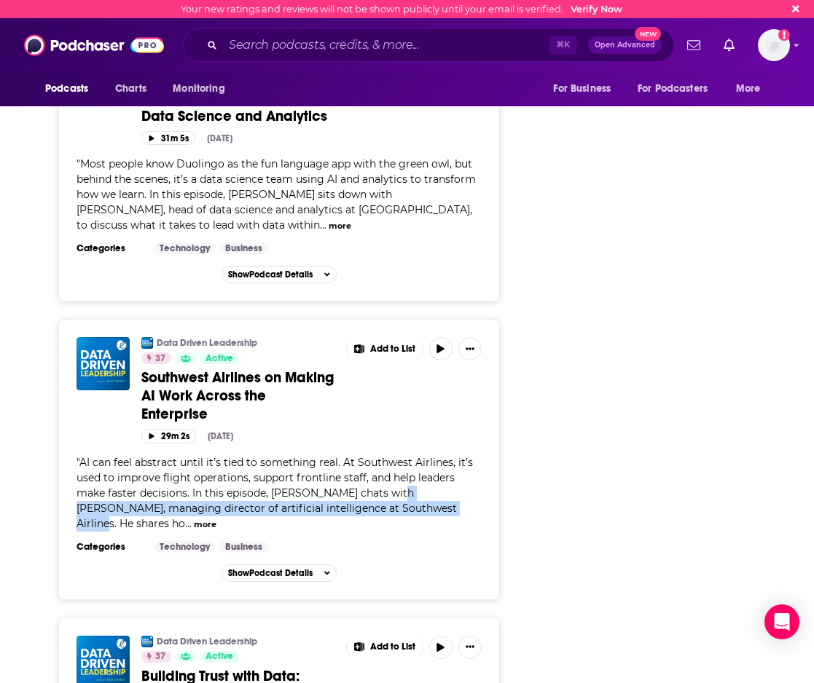
drag, startPoint x: 387, startPoint y: 459, endPoint x: 401, endPoint y: 475, distance: 21.2
click at [401, 475] on span "AI can feel abstract until it’s tied to something real. At Southwest Airlines, …" at bounding box center [274, 493] width 396 height 74
copy span "[PERSON_NAME], managing director of artificial intelligence at Southwest Airlin…"
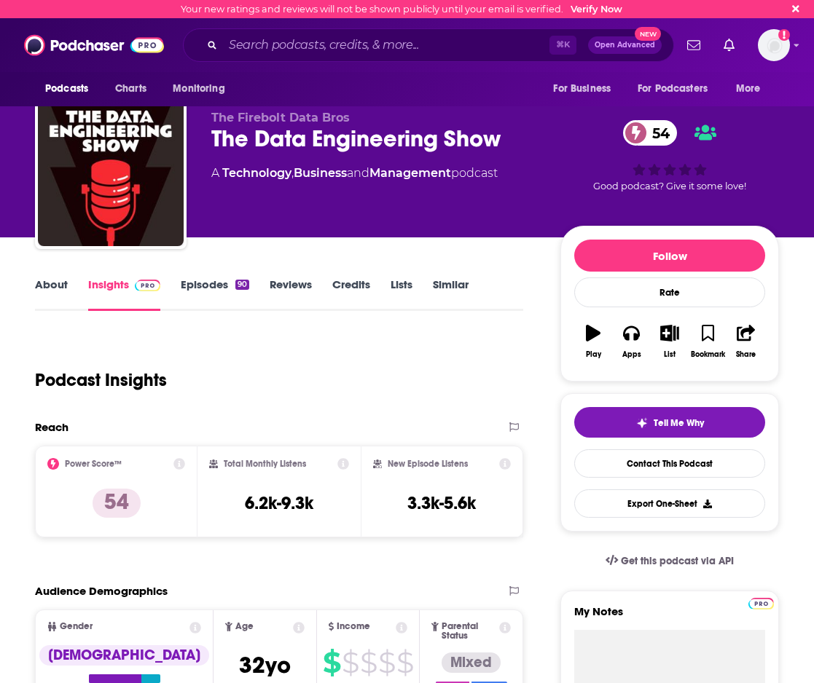
click at [230, 293] on link "Episodes 90" at bounding box center [215, 294] width 68 height 34
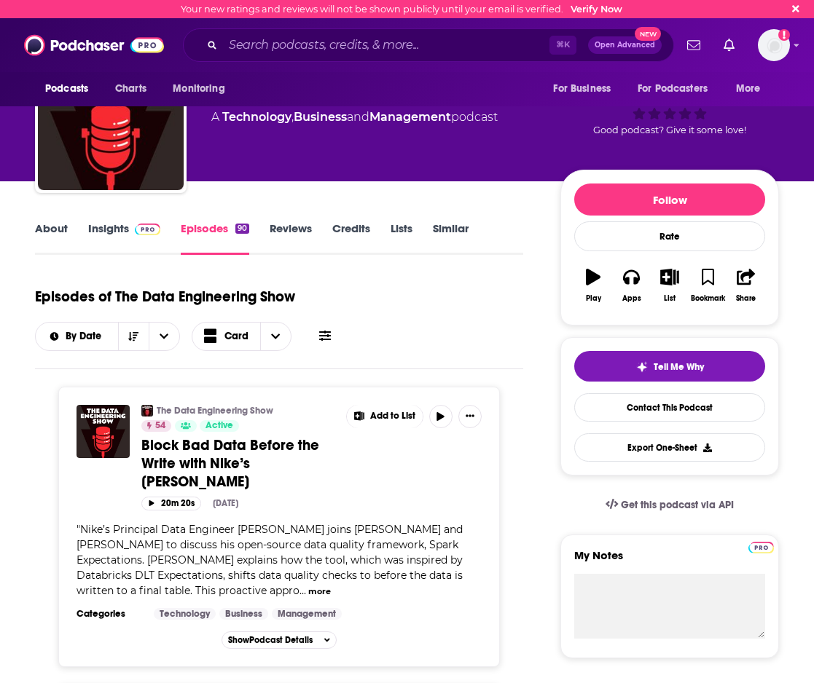
scroll to position [75, 0]
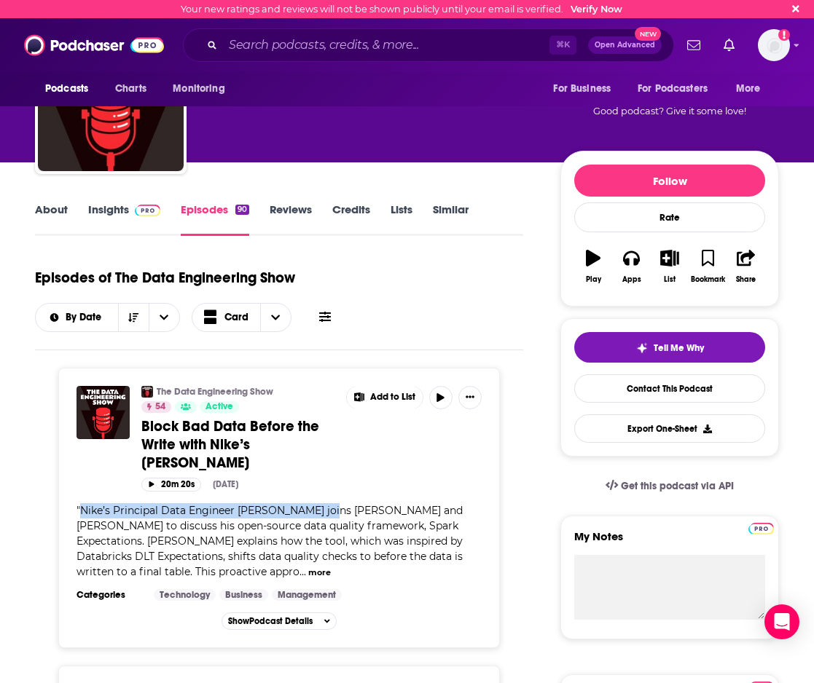
drag, startPoint x: 80, startPoint y: 512, endPoint x: 341, endPoint y: 513, distance: 260.7
click at [341, 513] on span "Nike’s Principal Data Engineer [PERSON_NAME] joins [PERSON_NAME] and [PERSON_NA…" at bounding box center [269, 541] width 386 height 74
copy span "Nike’s Principal Data Engineer [PERSON_NAME]"
click at [243, 520] on span "Nike’s Principal Data Engineer Ashok Singamaneni joins Benjamin and Eldad to di…" at bounding box center [269, 541] width 386 height 74
drag, startPoint x: 238, startPoint y: 509, endPoint x: 340, endPoint y: 510, distance: 102.0
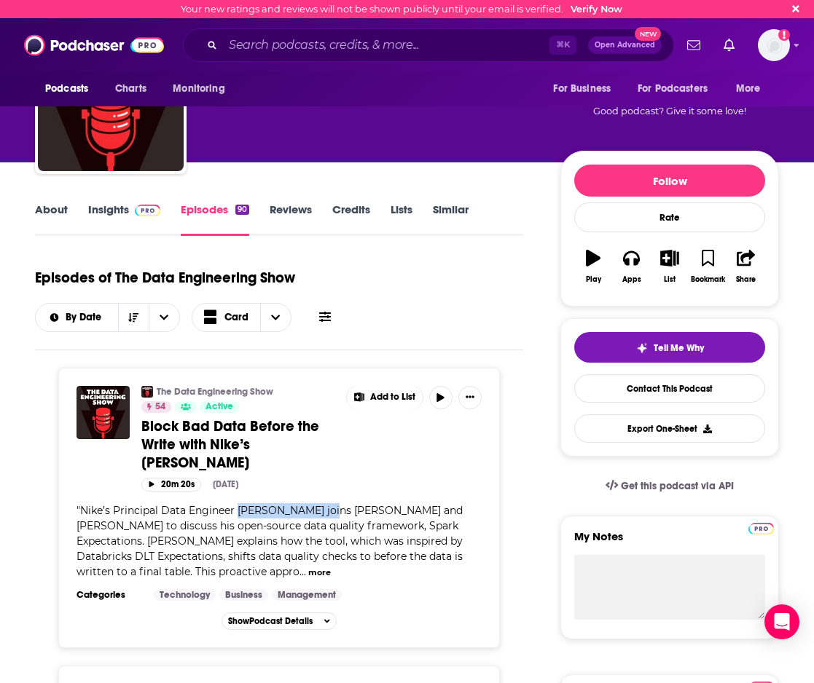
click at [340, 510] on span "Nike’s Principal Data Engineer Ashok Singamaneni joins Benjamin and Eldad to di…" at bounding box center [269, 541] width 386 height 74
copy span "Ashok Singamaneni"
drag, startPoint x: 83, startPoint y: 510, endPoint x: 232, endPoint y: 513, distance: 149.3
click at [232, 513] on span "Nike’s Principal Data Engineer Ashok Singamaneni joins Benjamin and Eldad to di…" at bounding box center [269, 541] width 386 height 74
copy span "Nike’s Principal Data Engineer"
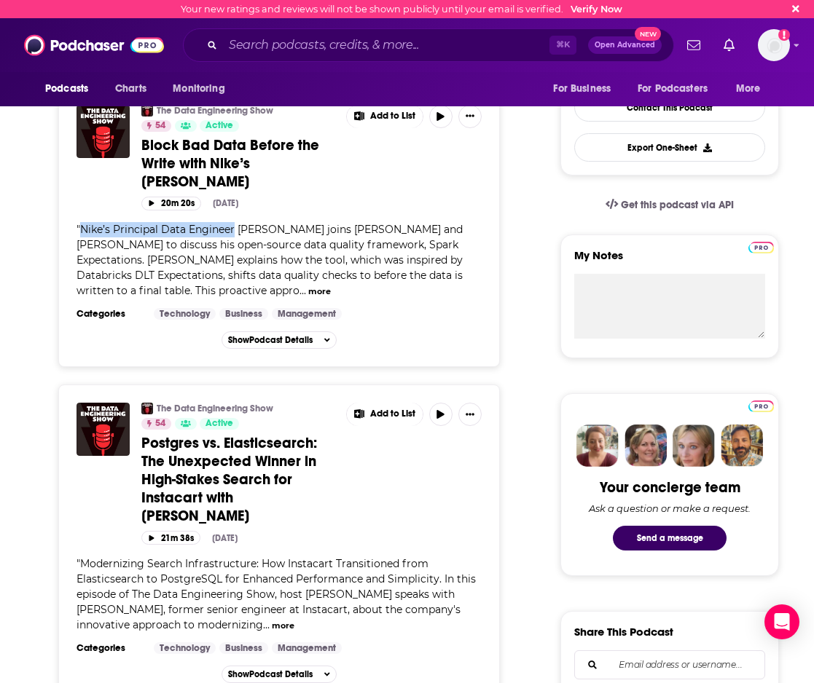
scroll to position [358, 0]
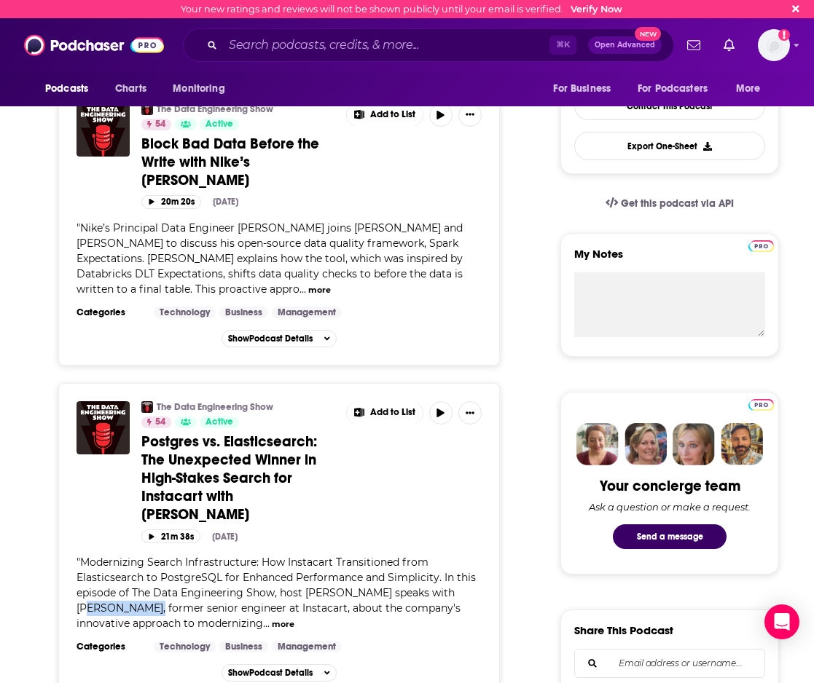
drag, startPoint x: 74, startPoint y: 590, endPoint x: 134, endPoint y: 590, distance: 59.7
click at [134, 590] on div "The Data Engineering Show 54 Active Postgres vs. Elasticsearch: The Unexpected …" at bounding box center [278, 541] width 441 height 317
copy span "Ankit Mittal"
drag, startPoint x: 141, startPoint y: 591, endPoint x: 318, endPoint y: 591, distance: 177.0
click at [318, 591] on span "Modernizing Search Infrastructure: How Instacart Transitioned from Elasticsearc…" at bounding box center [275, 593] width 399 height 74
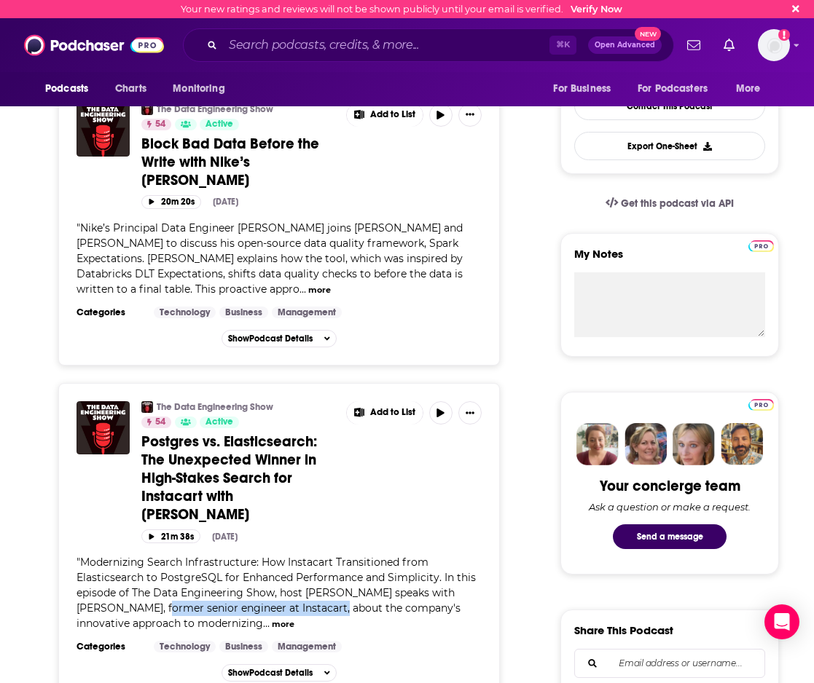
scroll to position [357, 0]
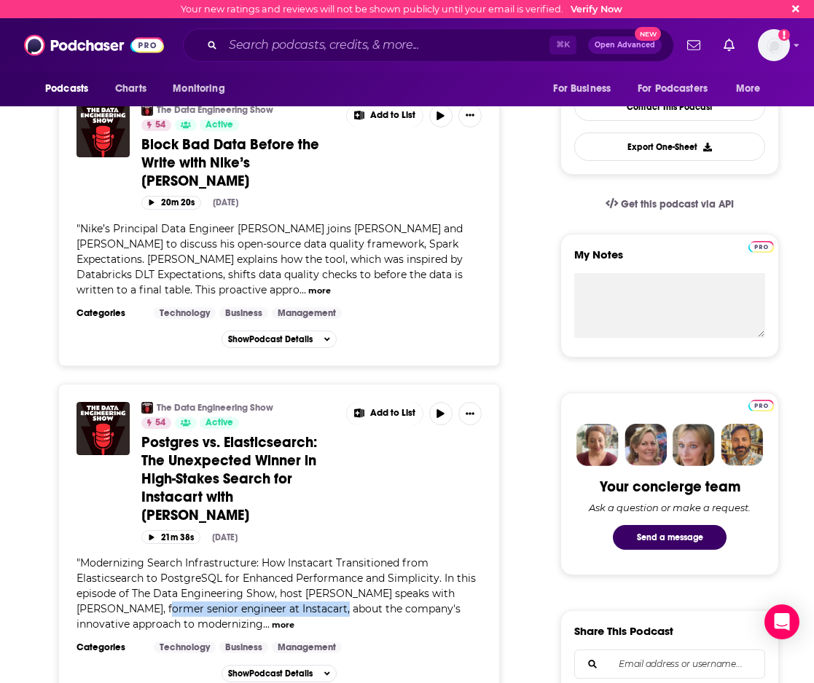
copy span "former senior engineer at Instacart"
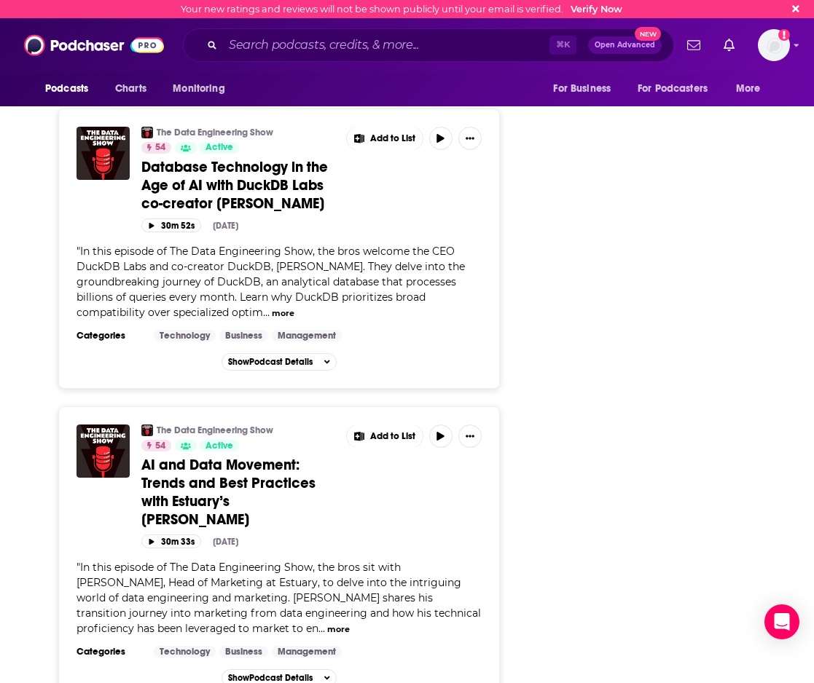
scroll to position [2649, 0]
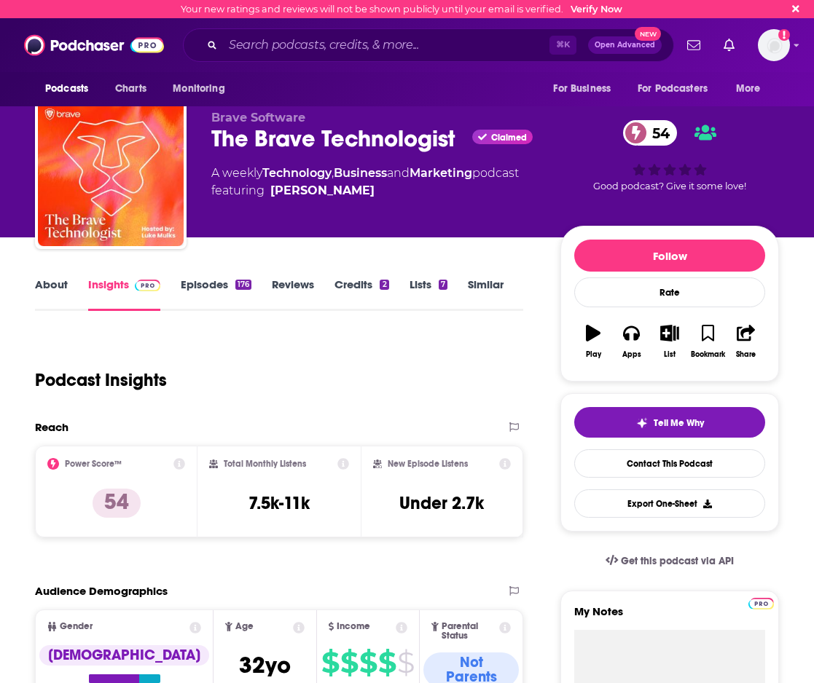
click at [195, 279] on link "Episodes 176" at bounding box center [216, 294] width 71 height 34
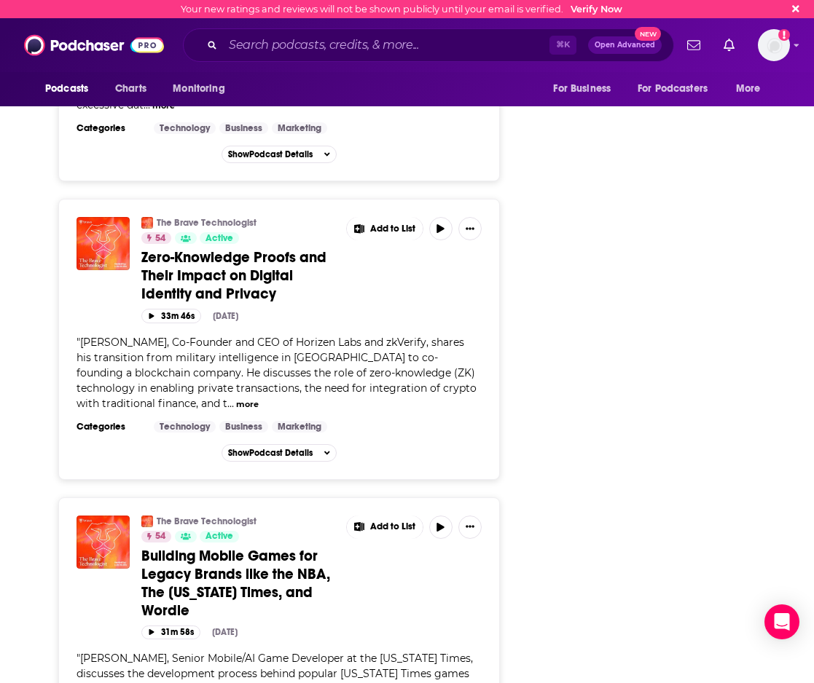
scroll to position [5905, 0]
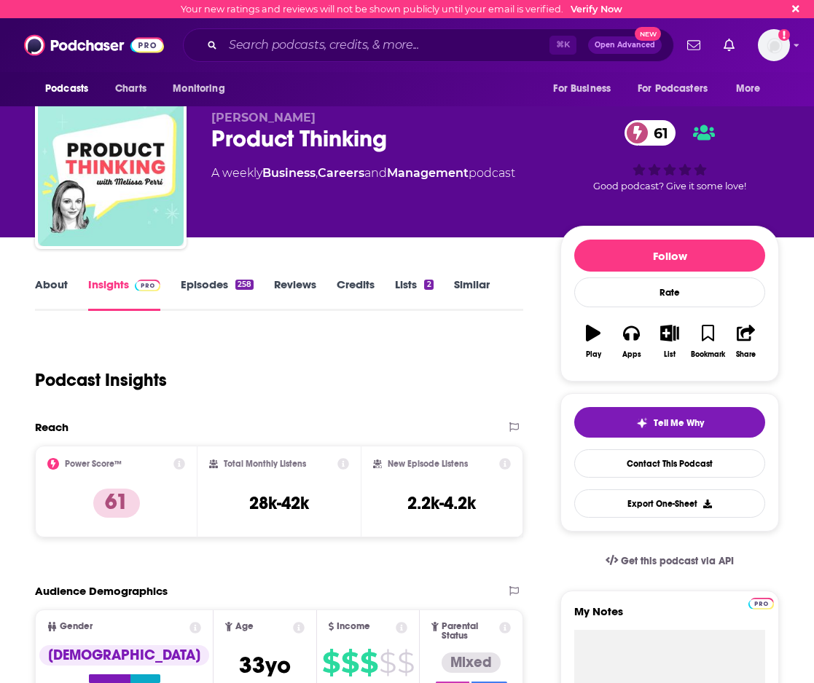
click at [216, 290] on link "Episodes 258" at bounding box center [217, 294] width 73 height 34
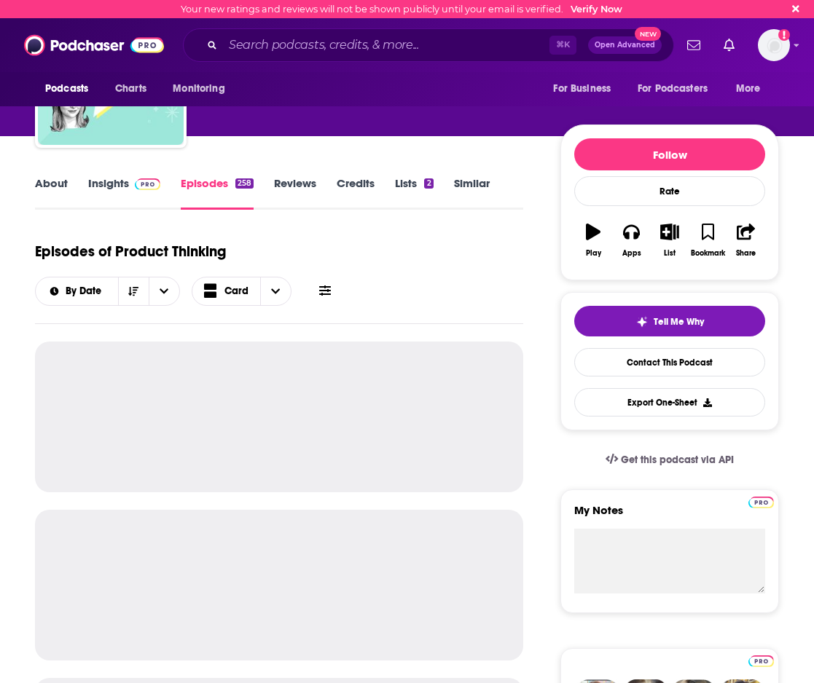
scroll to position [103, 0]
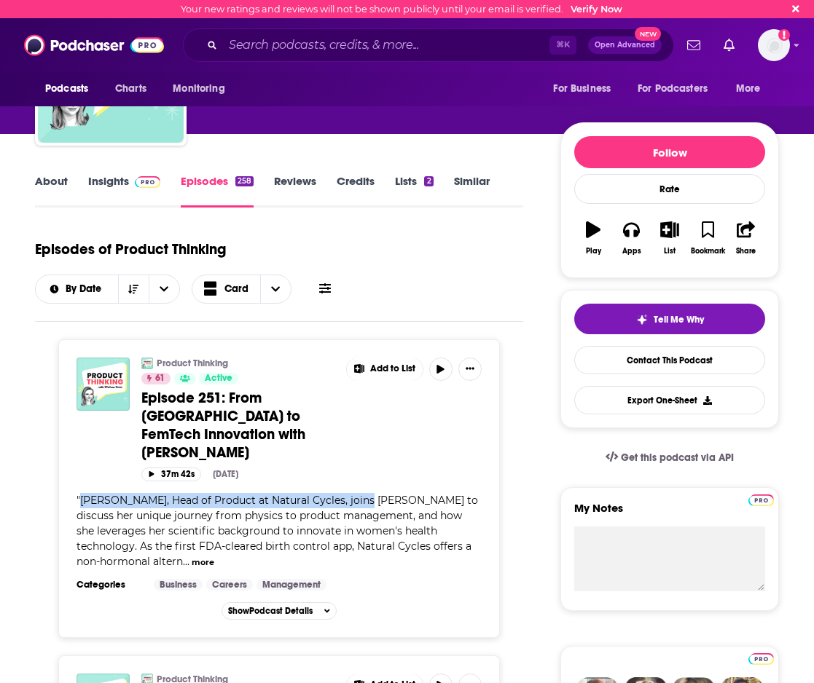
drag, startPoint x: 82, startPoint y: 481, endPoint x: 369, endPoint y: 481, distance: 287.7
click at [369, 494] on span "[PERSON_NAME], Head of Product at Natural Cycles, joins [PERSON_NAME] to discus…" at bounding box center [276, 531] width 401 height 74
copy span "[PERSON_NAME], Head of Product at Natural Cycles"
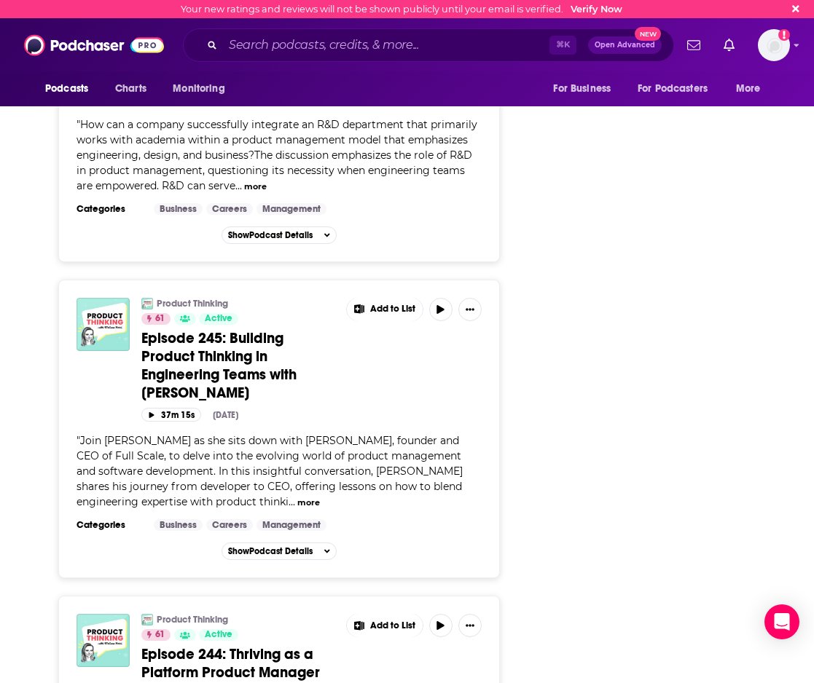
scroll to position [1990, 0]
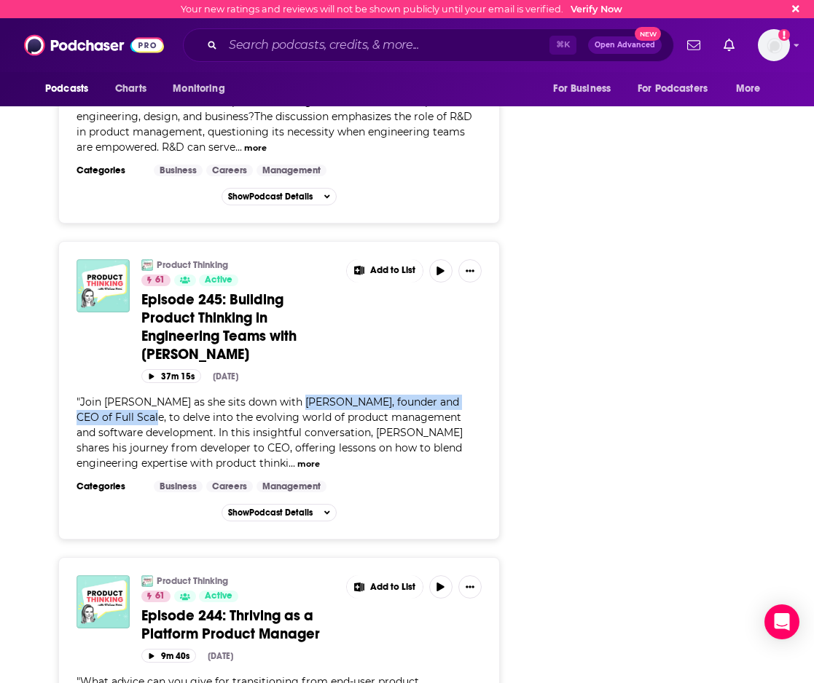
drag, startPoint x: 283, startPoint y: 384, endPoint x: 105, endPoint y: 400, distance: 179.1
click at [105, 400] on span "Join [PERSON_NAME] as she sits down with [PERSON_NAME], founder and CEO of Full…" at bounding box center [269, 432] width 386 height 74
copy span "[PERSON_NAME], founder and CEO of Full Scale,"
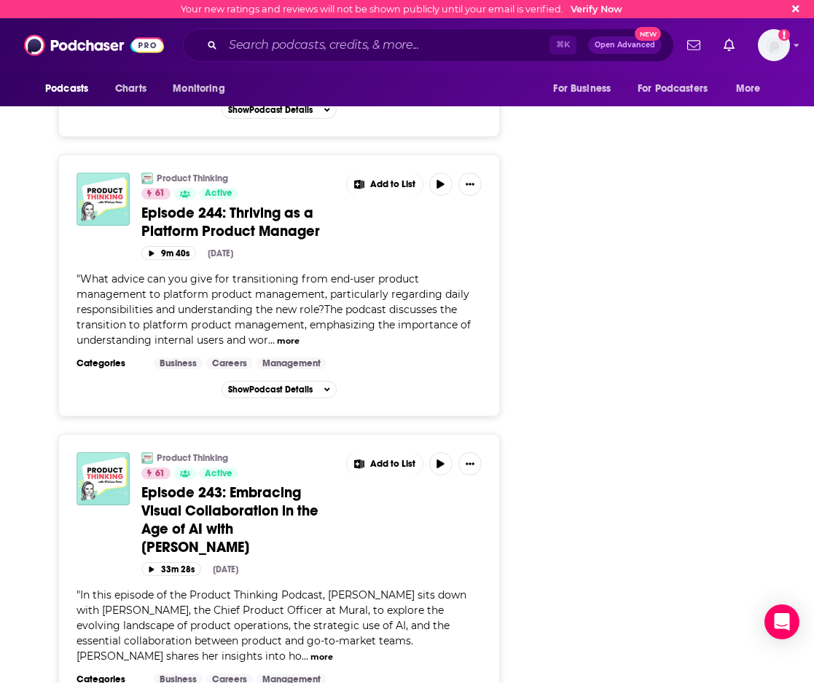
scroll to position [2448, 0]
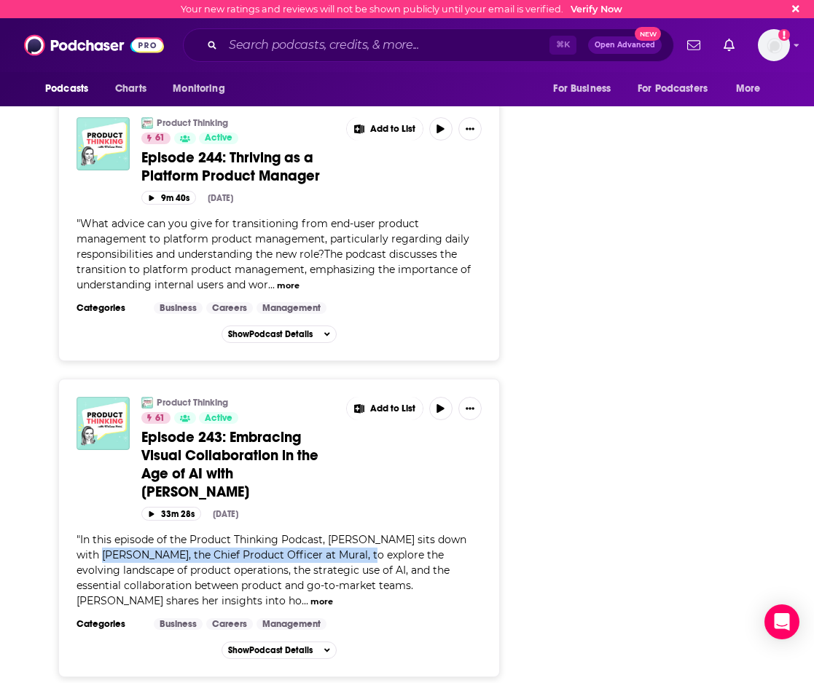
drag, startPoint x: 74, startPoint y: 537, endPoint x: 344, endPoint y: 541, distance: 270.9
click at [344, 541] on div "Product Thinking 61 Active Episode 243: Embracing Visual Collaboration in the A…" at bounding box center [278, 528] width 441 height 299
copy span "[PERSON_NAME], the Chief Product Officer at [GEOGRAPHIC_DATA]"
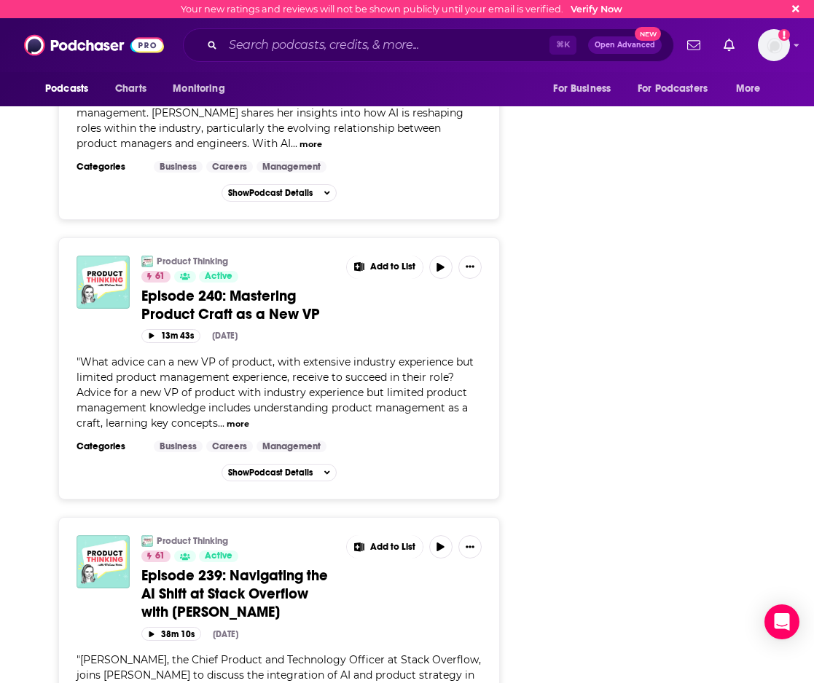
scroll to position [3598, 0]
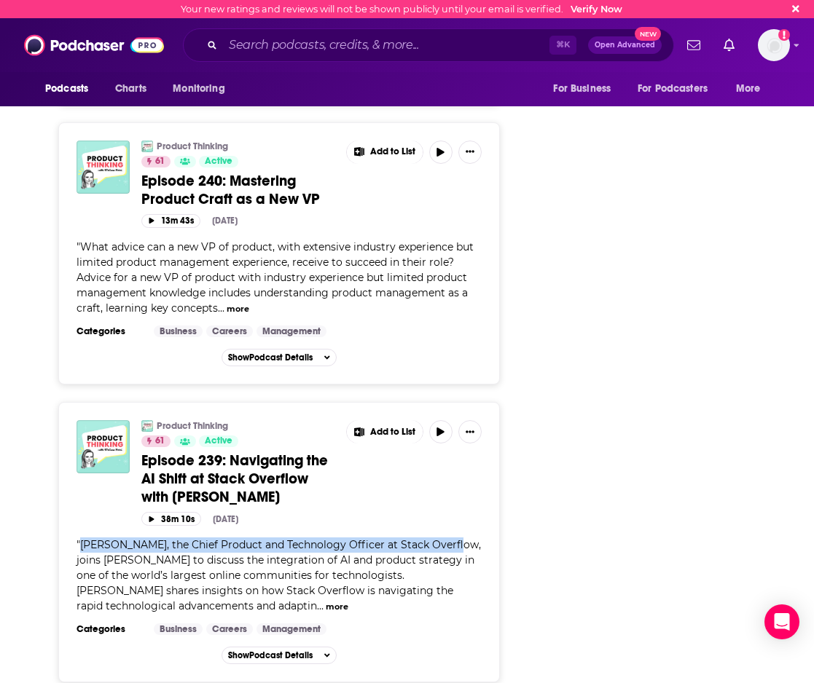
drag, startPoint x: 80, startPoint y: 529, endPoint x: 445, endPoint y: 537, distance: 365.0
click at [445, 538] on span "[PERSON_NAME], the Chief Product and Technology Officer at Stack Overflow, join…" at bounding box center [278, 575] width 404 height 74
copy span "[PERSON_NAME], the Chief Product and Technology Officer at Stack Overflow"
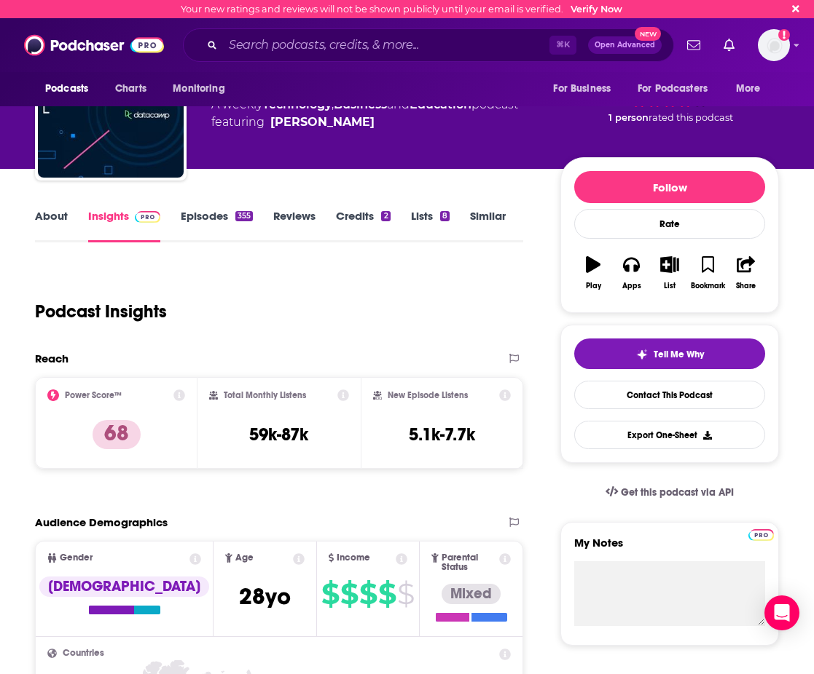
scroll to position [99, 0]
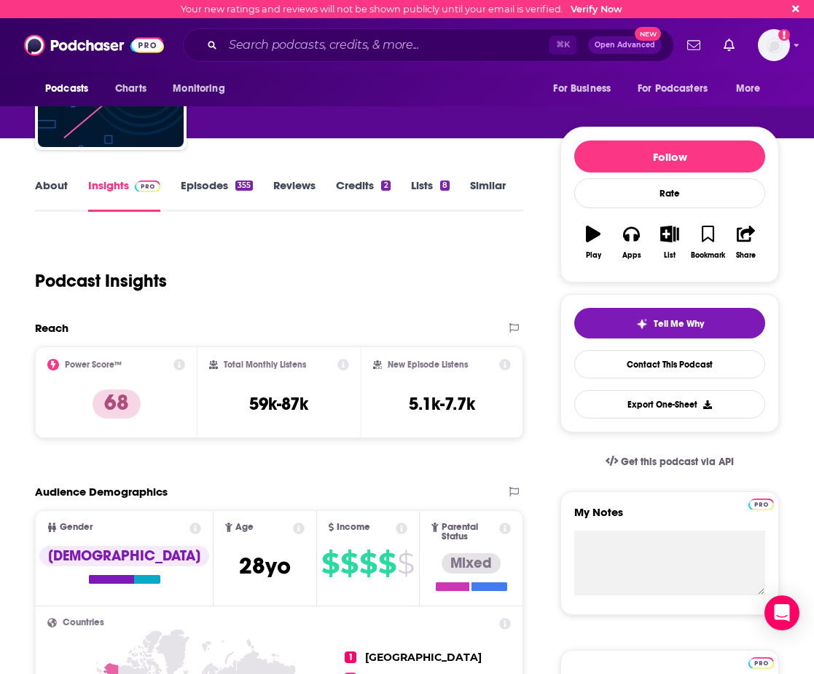
click at [234, 194] on link "Episodes 355" at bounding box center [217, 195] width 72 height 34
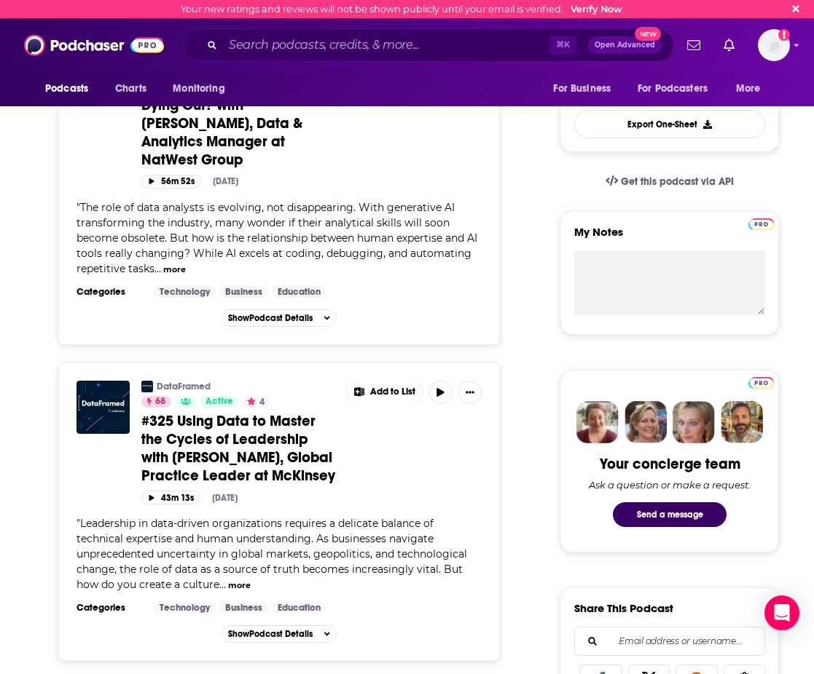
scroll to position [393, 0]
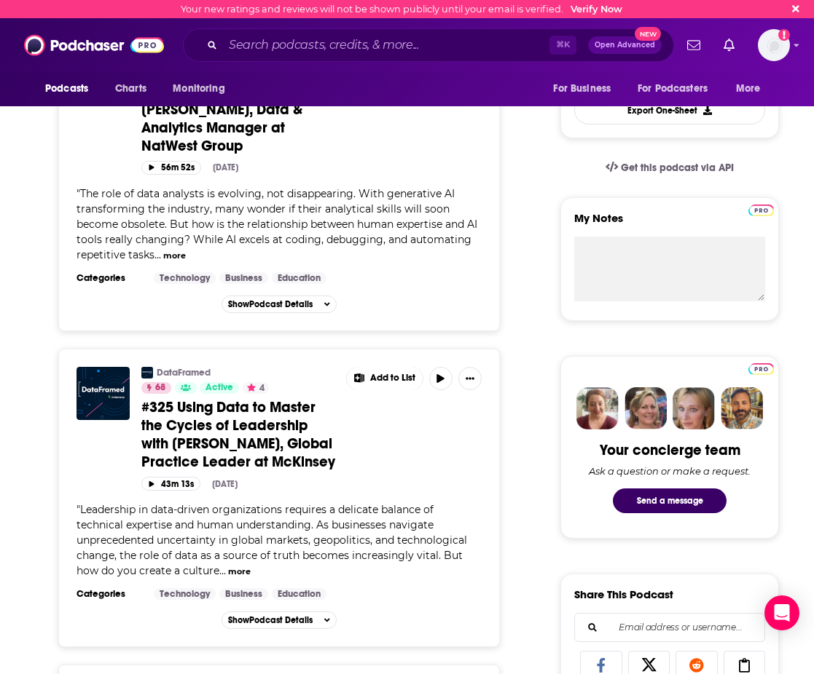
click at [235, 566] on button "more" at bounding box center [239, 572] width 23 height 12
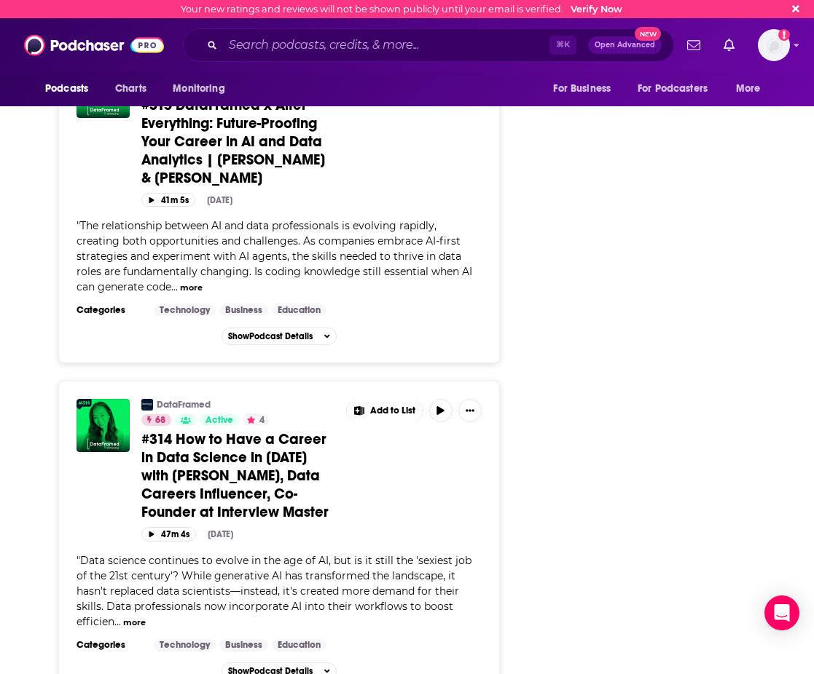
scroll to position [5226, 0]
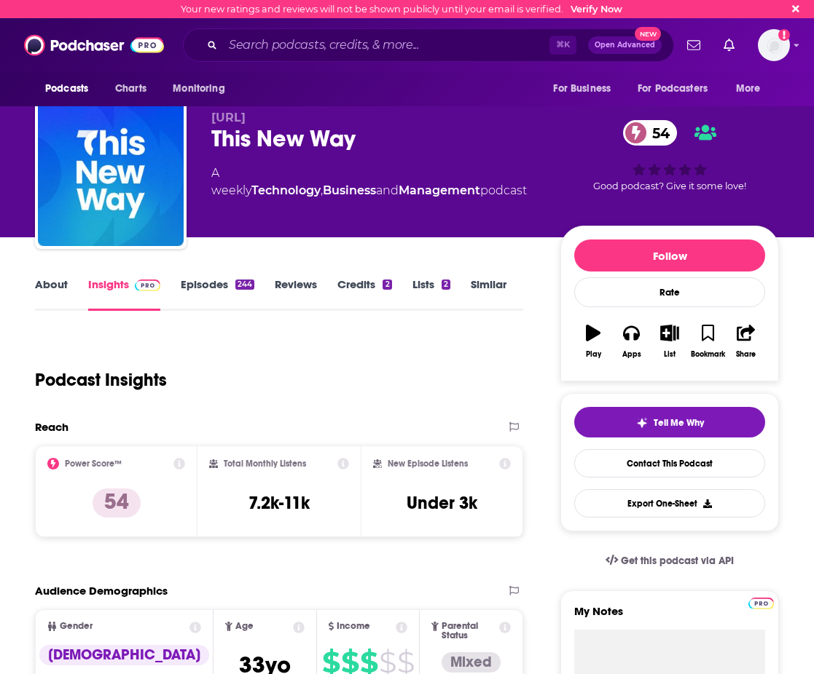
click at [190, 291] on link "Episodes 244" at bounding box center [218, 294] width 74 height 34
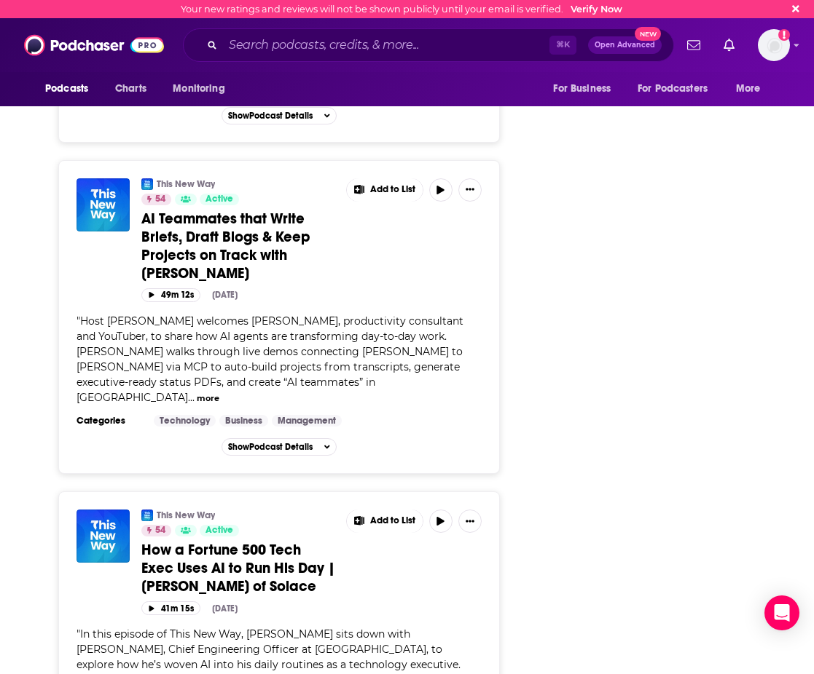
scroll to position [1853, 0]
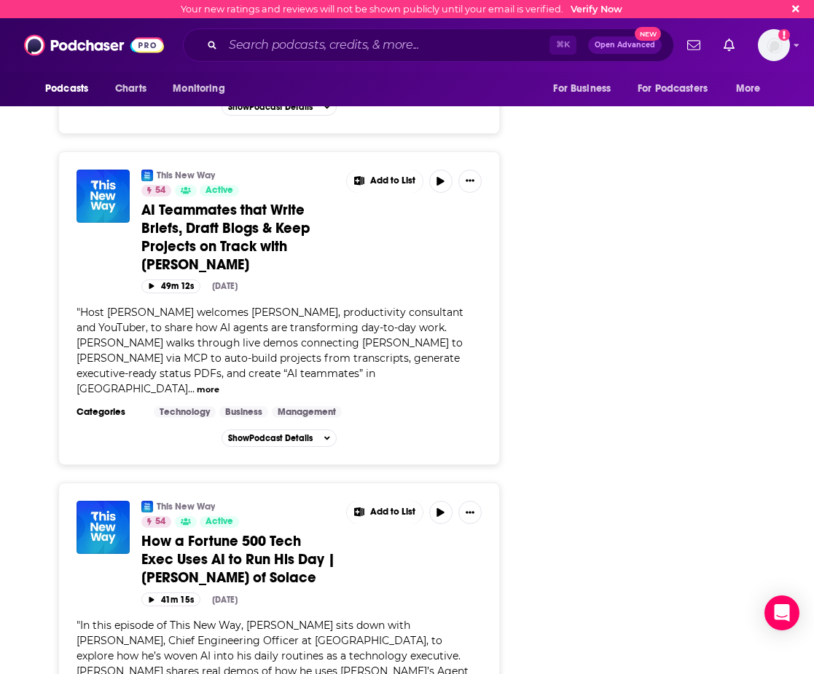
click at [358, 619] on span "In this episode of This New Way, Aydin sits down with Ali Pourshahid, Chief Eng…" at bounding box center [272, 664] width 392 height 90
drag, startPoint x: 355, startPoint y: 521, endPoint x: 225, endPoint y: 540, distance: 131.0
click at [225, 619] on span "In this episode of This New Way, Aydin sits down with Ali Pourshahid, Chief Eng…" at bounding box center [272, 664] width 392 height 90
copy span "Ali Pourshahid, Chief Engineering Officer at Solace"
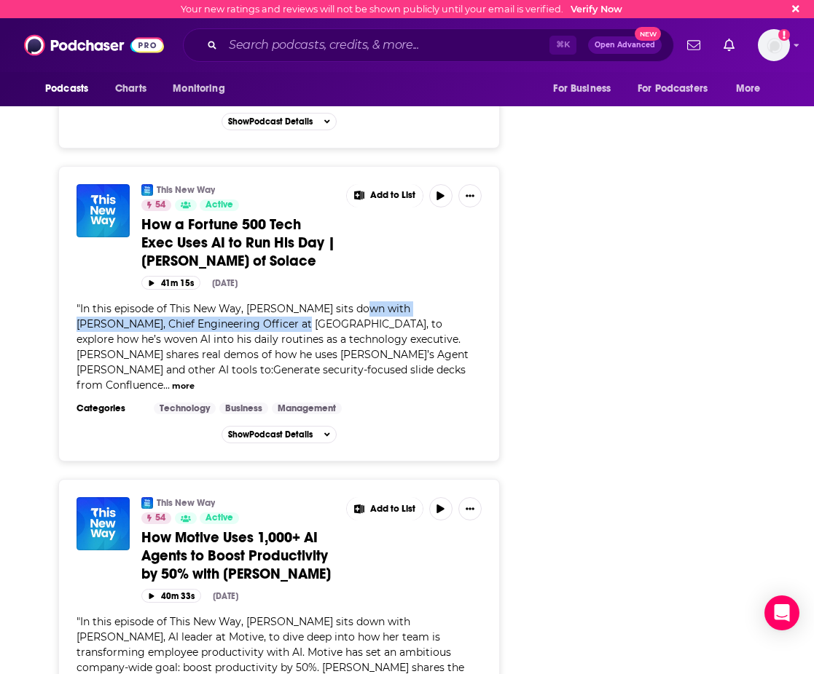
scroll to position [2172, 0]
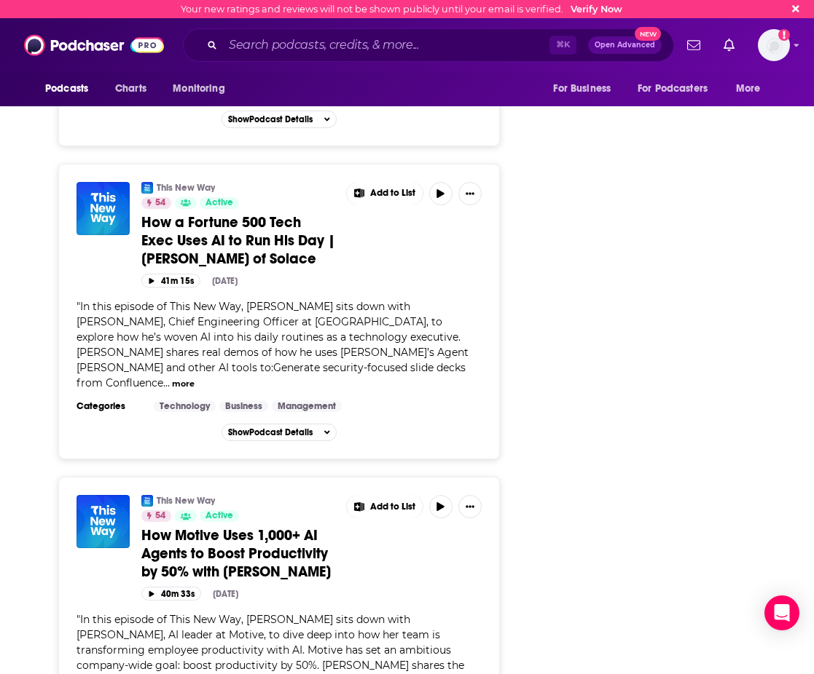
click at [350, 613] on span "In this episode of This New Way, Aydin sits down with Maddie Engelmeier, AI lea…" at bounding box center [269, 650] width 387 height 74
drag, startPoint x: 354, startPoint y: 519, endPoint x: 156, endPoint y: 535, distance: 198.7
click at [156, 613] on span "In this episode of This New Way, Aydin sits down with Maddie Engelmeier, AI lea…" at bounding box center [269, 650] width 387 height 74
copy span "Maddie Engelmeier, AI leader at Motive"
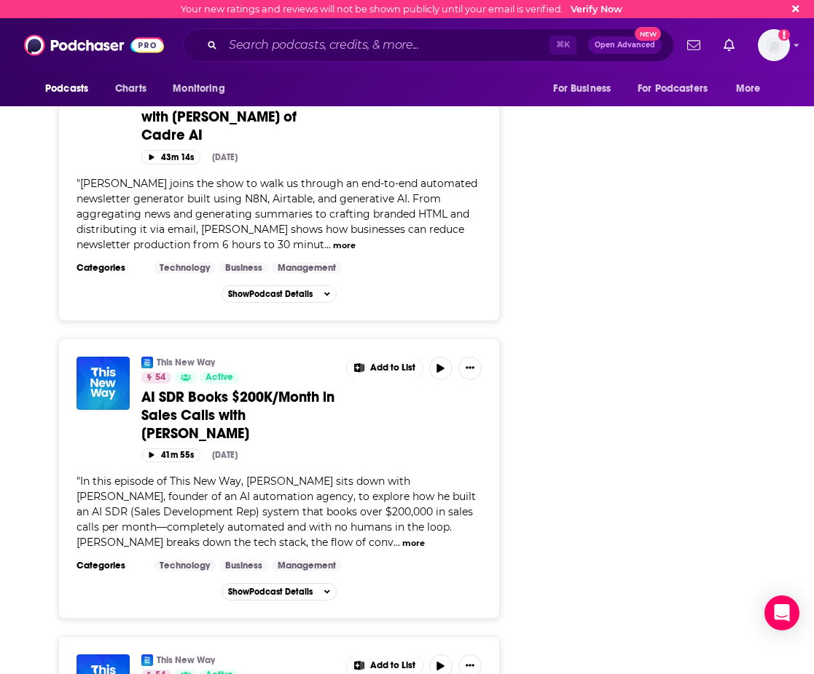
scroll to position [3423, 0]
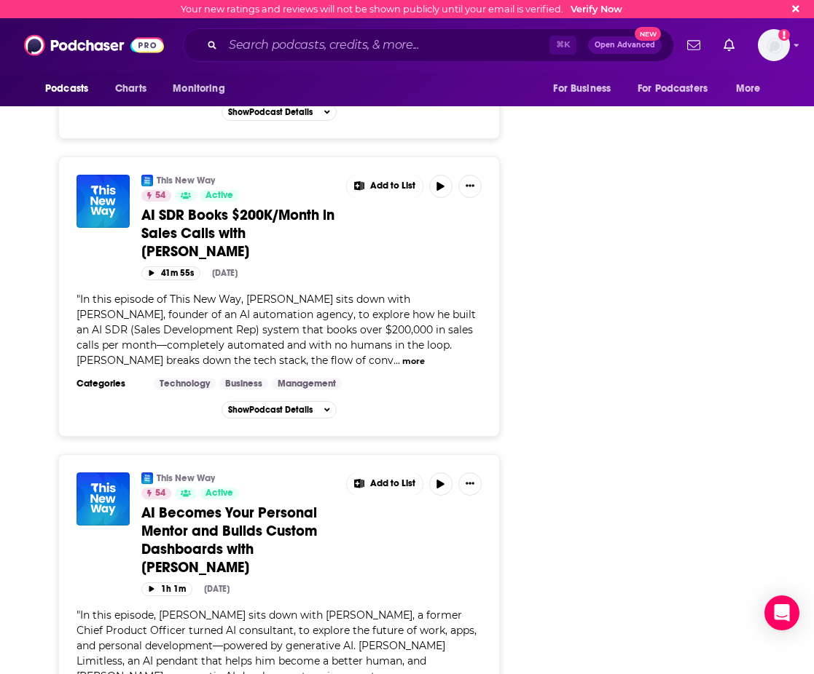
click at [269, 609] on span "In this episode, Aydin sits down with Rob Williams, a former Chief Product Offi…" at bounding box center [276, 646] width 400 height 74
drag, startPoint x: 269, startPoint y: 498, endPoint x: 218, endPoint y: 517, distance: 55.1
click at [218, 609] on span "In this episode, Aydin sits down with Rob Williams, a former Chief Product Offi…" at bounding box center [276, 646] width 400 height 74
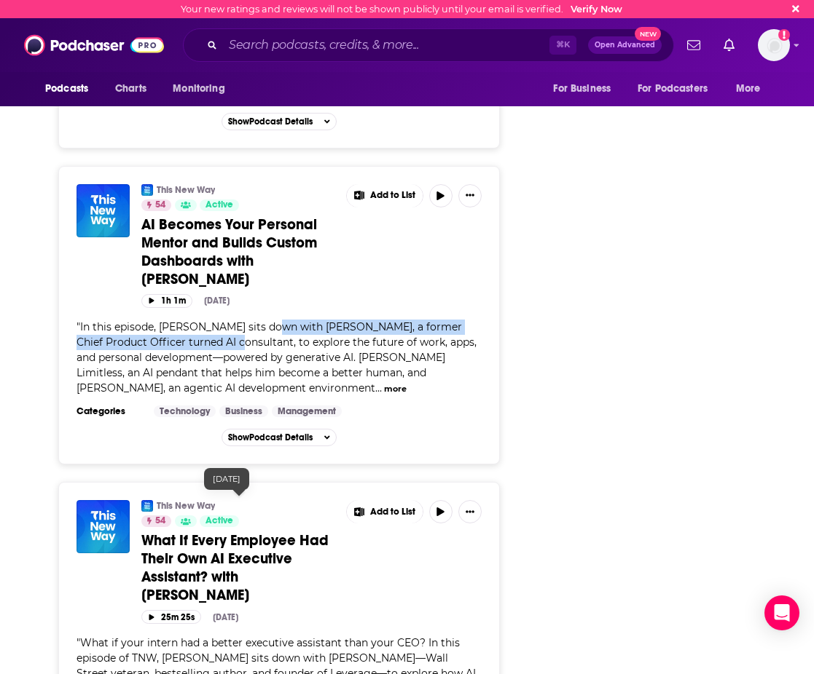
scroll to position [3715, 0]
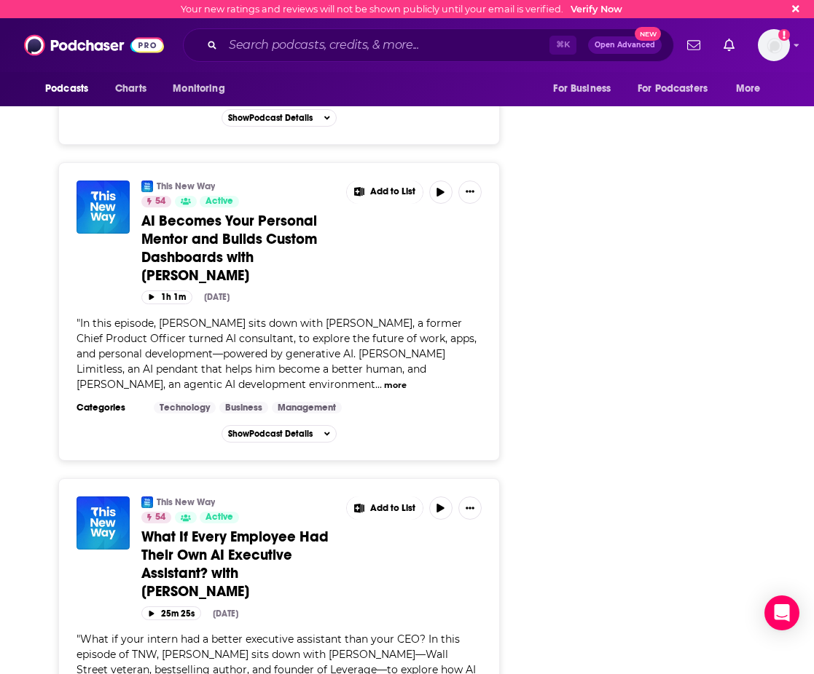
click at [258, 633] on span "What if your intern had a better executive assistant than your CEO? In this epi…" at bounding box center [276, 670] width 401 height 74
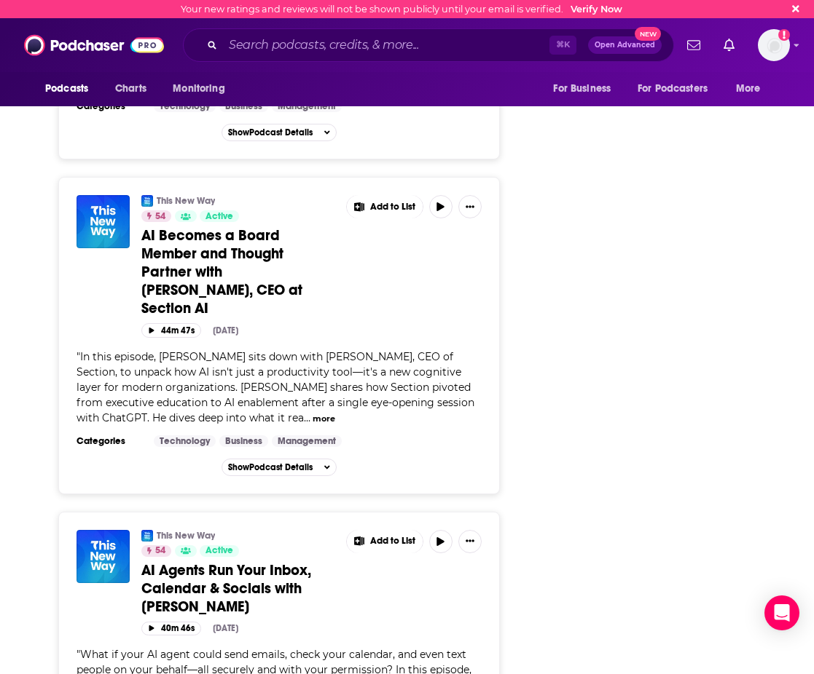
scroll to position [4618, 0]
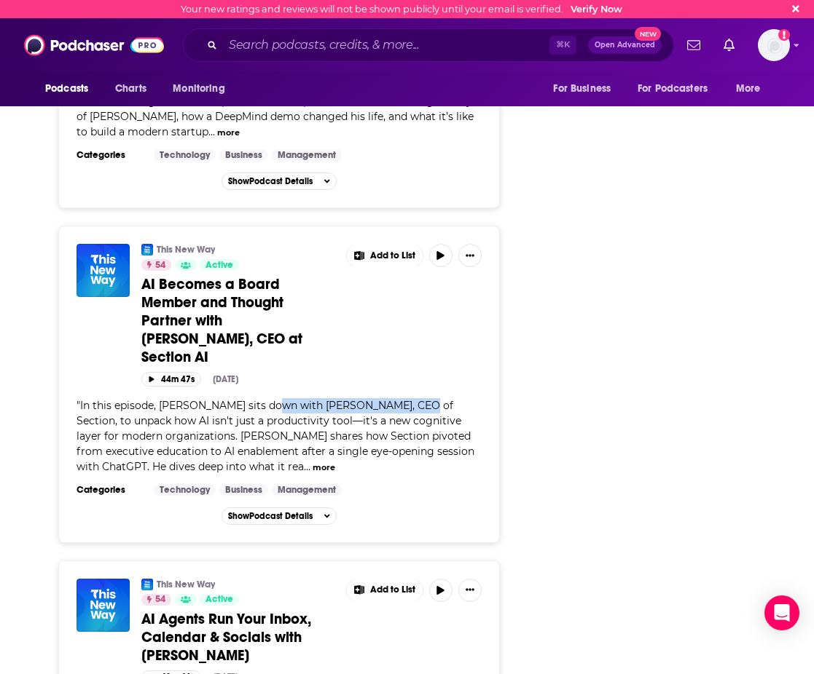
drag, startPoint x: 267, startPoint y: 251, endPoint x: 404, endPoint y: 255, distance: 137.0
click at [404, 399] on span "In this episode, Aydin sits down with Greg Shove, CEO of Section, to unpack how…" at bounding box center [275, 436] width 398 height 74
copy span "Greg Shove, CEO of Section"
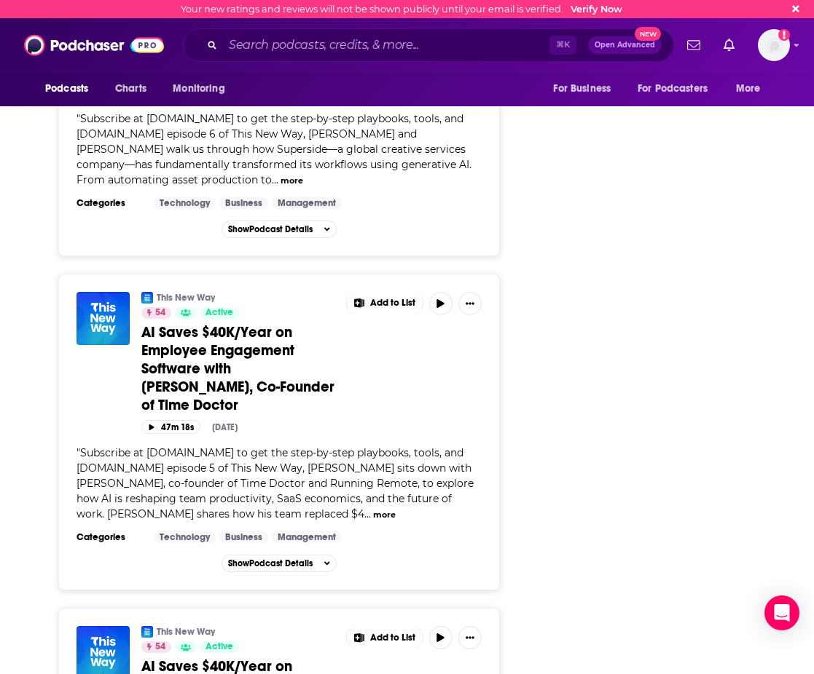
scroll to position [7155, 0]
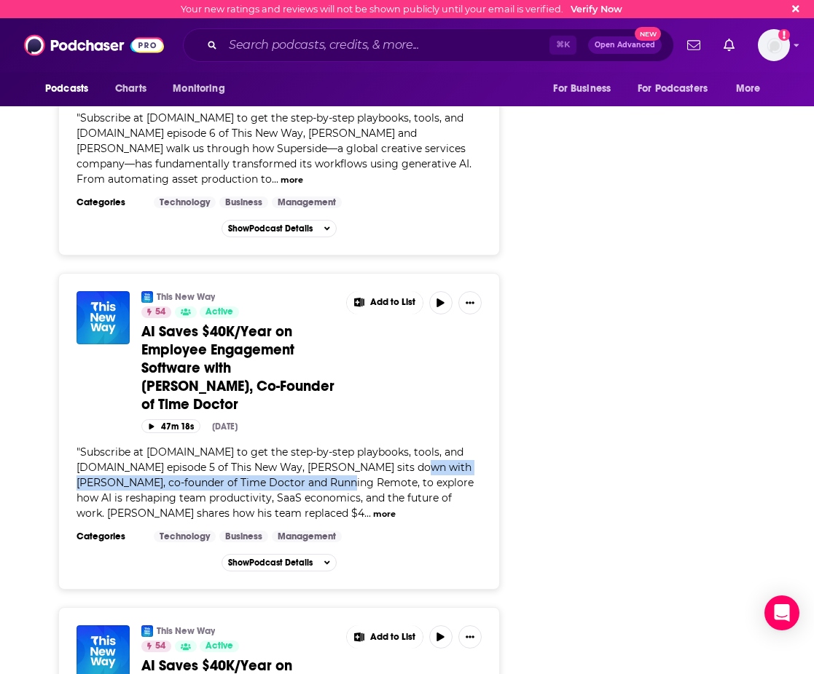
drag, startPoint x: 391, startPoint y: 259, endPoint x: 309, endPoint y: 279, distance: 84.8
click at [309, 446] on span "Subscribe at thisnewway.com to get the step-by-step playbooks, tools, and workf…" at bounding box center [274, 483] width 397 height 74
copy span "Liam Martin, co-founder of Time Doctor and Running Remote"
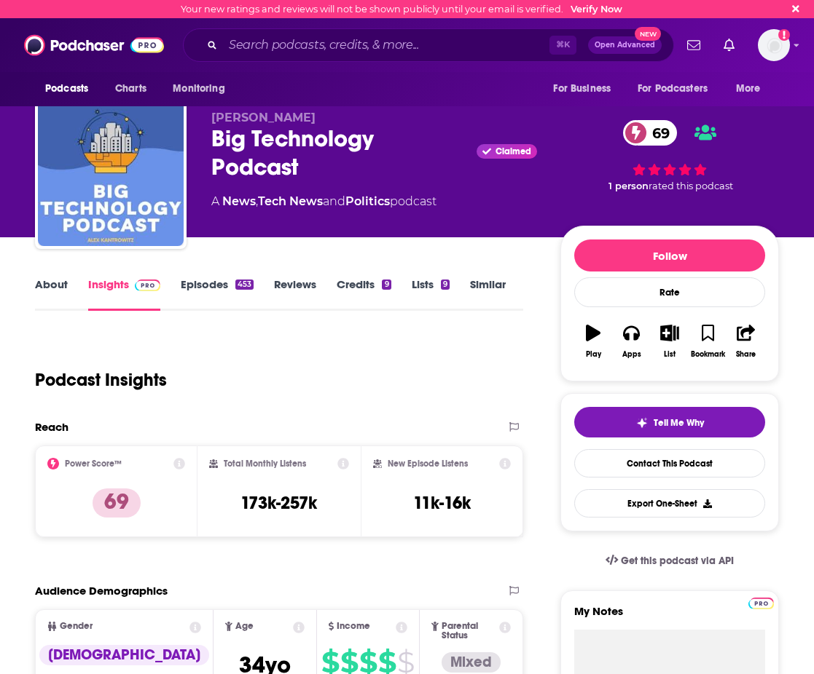
click at [204, 283] on link "Episodes 453" at bounding box center [217, 294] width 73 height 34
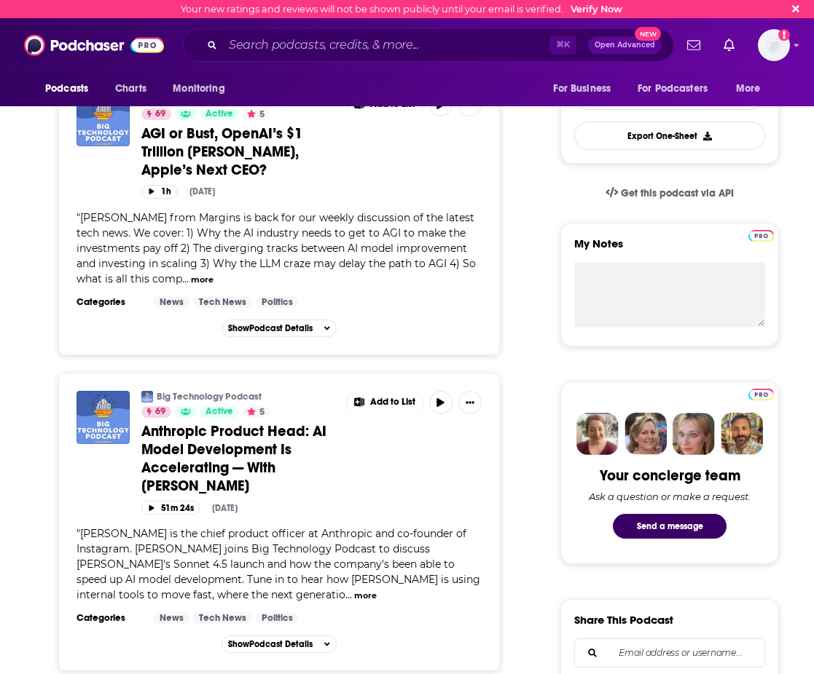
scroll to position [372, 0]
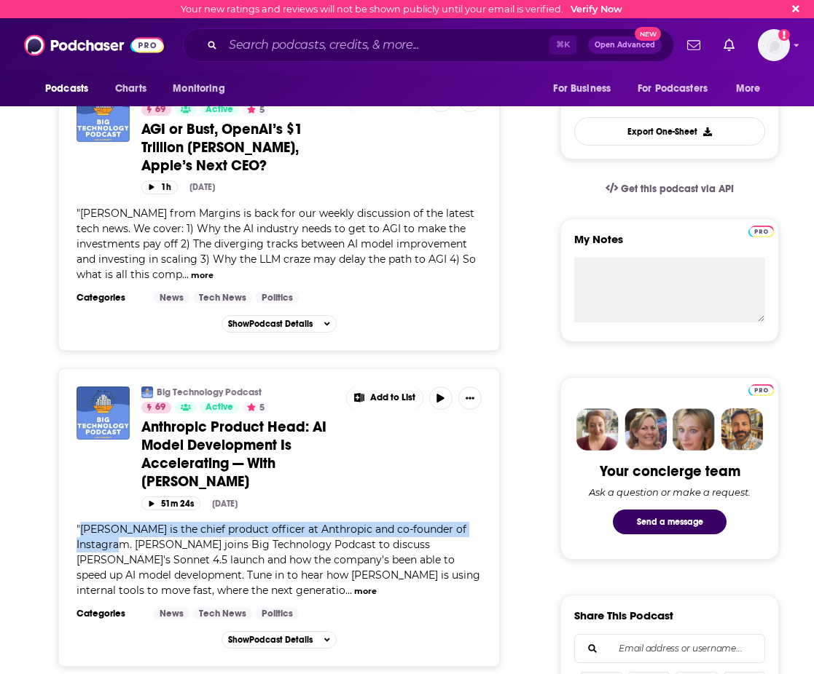
drag, startPoint x: 83, startPoint y: 530, endPoint x: 130, endPoint y: 545, distance: 48.8
click at [130, 545] on span "[PERSON_NAME] is the chief product officer at Anthropic and co-founder of Insta…" at bounding box center [277, 560] width 403 height 74
copy span "[PERSON_NAME] is the chief product officer at Anthropic and co-founder of Insta…"
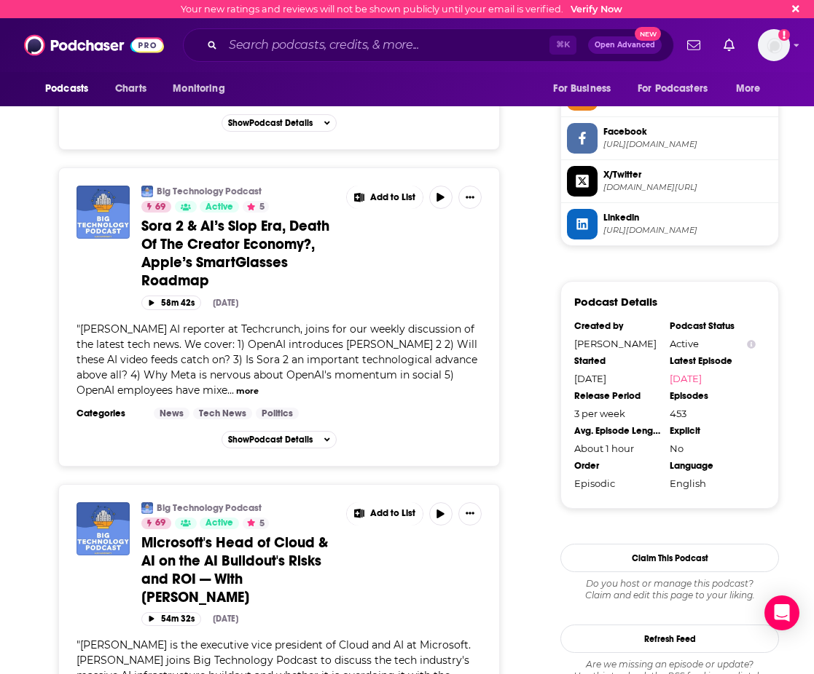
scroll to position [1273, 0]
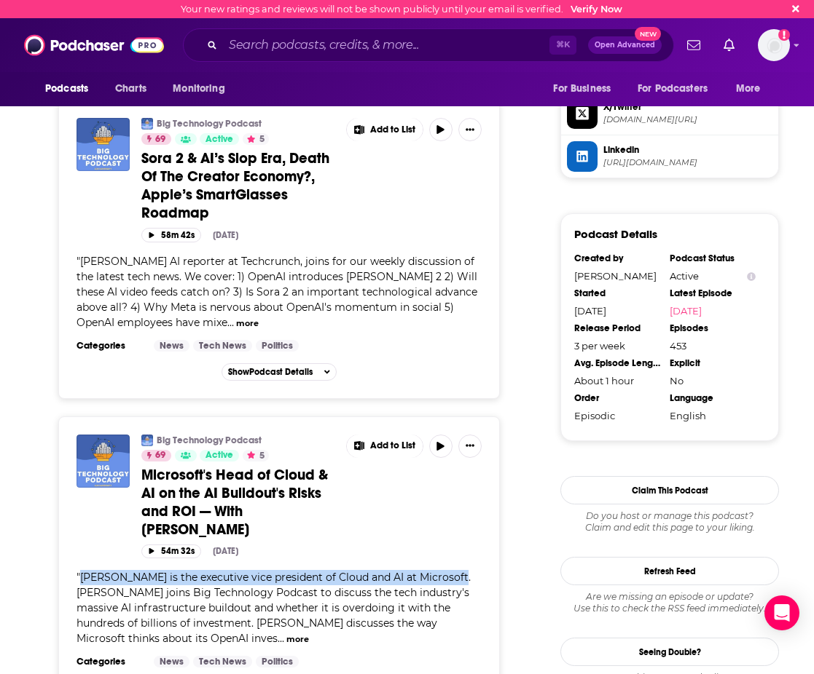
drag, startPoint x: 82, startPoint y: 560, endPoint x: 446, endPoint y: 558, distance: 364.9
click at [446, 571] on span "[PERSON_NAME] is the executive vice president of Cloud and AI at Microsoft. [PE…" at bounding box center [273, 608] width 394 height 74
copy span "[PERSON_NAME] is the executive vice president of Cloud and AI at Microsoft"
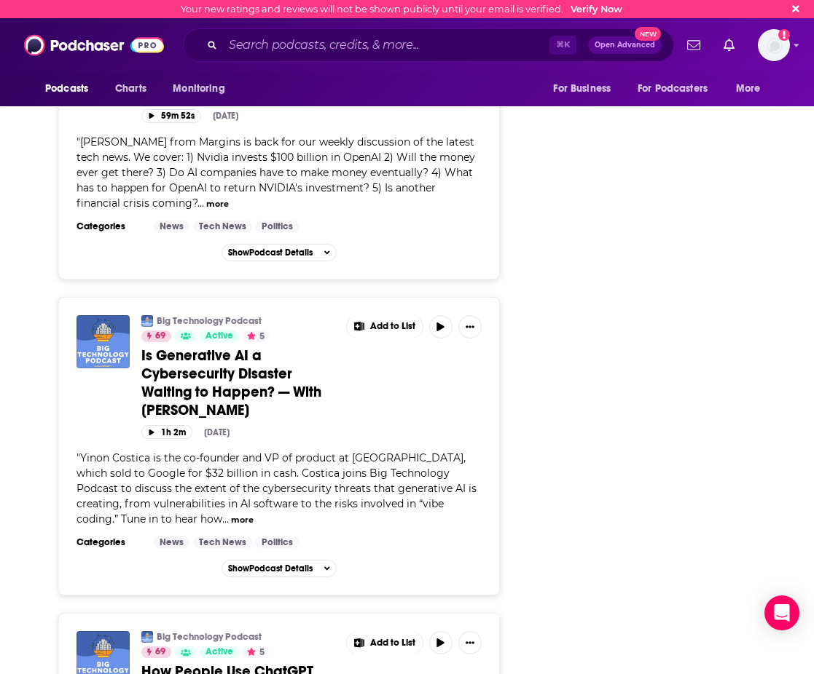
scroll to position [2028, 0]
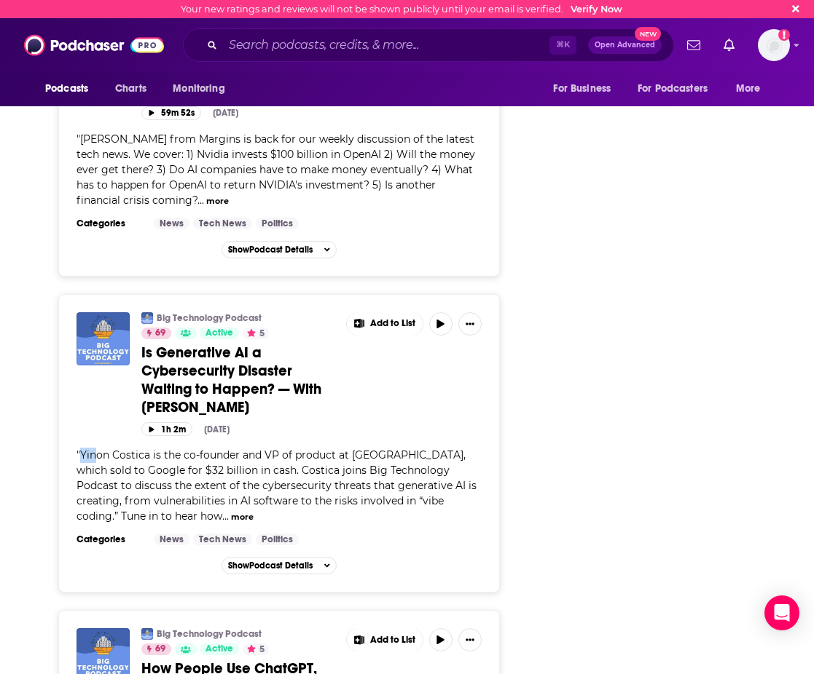
drag, startPoint x: 83, startPoint y: 439, endPoint x: 94, endPoint y: 438, distance: 11.0
click at [94, 449] on span "Yinon Costica is the co-founder and VP of product at [GEOGRAPHIC_DATA], which s…" at bounding box center [276, 486] width 400 height 74
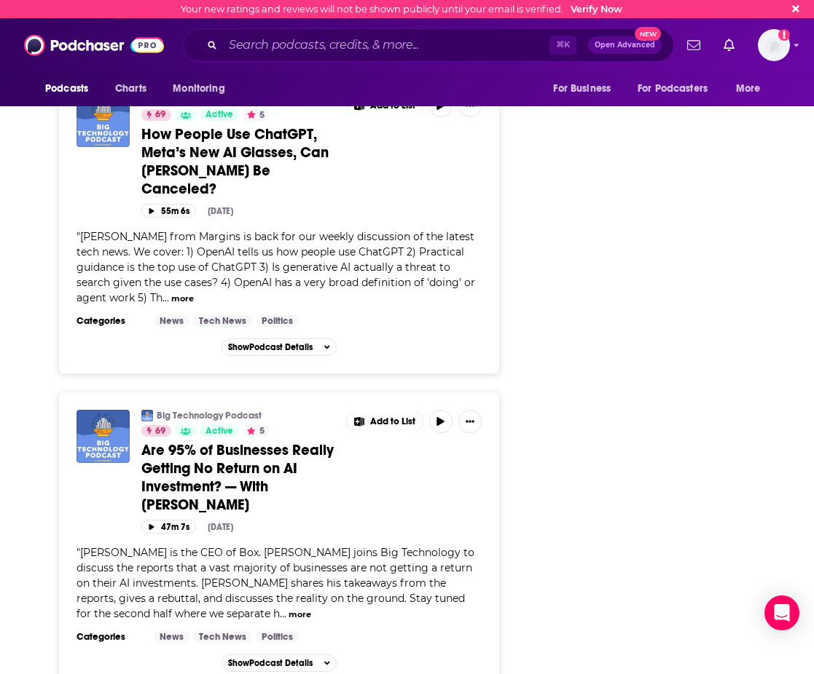
scroll to position [2564, 0]
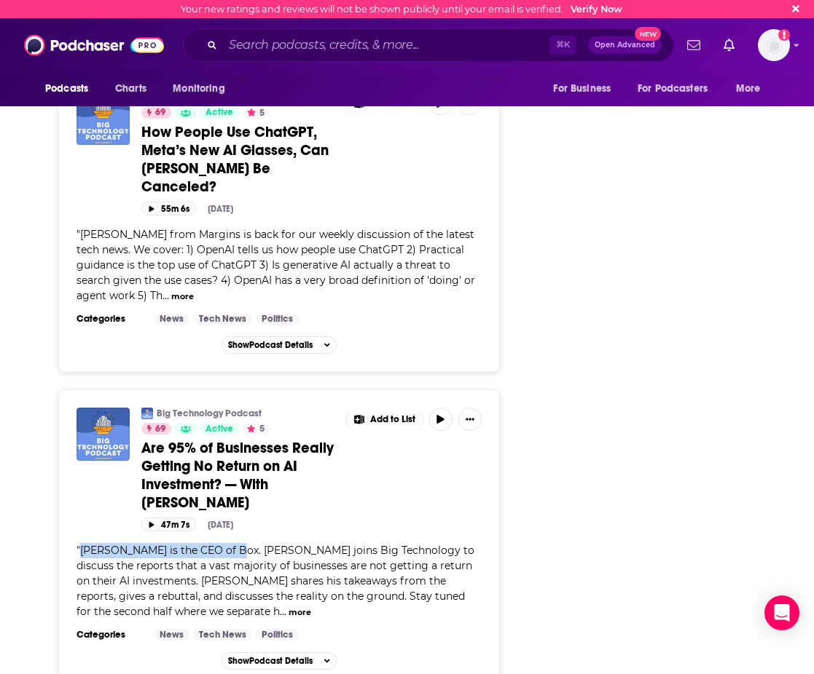
drag, startPoint x: 82, startPoint y: 533, endPoint x: 228, endPoint y: 535, distance: 146.4
click at [228, 544] on span "[PERSON_NAME] is the CEO of Box. [PERSON_NAME] joins Big Technology to discuss …" at bounding box center [275, 581] width 398 height 74
copy span "[PERSON_NAME] is the CEO of Box"
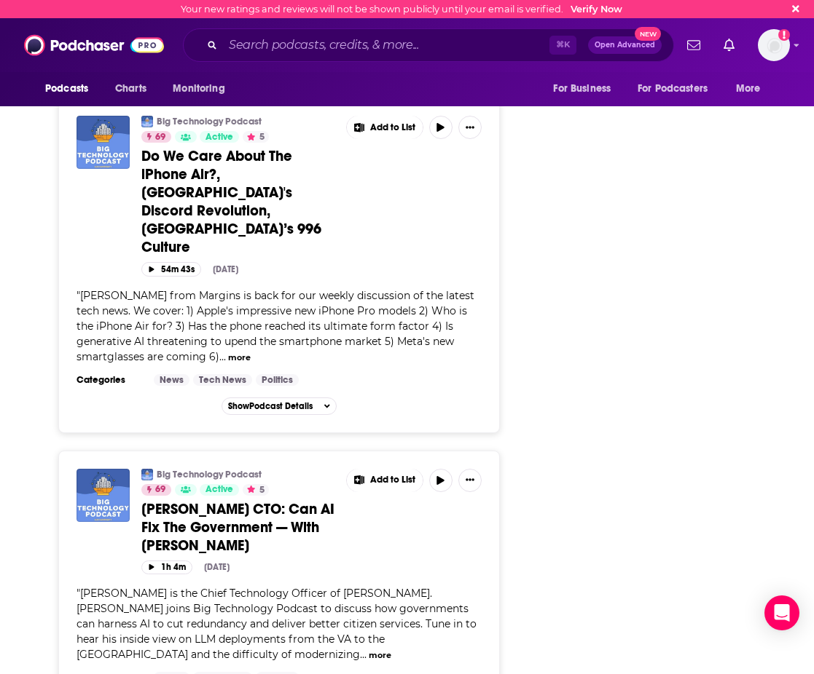
scroll to position [3275, 0]
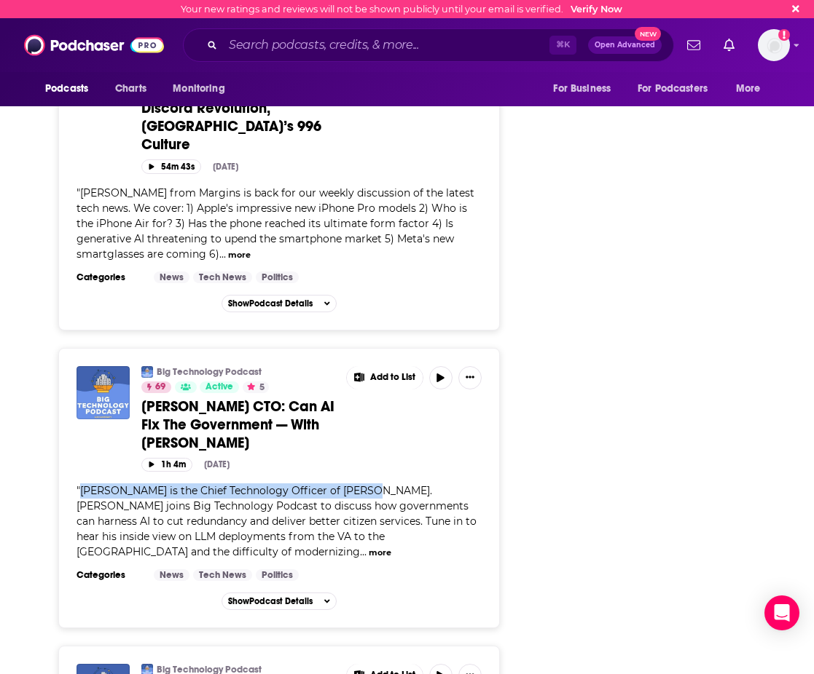
drag, startPoint x: 79, startPoint y: 438, endPoint x: 347, endPoint y: 441, distance: 267.3
click at [347, 484] on span "" [PERSON_NAME] is the Chief Technology Officer of [PERSON_NAME]. [PERSON_NAME]…" at bounding box center [276, 521] width 400 height 74
copy span "[PERSON_NAME] is the Chief Technology Officer of [PERSON_NAME]"
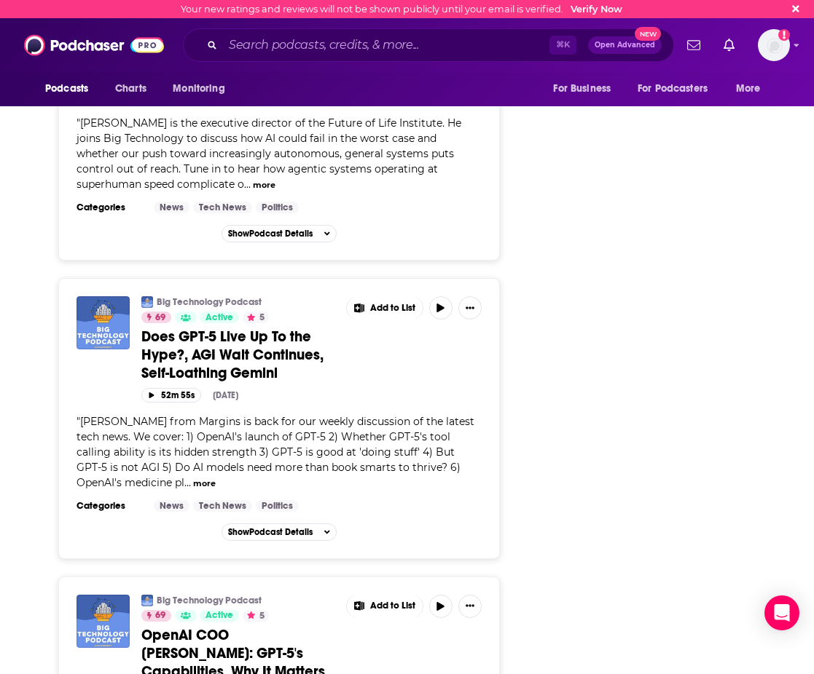
scroll to position [6097, 0]
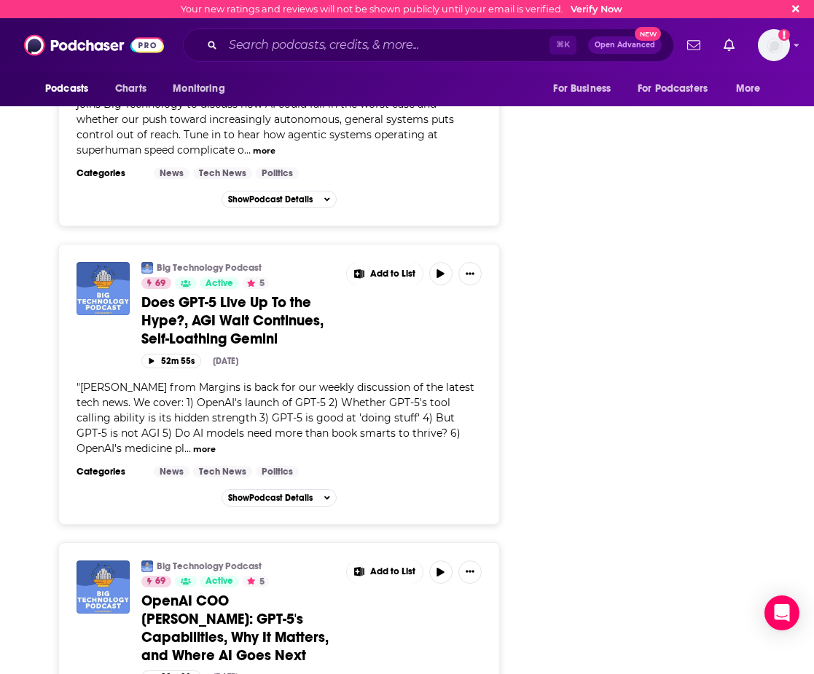
drag, startPoint x: 81, startPoint y: 596, endPoint x: 358, endPoint y: 599, distance: 276.8
copy span "[PERSON_NAME] is the Chief Operating Officer of OpenAI"
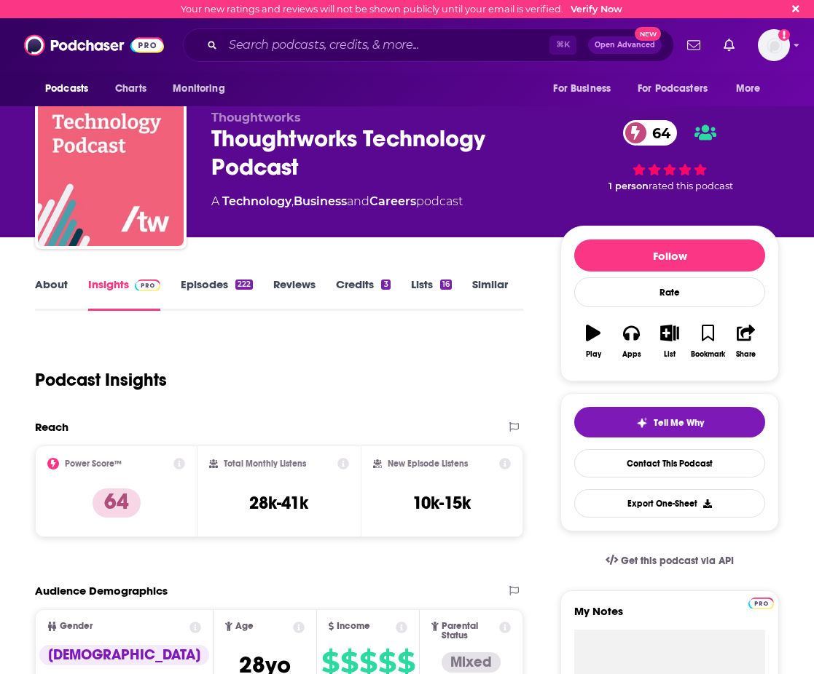
click at [202, 290] on link "Episodes 222" at bounding box center [217, 294] width 72 height 34
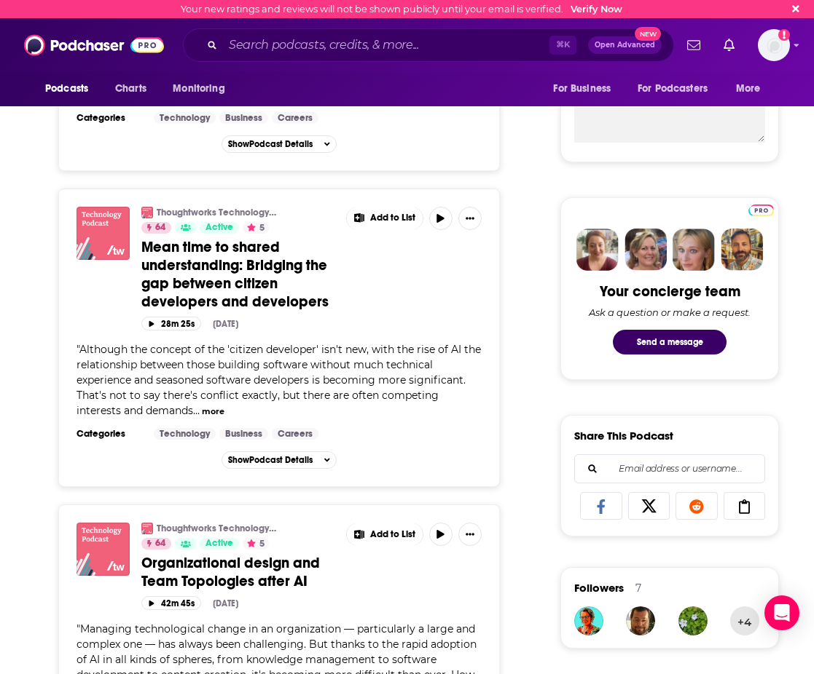
scroll to position [551, 0]
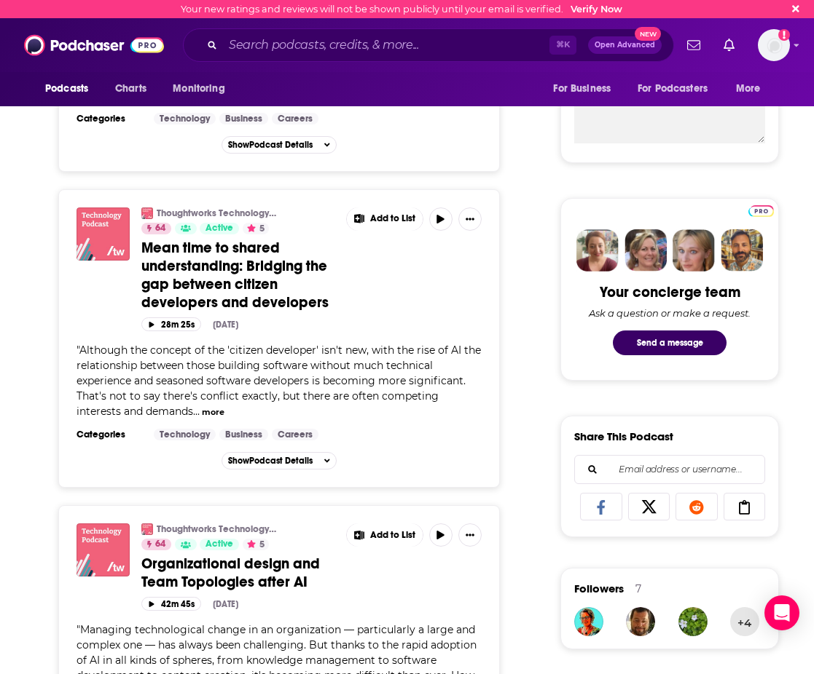
click at [181, 415] on div "" Although the concept of the 'citizen developer' isn't new, with the rise of A…" at bounding box center [278, 381] width 405 height 76
click at [202, 413] on button "more" at bounding box center [213, 412] width 23 height 12
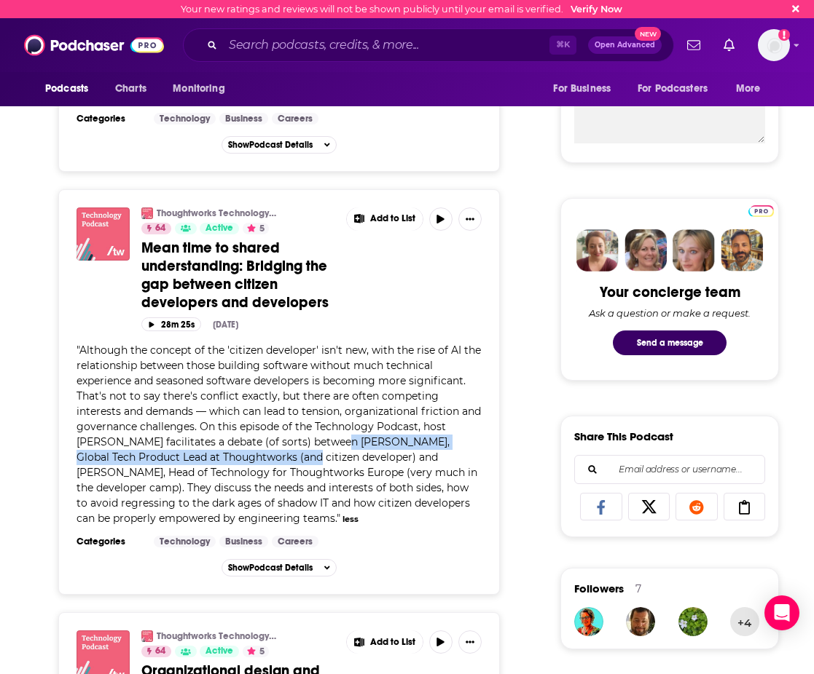
drag, startPoint x: 321, startPoint y: 438, endPoint x: 261, endPoint y: 460, distance: 63.3
click at [261, 460] on span "Although the concept of the 'citizen developer' isn't new, with the rise of AI …" at bounding box center [278, 434] width 404 height 181
copy span "Christopher Hastings, Global Tech Product Lead at Thoughtworks"
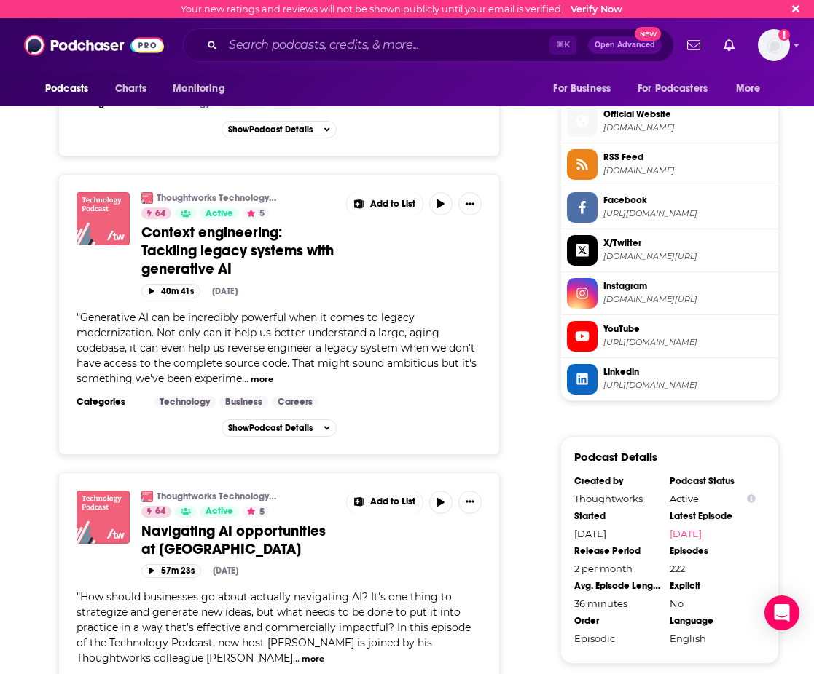
scroll to position [1360, 0]
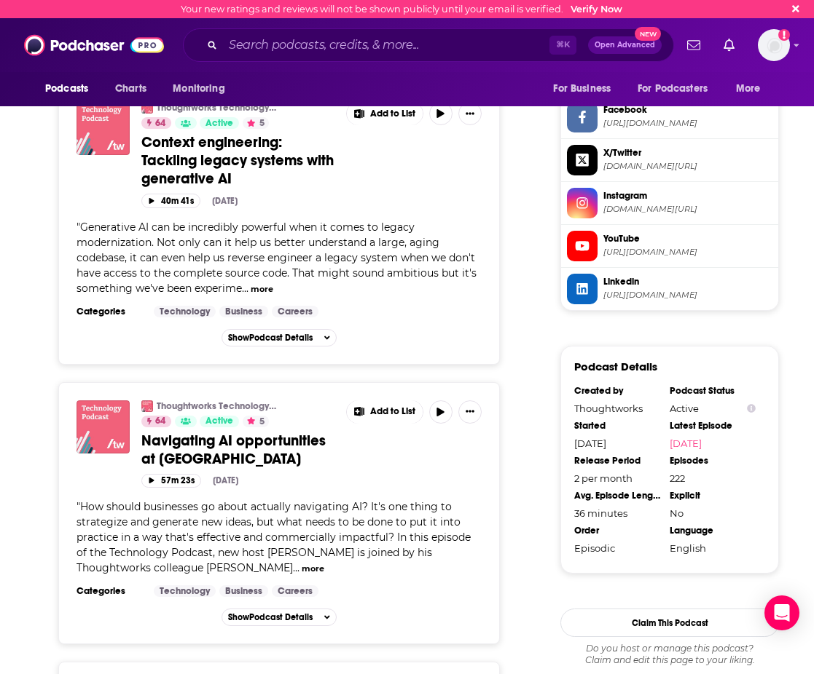
click at [302, 567] on button "more" at bounding box center [313, 569] width 23 height 12
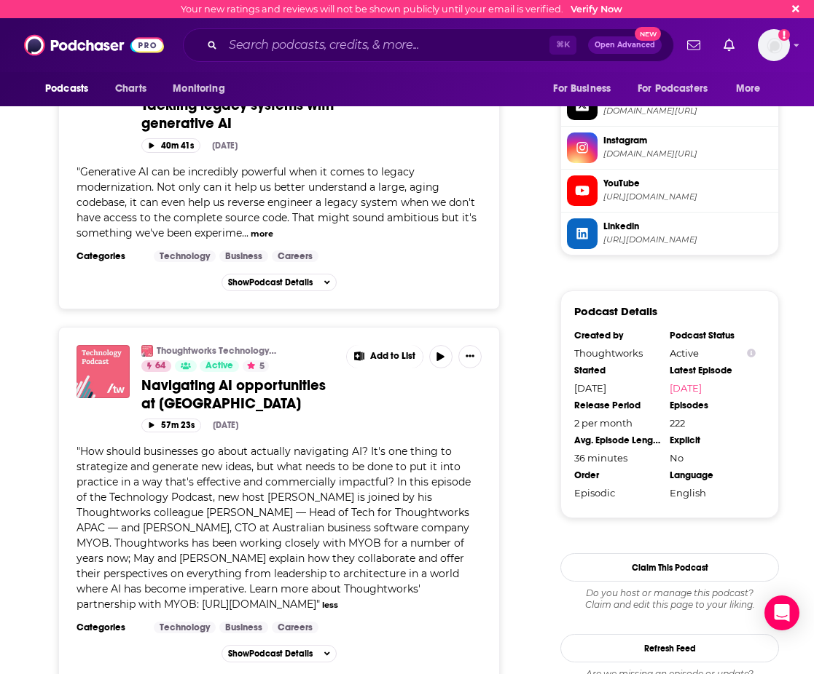
scroll to position [1416, 0]
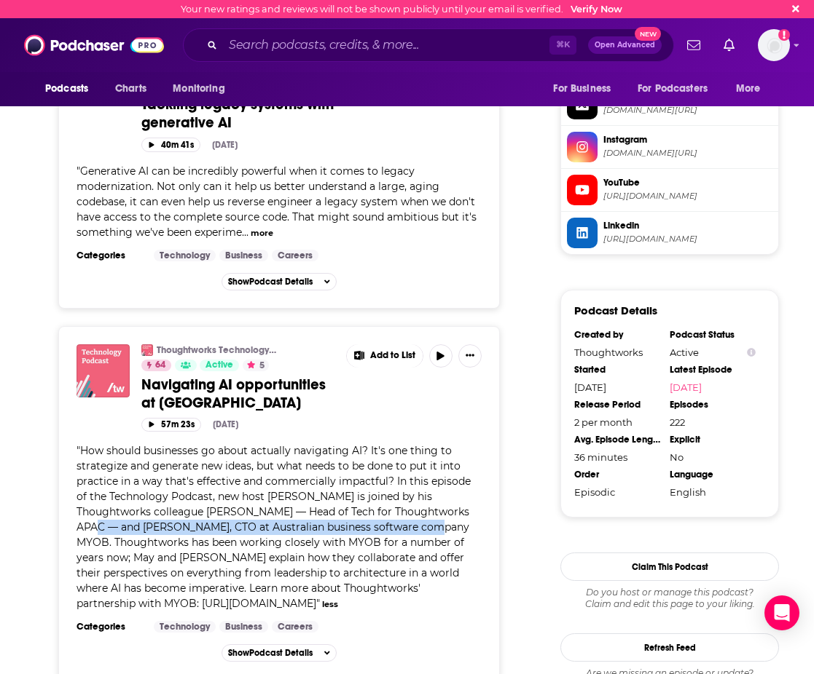
drag, startPoint x: 410, startPoint y: 513, endPoint x: 387, endPoint y: 527, distance: 27.5
click at [387, 527] on span "How should businesses go about actually navigating AI? It's one thing to strate…" at bounding box center [273, 527] width 394 height 166
copy span "Simon Noonan, CTO at Australian business software company MYOB"
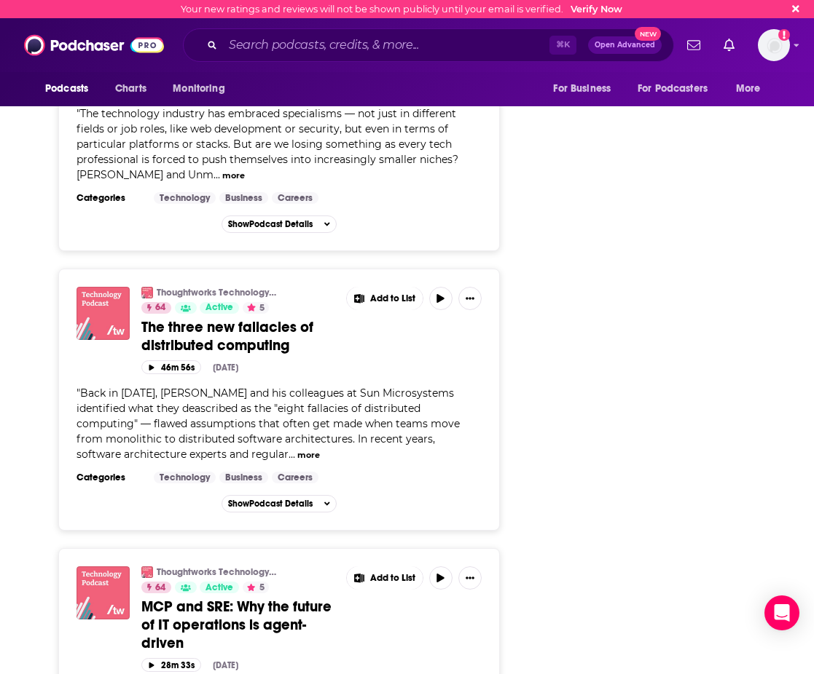
scroll to position [2527, 0]
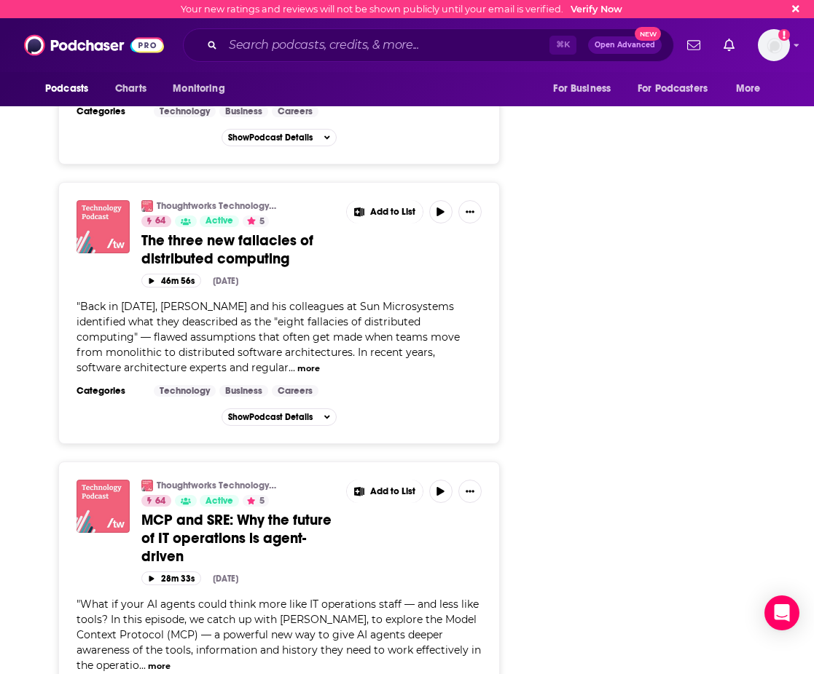
click at [297, 375] on button "more" at bounding box center [308, 369] width 23 height 12
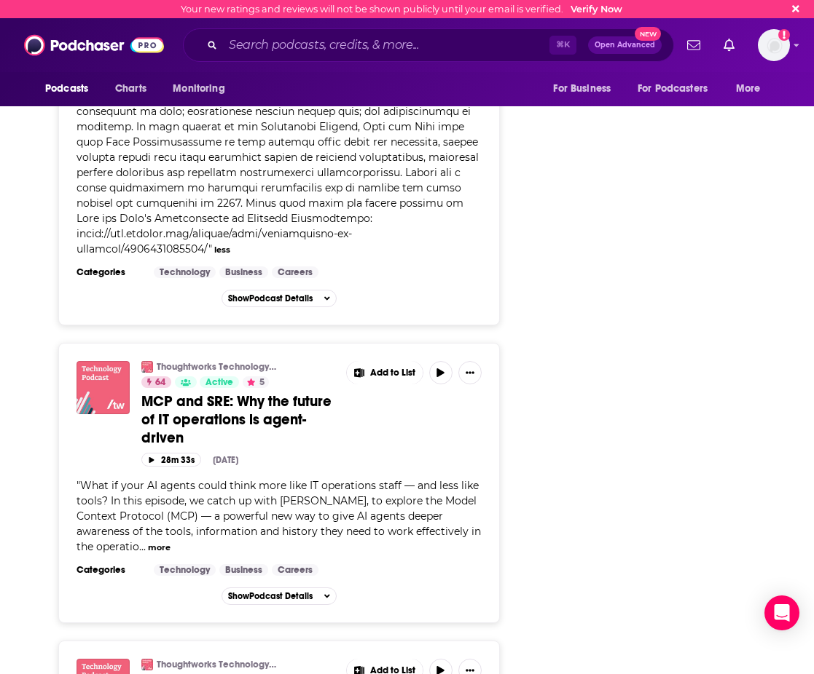
scroll to position [2816, 0]
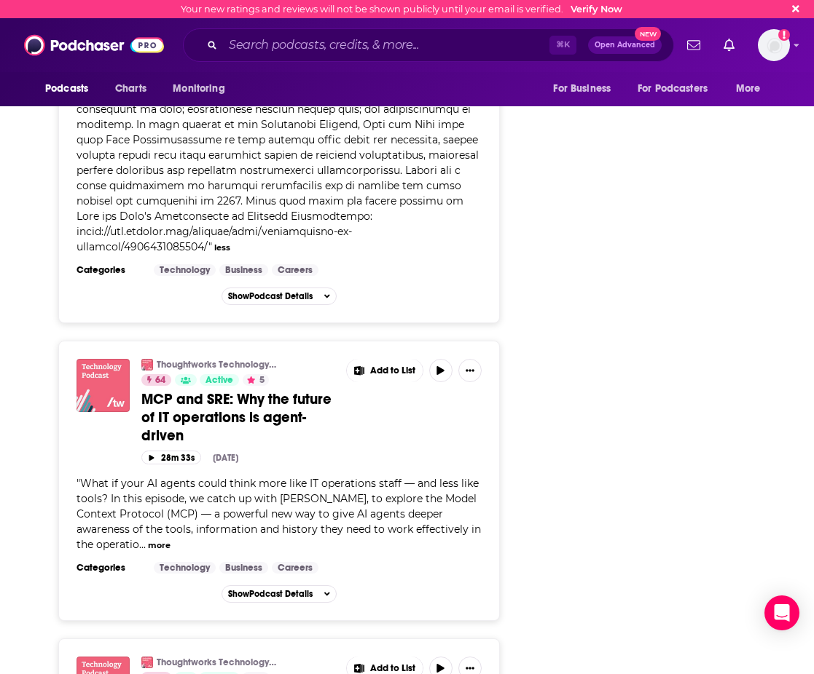
click at [149, 545] on button "more" at bounding box center [159, 546] width 23 height 12
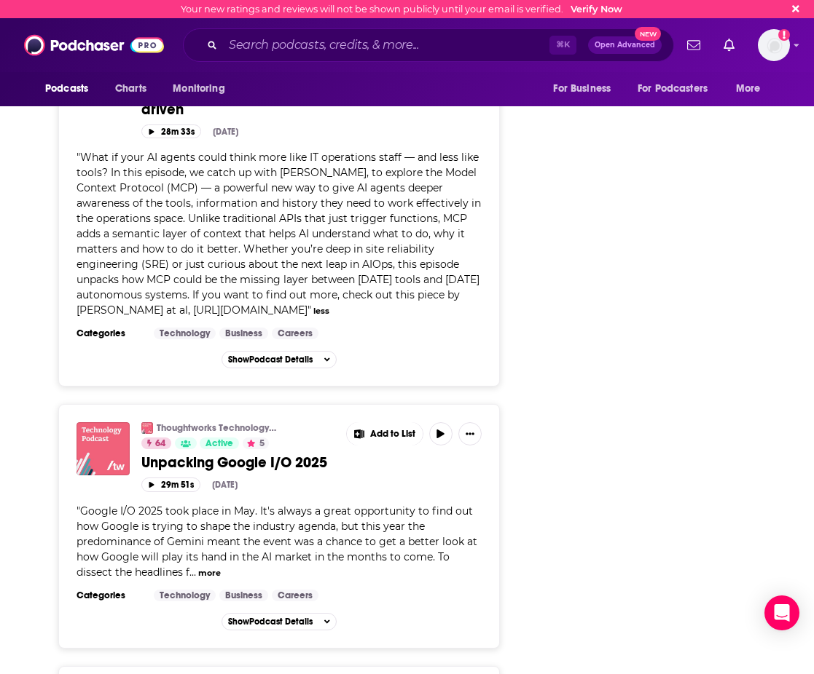
scroll to position [3256, 0]
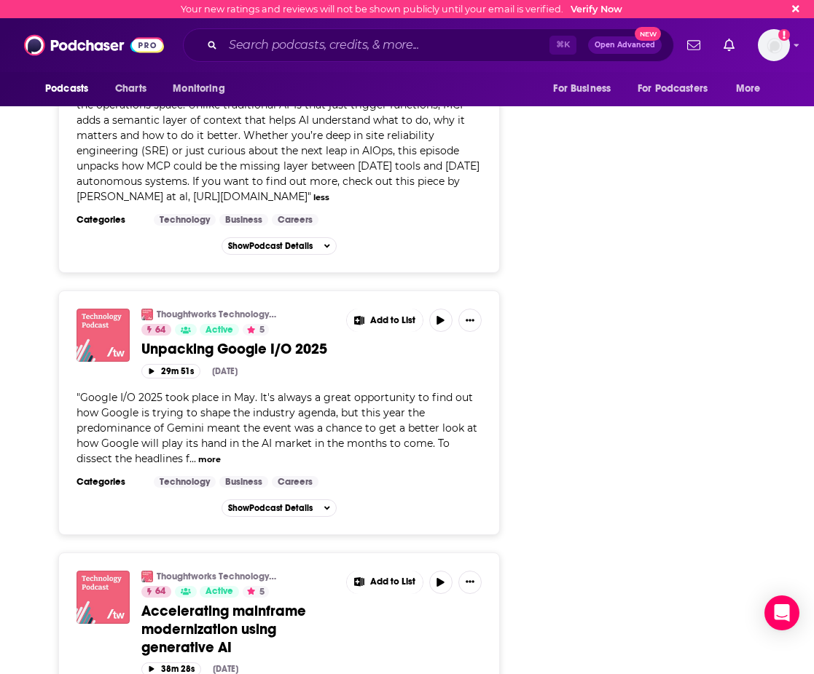
click at [209, 466] on button "more" at bounding box center [209, 460] width 23 height 12
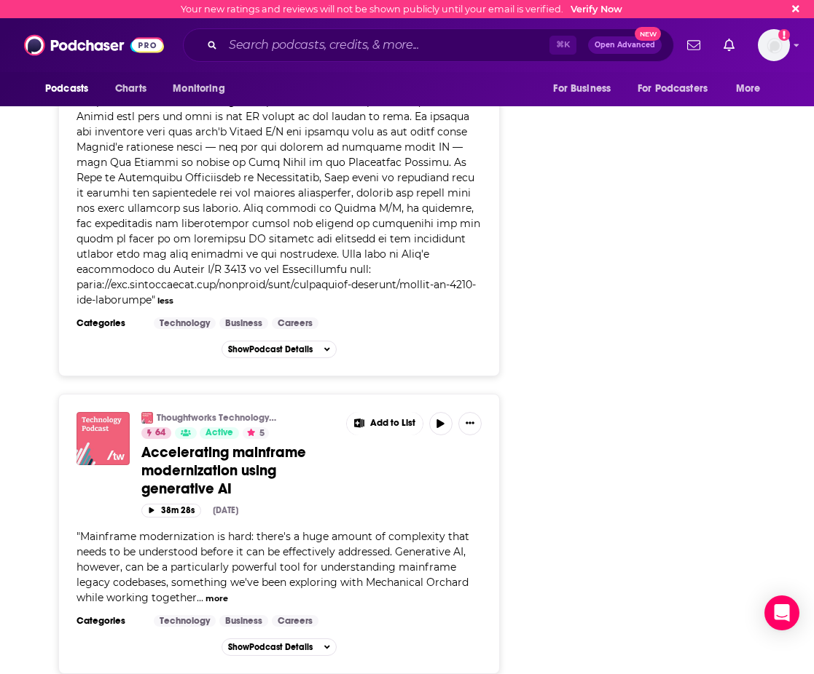
scroll to position [3642, 0]
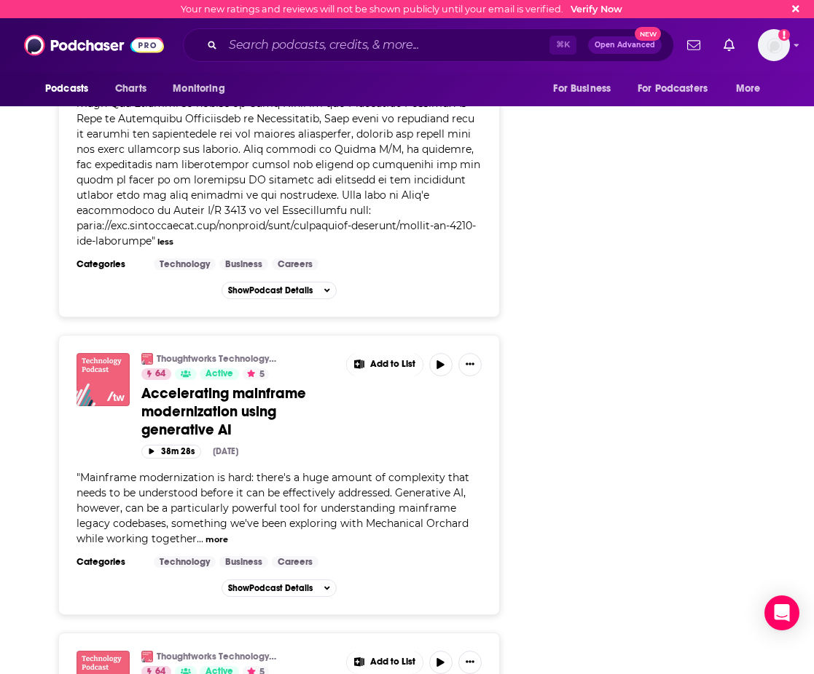
click at [212, 546] on button "more" at bounding box center [216, 540] width 23 height 12
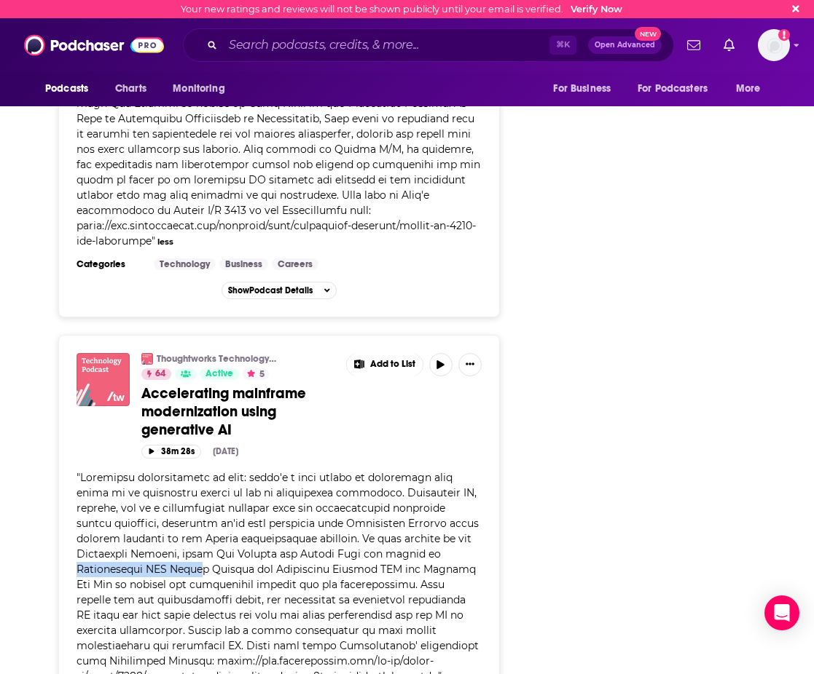
drag, startPoint x: 71, startPoint y: 588, endPoint x: 208, endPoint y: 591, distance: 137.7
click at [208, 591] on div "Thoughtworks Technology Podcast 64 Active 5 Accelerating mainframe modernizatio…" at bounding box center [278, 544] width 441 height 418
click at [78, 587] on span at bounding box center [277, 577] width 402 height 212
drag, startPoint x: 75, startPoint y: 589, endPoint x: 253, endPoint y: 590, distance: 177.7
click at [253, 590] on div "Thoughtworks Technology Podcast 64 Active 5 Accelerating mainframe modernizatio…" at bounding box center [278, 544] width 441 height 418
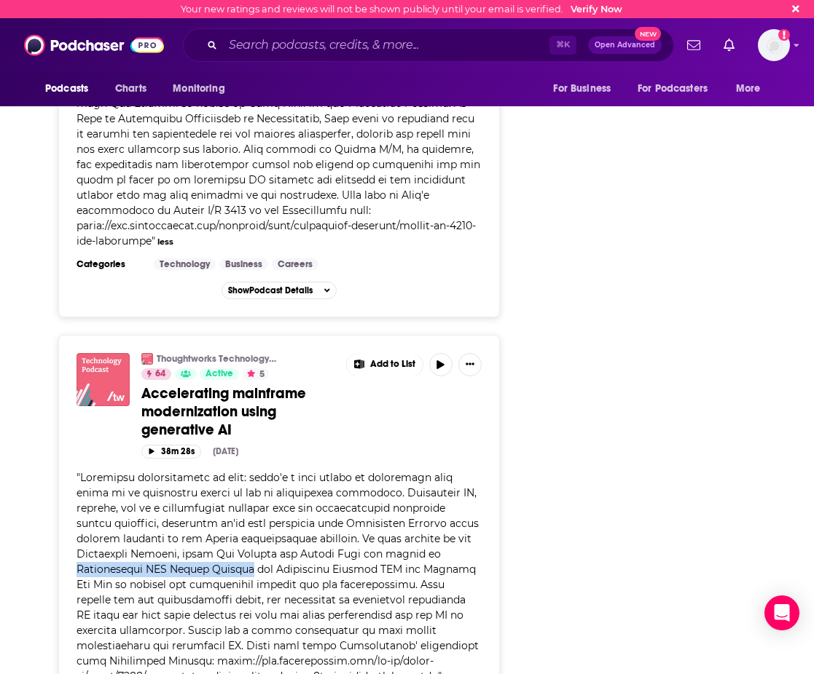
copy span "Thoughtworks CTO Rachel Laycock"
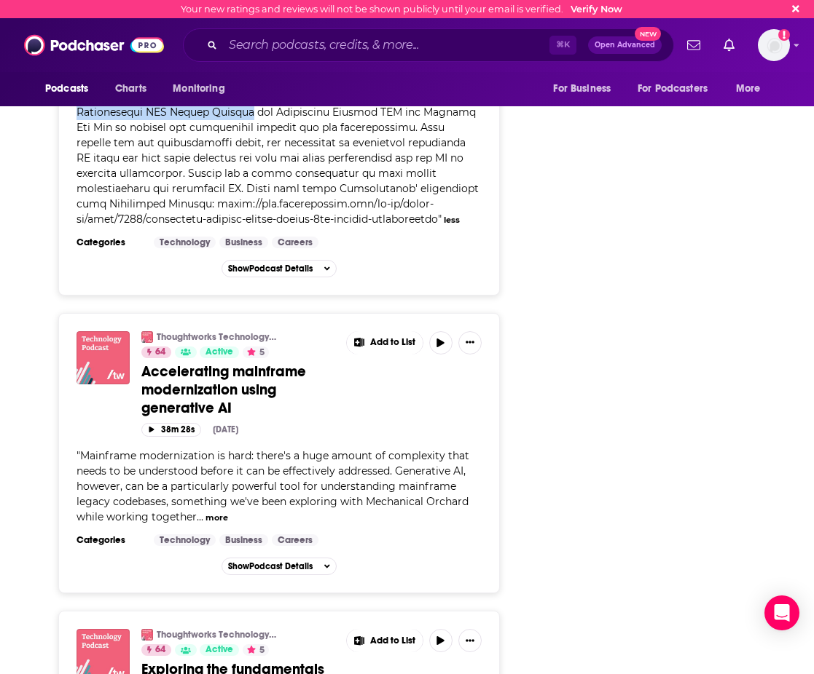
scroll to position [4119, 0]
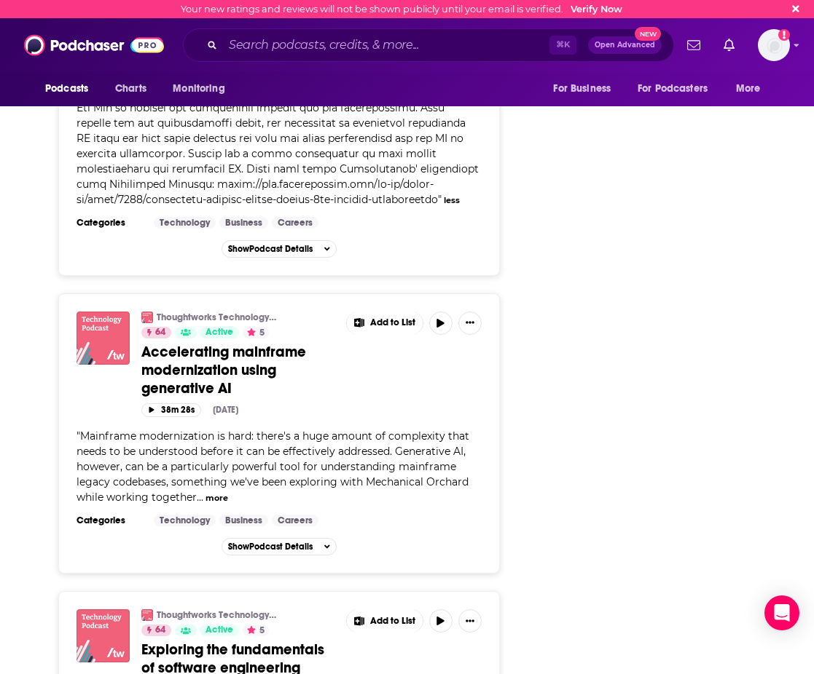
click at [248, 492] on span "Mainframe modernization is hard: there's a huge amount of complexity that needs…" at bounding box center [272, 467] width 393 height 74
click at [228, 505] on div "" Mainframe modernization is hard: there's a huge amount of complexity that nee…" at bounding box center [278, 467] width 405 height 76
click at [216, 505] on button "more" at bounding box center [216, 498] width 23 height 12
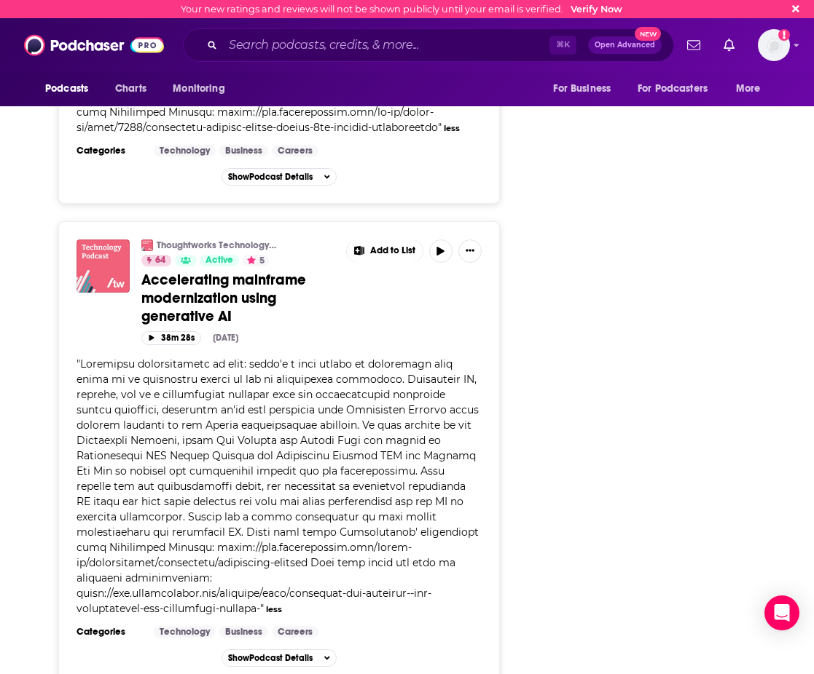
scroll to position [4193, 0]
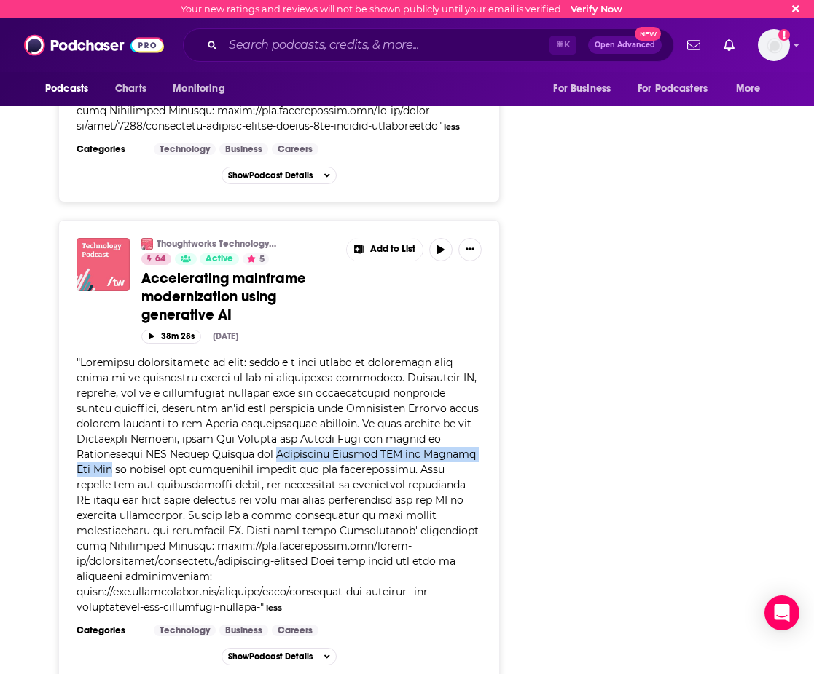
drag, startPoint x: 281, startPoint y: 489, endPoint x: 122, endPoint y: 510, distance: 160.9
click at [122, 510] on span at bounding box center [277, 485] width 402 height 258
copy span "Mechanical Orchard CEO and Founder Rob Mee"
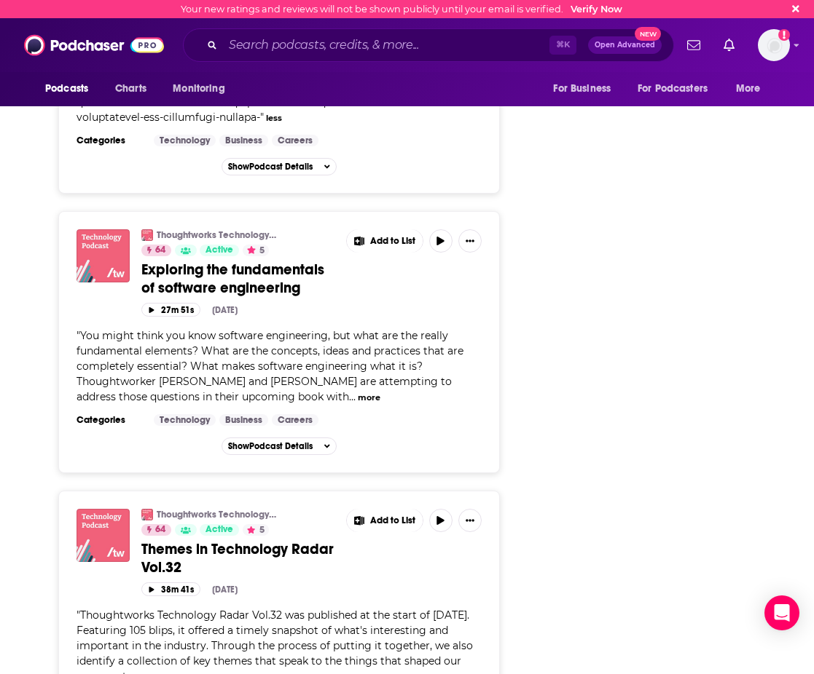
click at [358, 404] on button "more" at bounding box center [369, 398] width 23 height 12
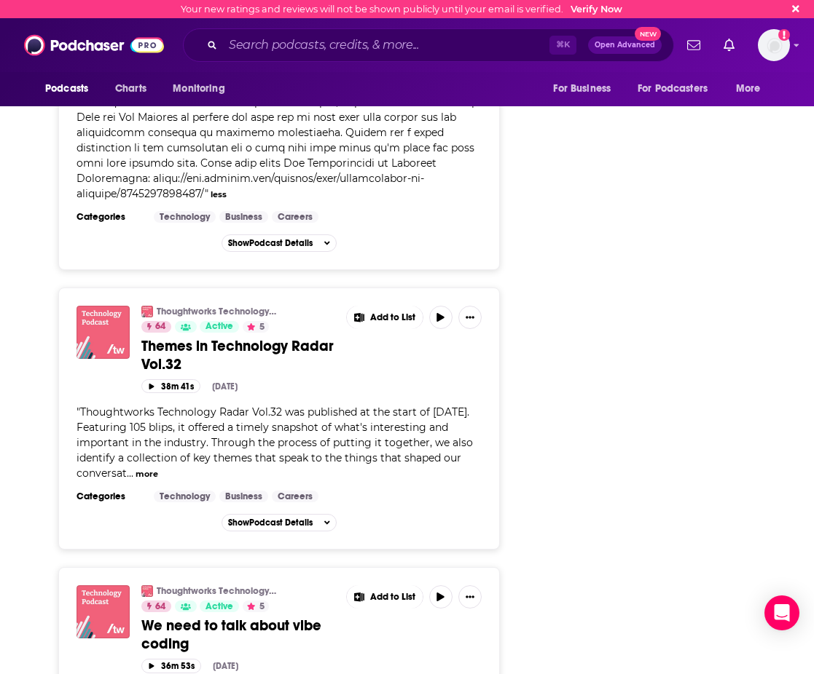
scroll to position [5155, 0]
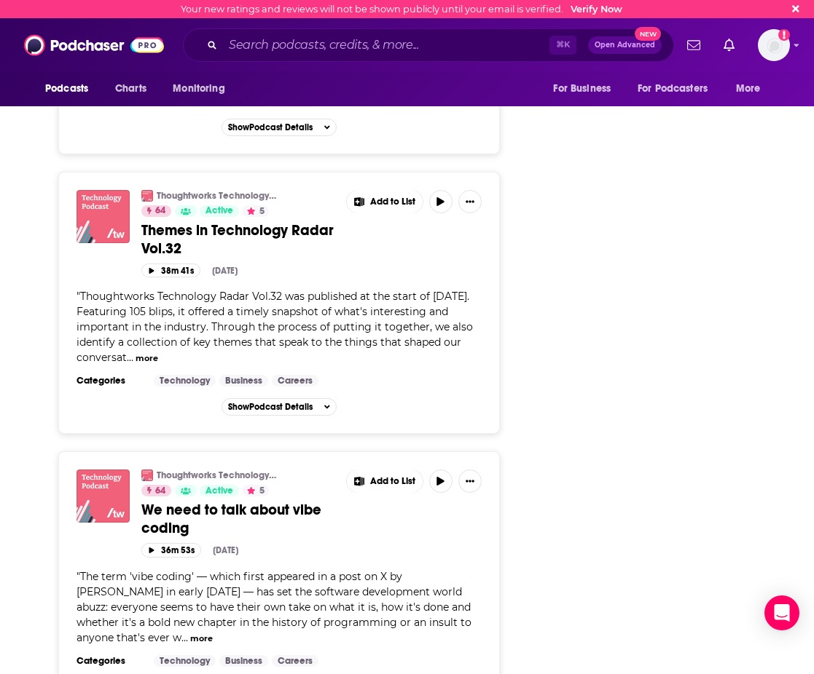
click at [152, 366] on div "" Thoughtworks Technology Radar Vol.32 was published at the start of April 2025…" at bounding box center [278, 327] width 405 height 76
click at [151, 365] on button "more" at bounding box center [146, 358] width 23 height 12
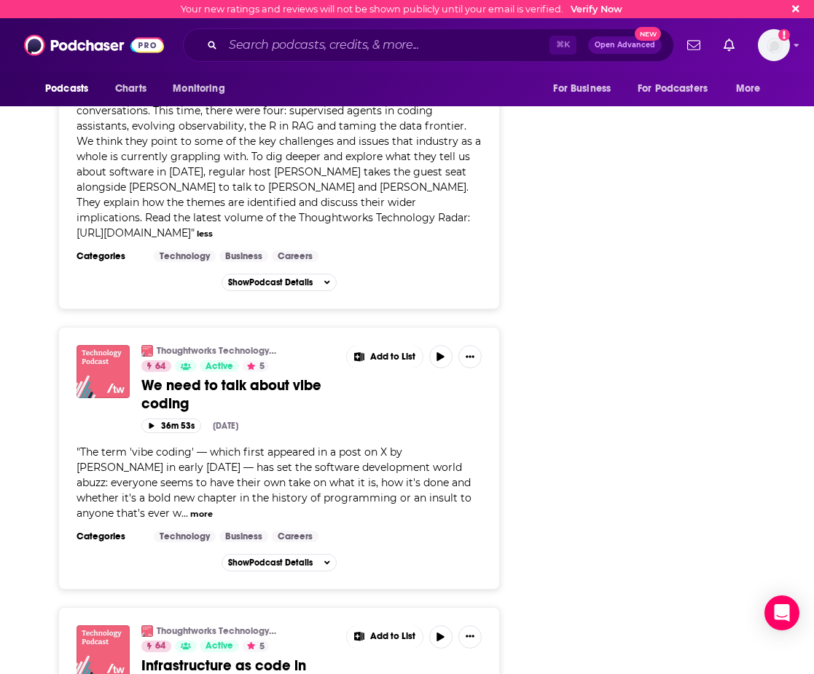
scroll to position [5426, 0]
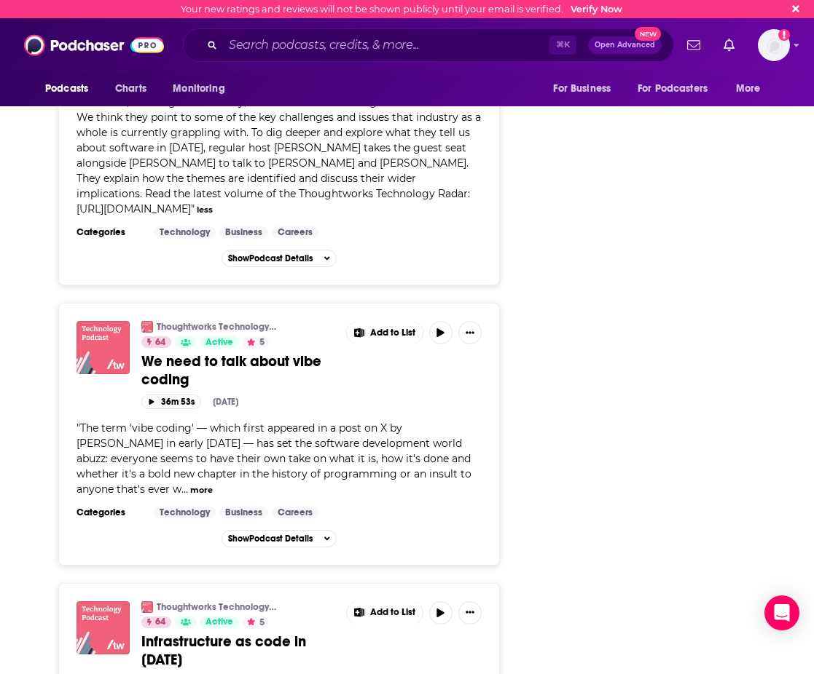
click at [205, 497] on button "more" at bounding box center [201, 490] width 23 height 12
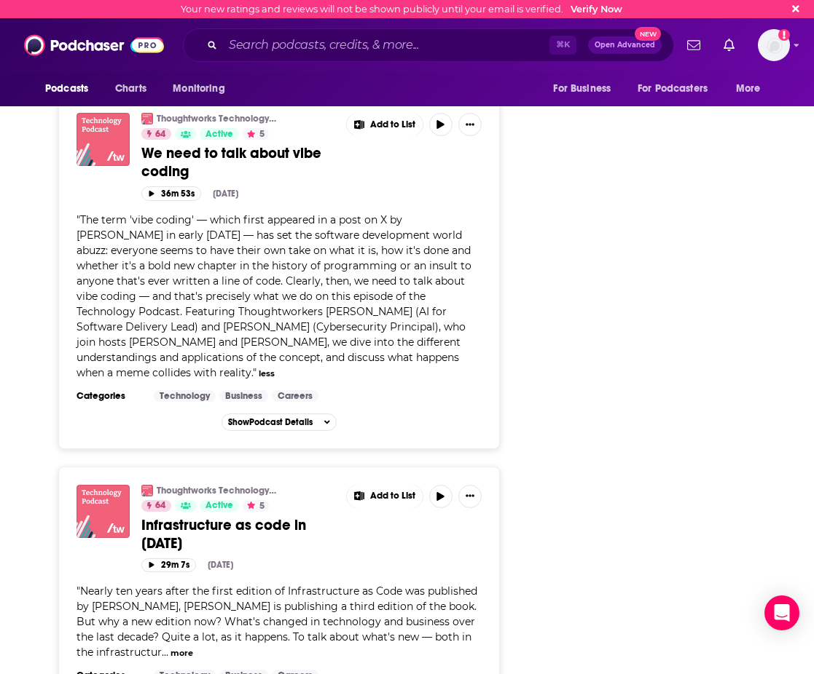
scroll to position [5685, 0]
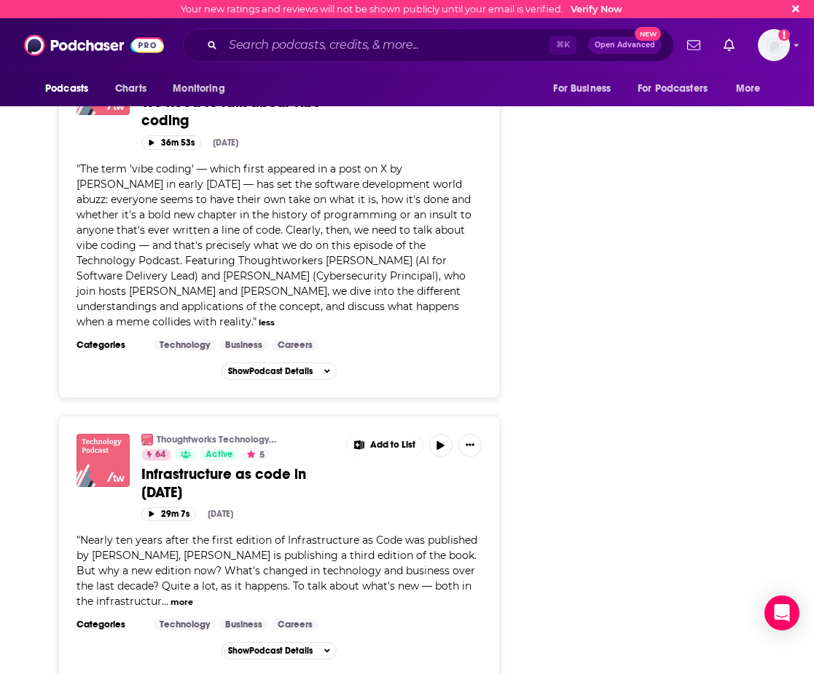
click at [170, 609] on button "more" at bounding box center [181, 602] width 23 height 12
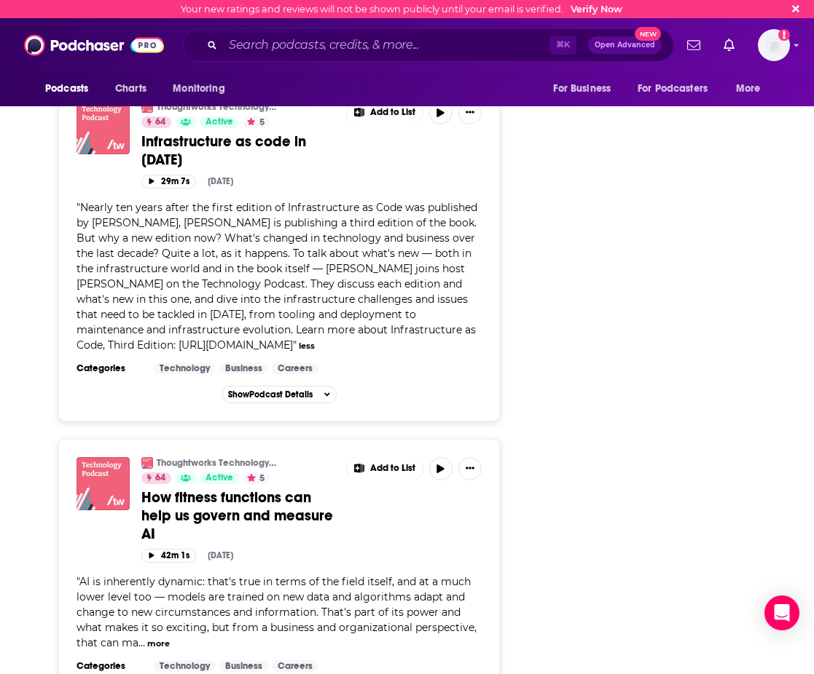
scroll to position [6215, 0]
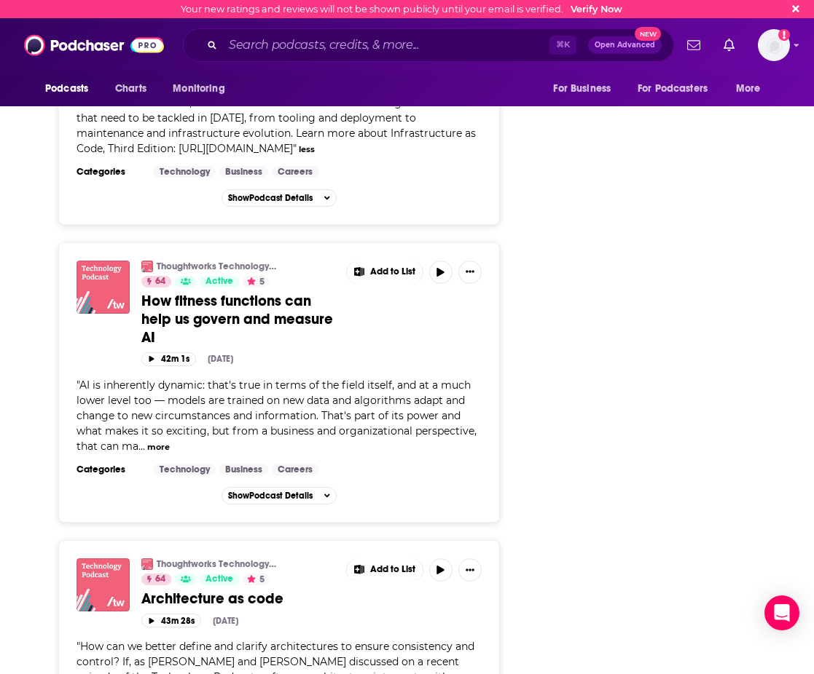
click at [153, 454] on button "more" at bounding box center [158, 447] width 23 height 12
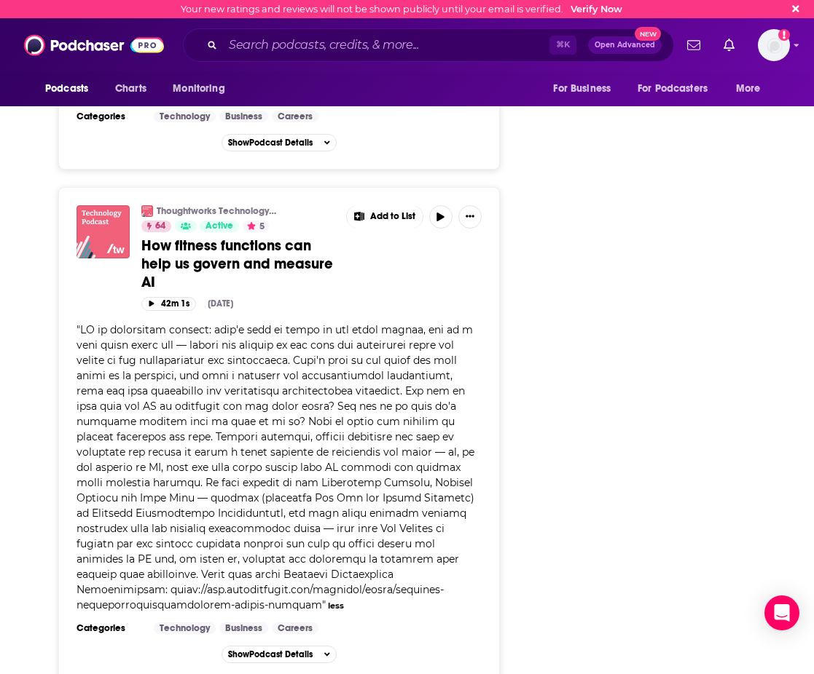
scroll to position [6323, 0]
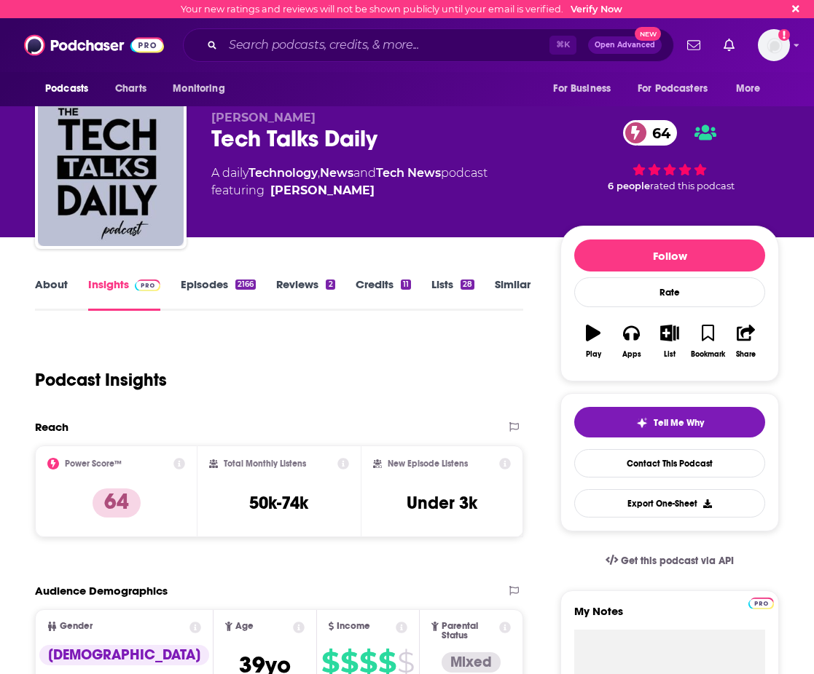
click at [190, 286] on link "Episodes 2166" at bounding box center [218, 294] width 75 height 34
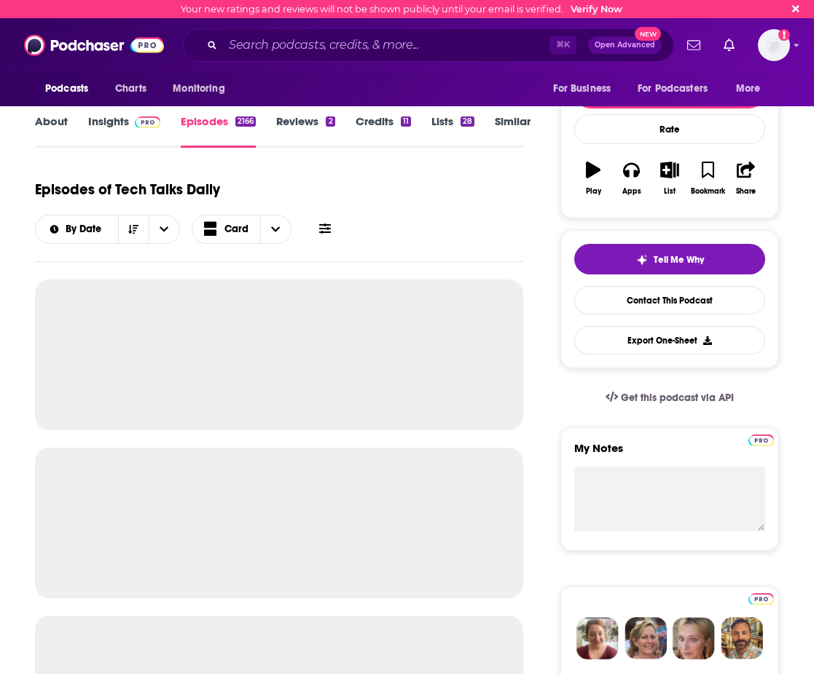
scroll to position [165, 0]
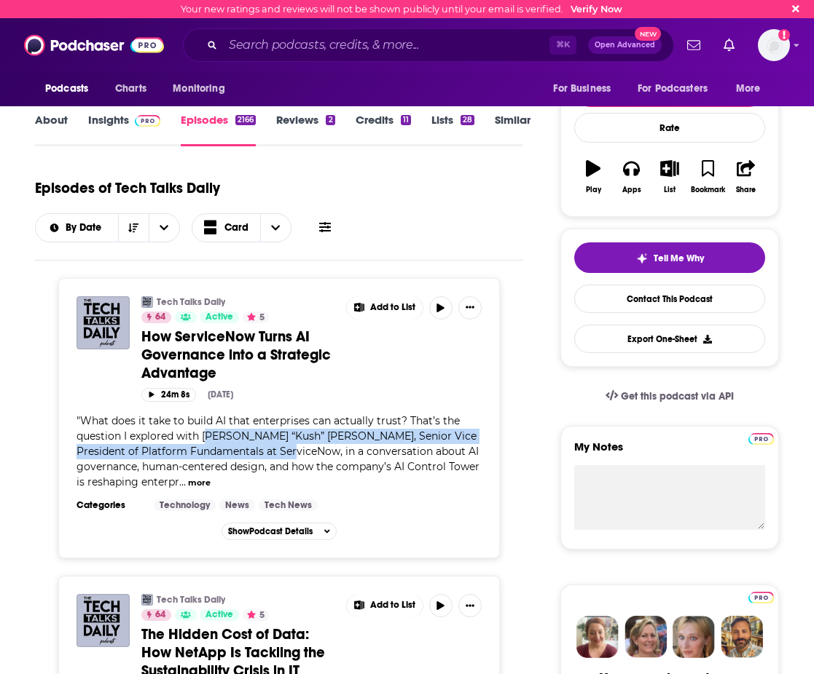
drag, startPoint x: 202, startPoint y: 436, endPoint x: 270, endPoint y: 450, distance: 69.3
click at [270, 450] on span "What does it take to build AI that enterprises can actually trust? That’s the q…" at bounding box center [277, 451] width 403 height 74
copy span "Nirankush “Kush” Panchbhai, Senior Vice President of Platform Fundamentals at S…"
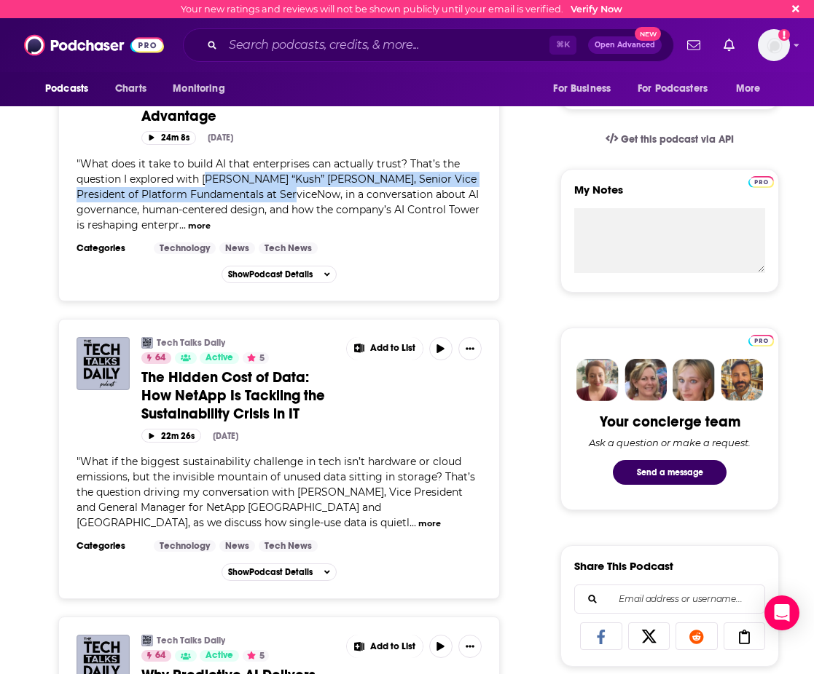
scroll to position [506, 0]
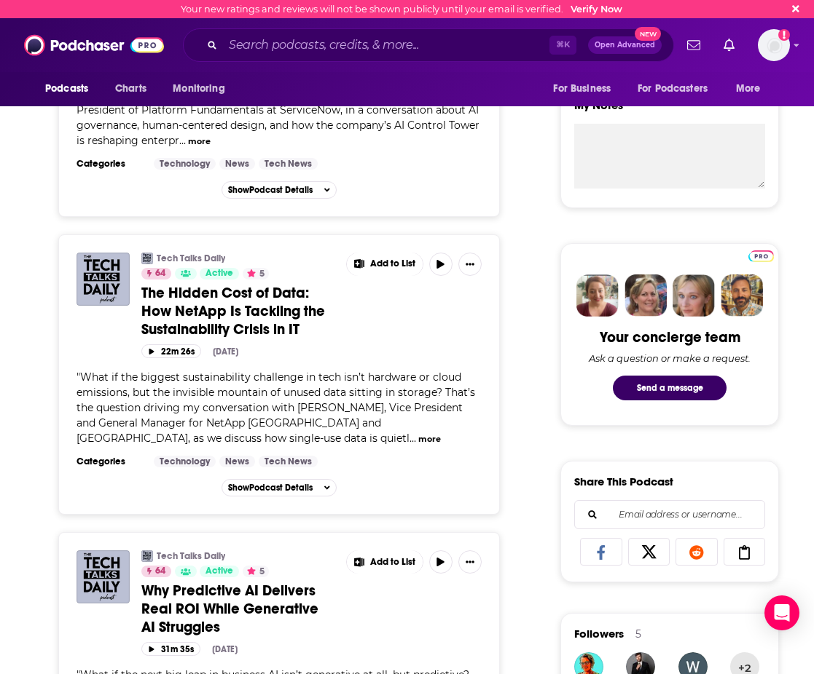
click at [239, 401] on div "" What if the biggest sustainability challenge in tech isn’t hardware or cloud …" at bounding box center [278, 408] width 405 height 76
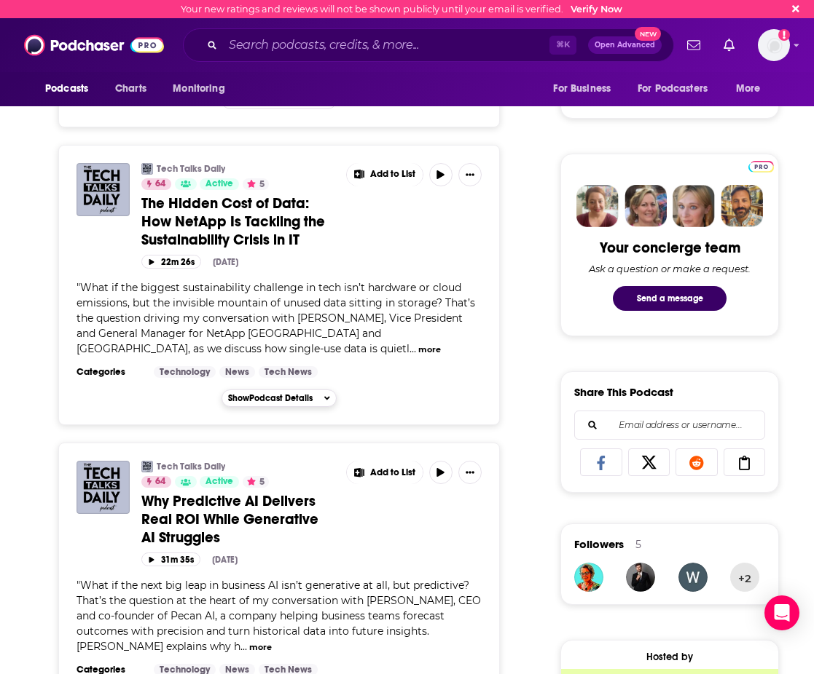
scroll to position [688, 0]
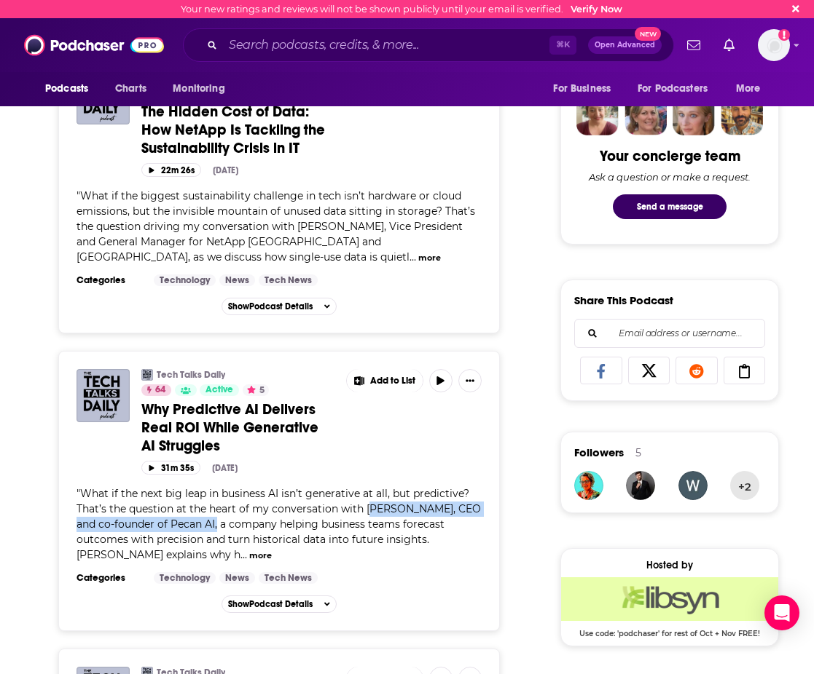
drag, startPoint x: 368, startPoint y: 510, endPoint x: 215, endPoint y: 527, distance: 153.9
click at [215, 527] on span "What if the next big leap in business AI isn’t generative at all, but predictiv…" at bounding box center [278, 524] width 404 height 74
copy span "ohar Bronfman, CEO and co-founder of Pecan AI"
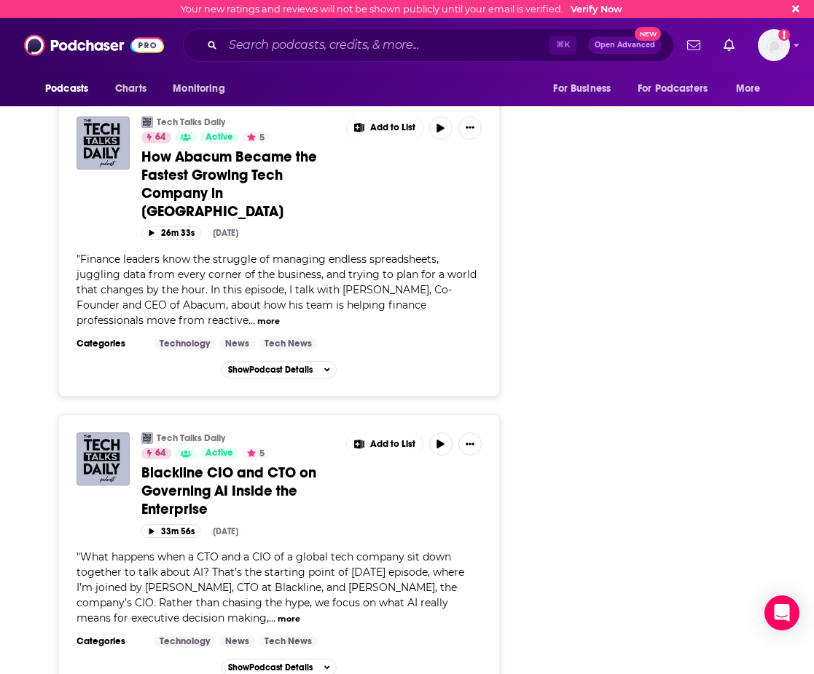
scroll to position [3630, 0]
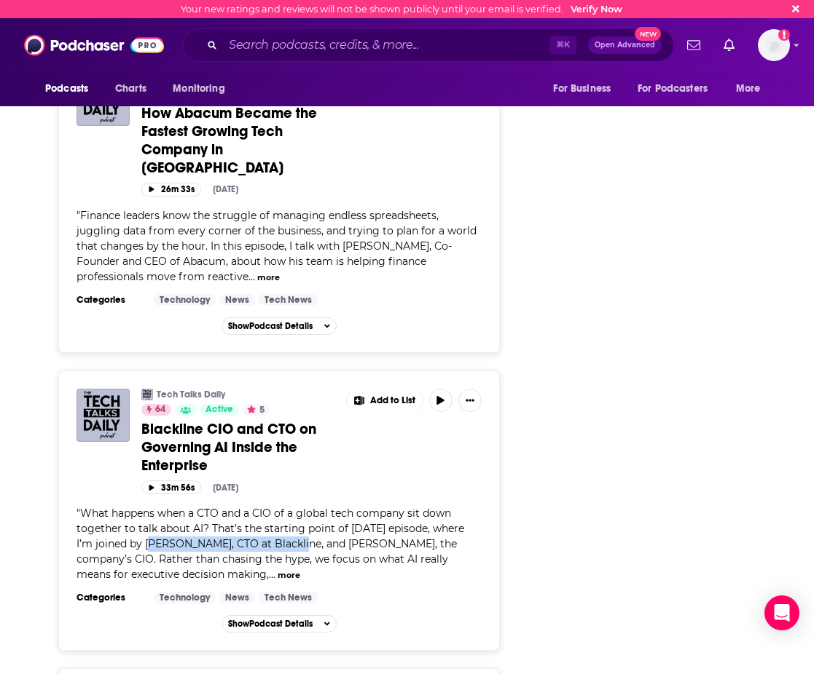
drag, startPoint x: 145, startPoint y: 512, endPoint x: 292, endPoint y: 516, distance: 147.2
click at [293, 516] on span "What happens when a CTO and a CIO of a global tech company sit down together to…" at bounding box center [269, 544] width 387 height 74
copy span "Jeremy Ung, CTO at Blackline"
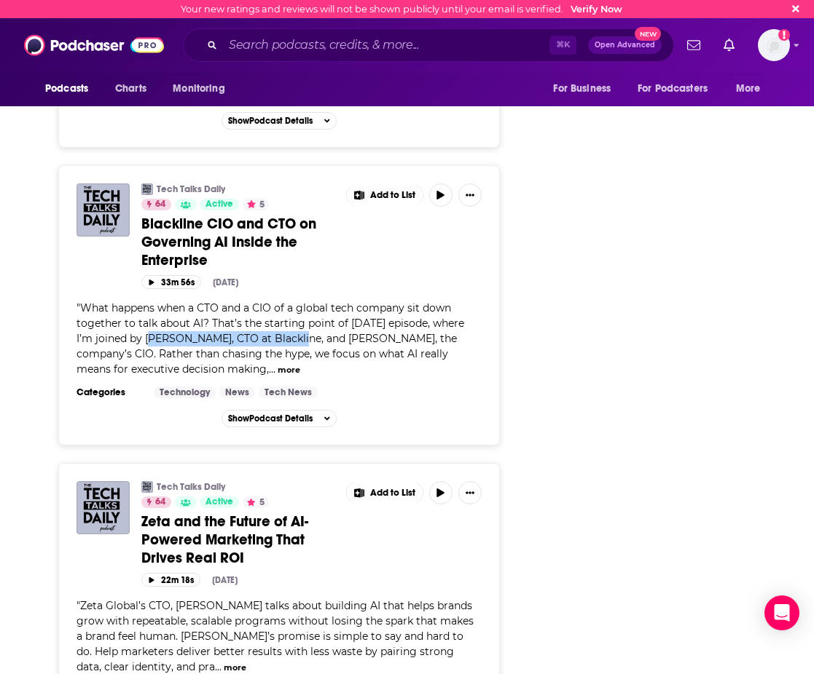
scroll to position [3876, 0]
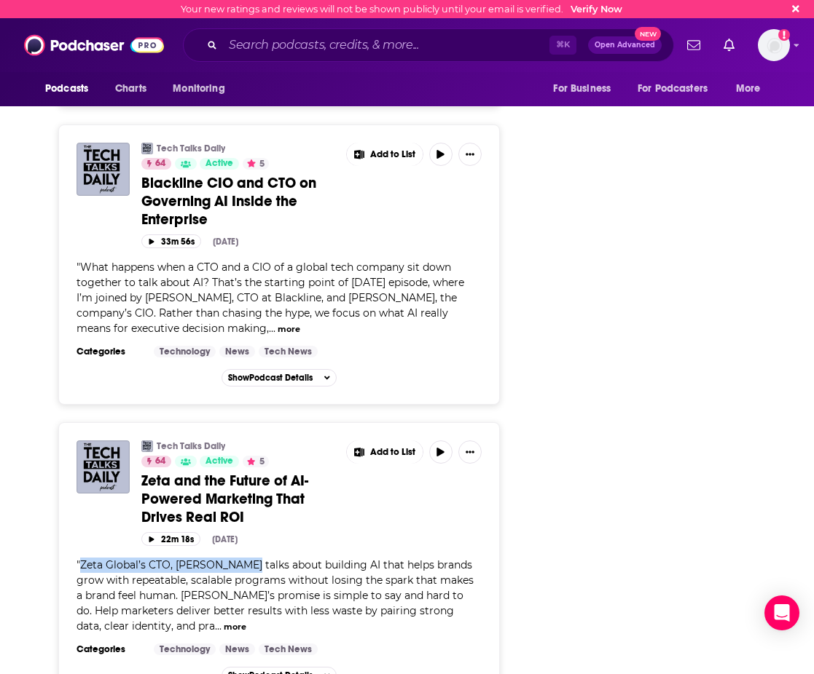
drag, startPoint x: 79, startPoint y: 535, endPoint x: 246, endPoint y: 537, distance: 166.8
click at [246, 559] on span "Zeta Global’s CTO, Chris Monberg talks about building AI that helps brands grow…" at bounding box center [274, 596] width 397 height 74
copy span "Zeta Global’s CTO, Chris Monberg"
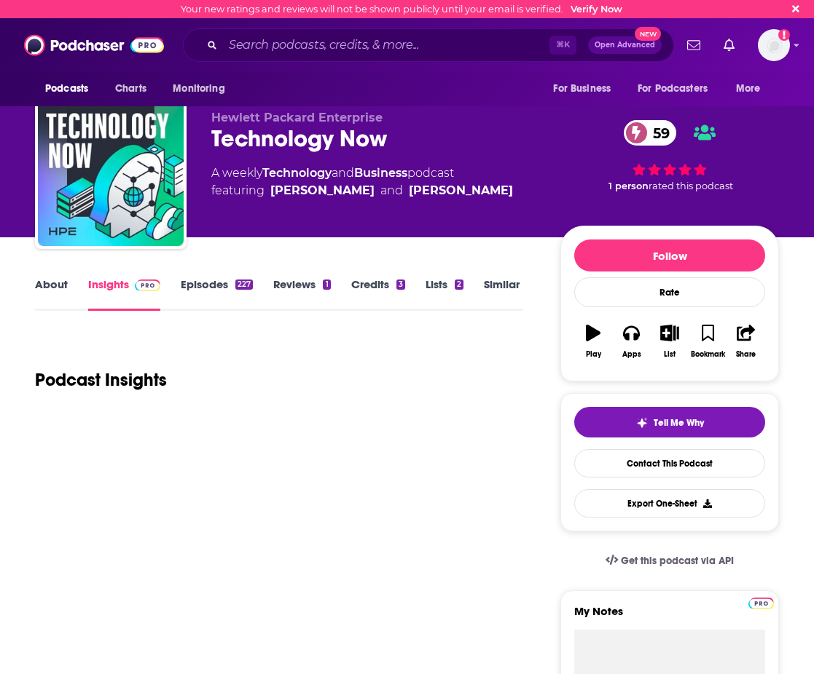
click at [213, 283] on link "Episodes 227" at bounding box center [217, 294] width 72 height 34
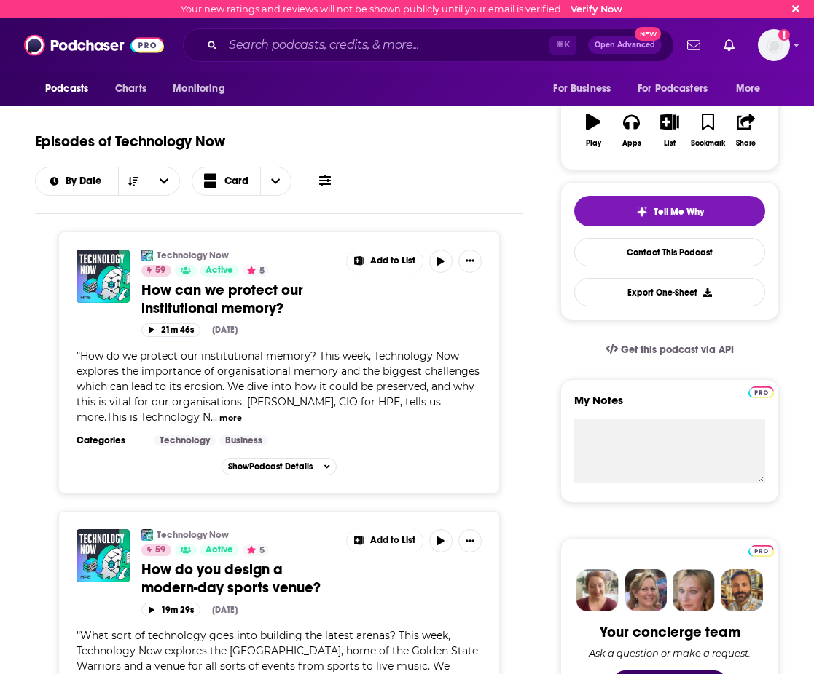
scroll to position [229, 0]
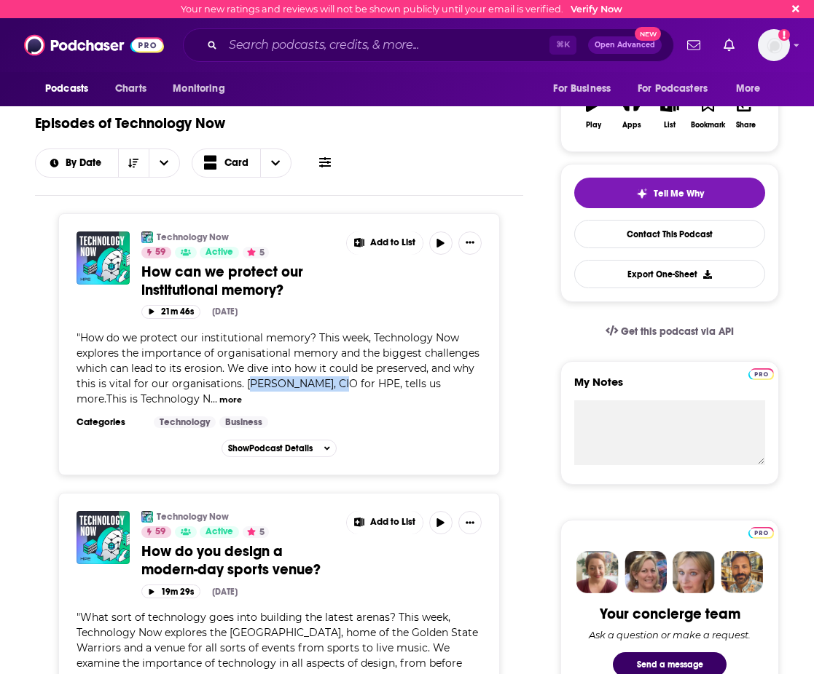
drag, startPoint x: 246, startPoint y: 383, endPoint x: 334, endPoint y: 383, distance: 88.1
click at [334, 383] on span "How do we protect our institutional memory? This week, Technology Now explores …" at bounding box center [277, 368] width 403 height 74
drag, startPoint x: 244, startPoint y: 382, endPoint x: 361, endPoint y: 385, distance: 117.3
click at [361, 385] on span "How do we protect our institutional memory? This week, Technology Now explores …" at bounding box center [277, 368] width 403 height 74
copy span "[PERSON_NAME], CIO for HPE"
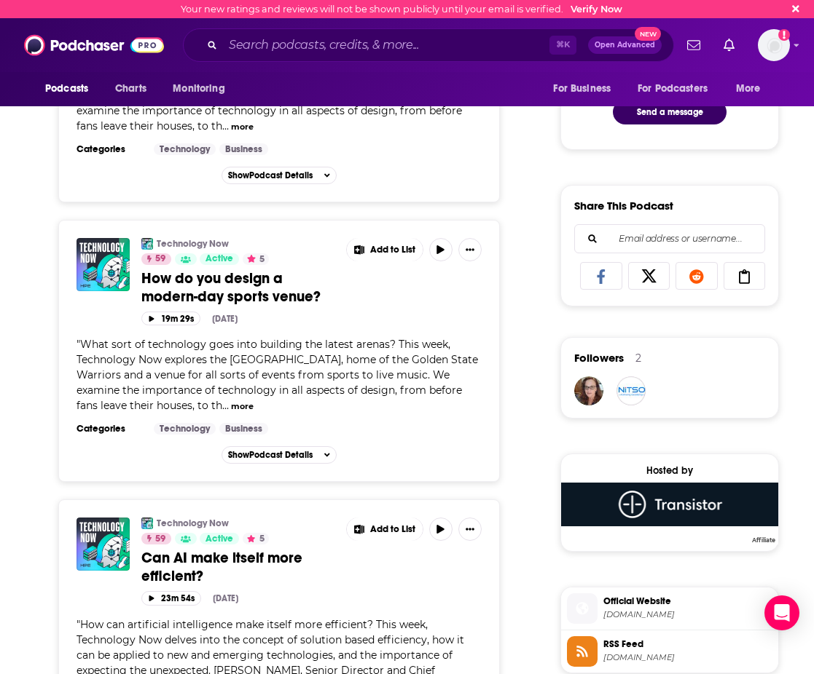
scroll to position [871, 0]
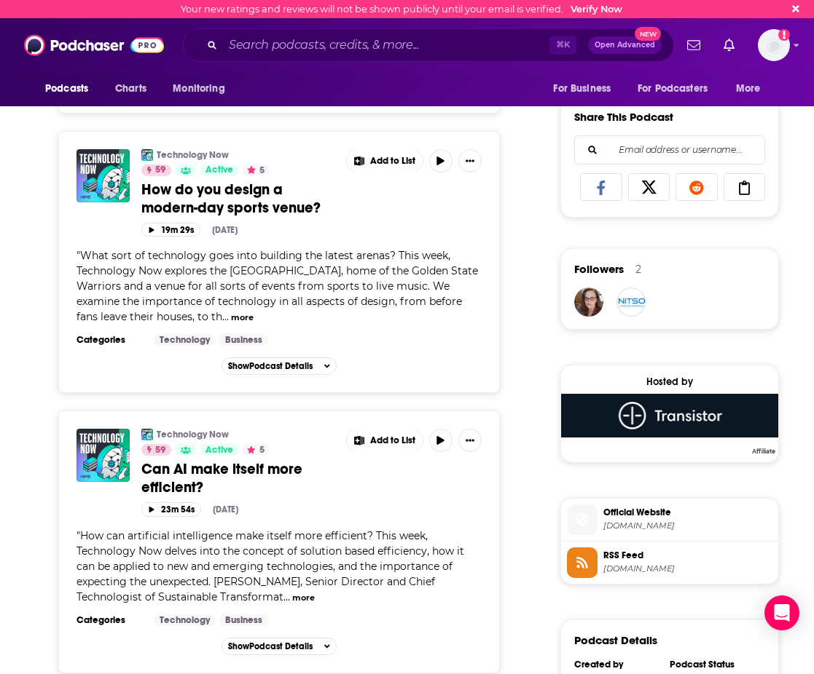
click at [216, 583] on span "How can artificial intelligence make itself more efficient? This week, Technolo…" at bounding box center [269, 566] width 387 height 74
click at [292, 599] on button "more" at bounding box center [303, 598] width 23 height 12
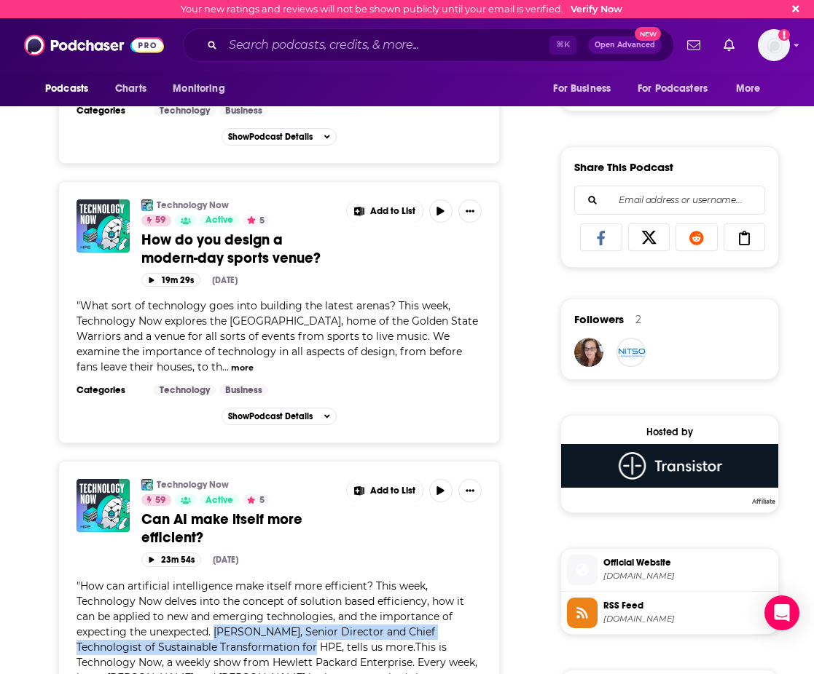
drag, startPoint x: 292, startPoint y: 516, endPoint x: 258, endPoint y: 535, distance: 39.1
click at [258, 580] on span "How can artificial intelligence make itself more efficient? This week, Technolo…" at bounding box center [276, 663] width 401 height 166
copy span "[PERSON_NAME], Senior Director and Chief Technologist of Sustainable Transforma…"
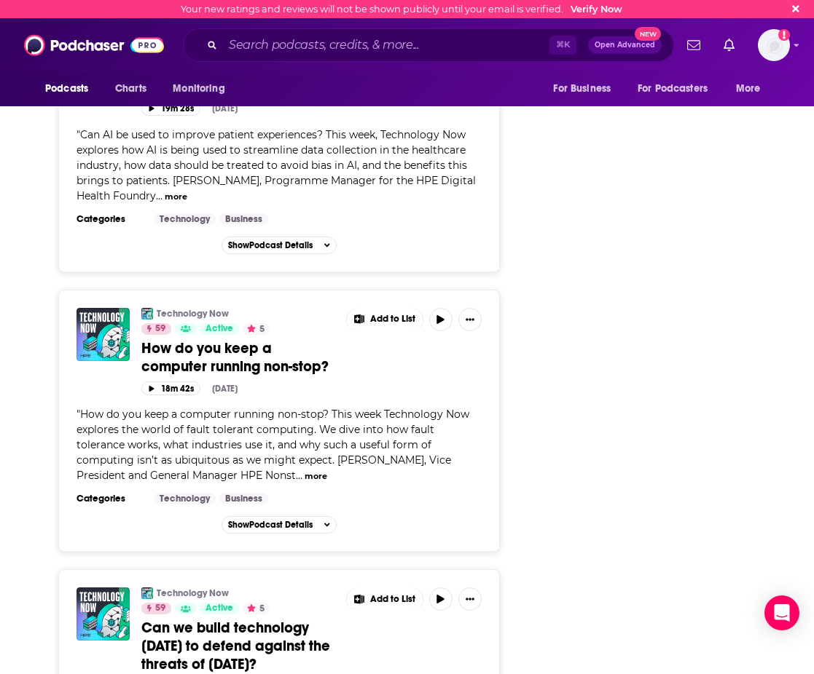
scroll to position [2215, 0]
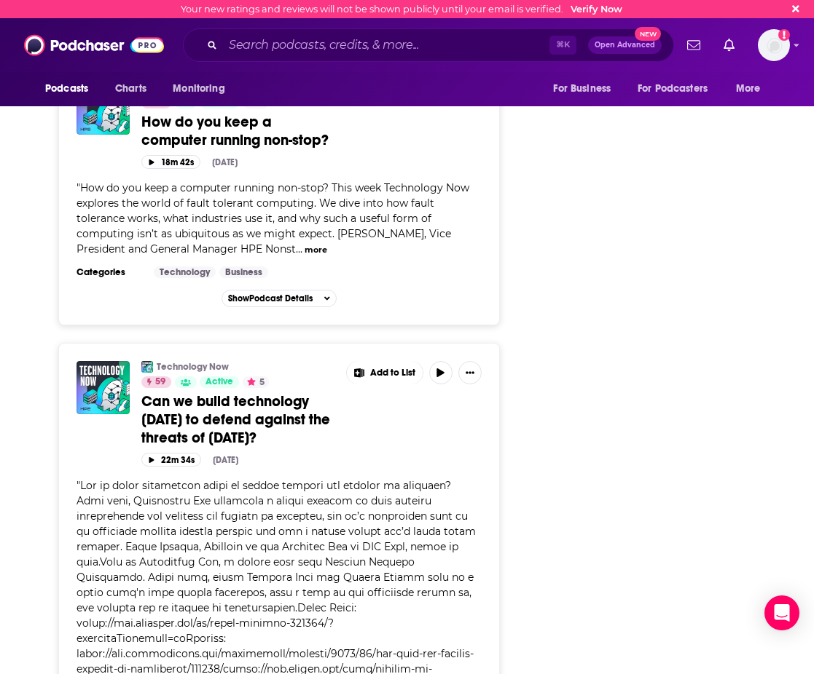
scroll to position [2509, 0]
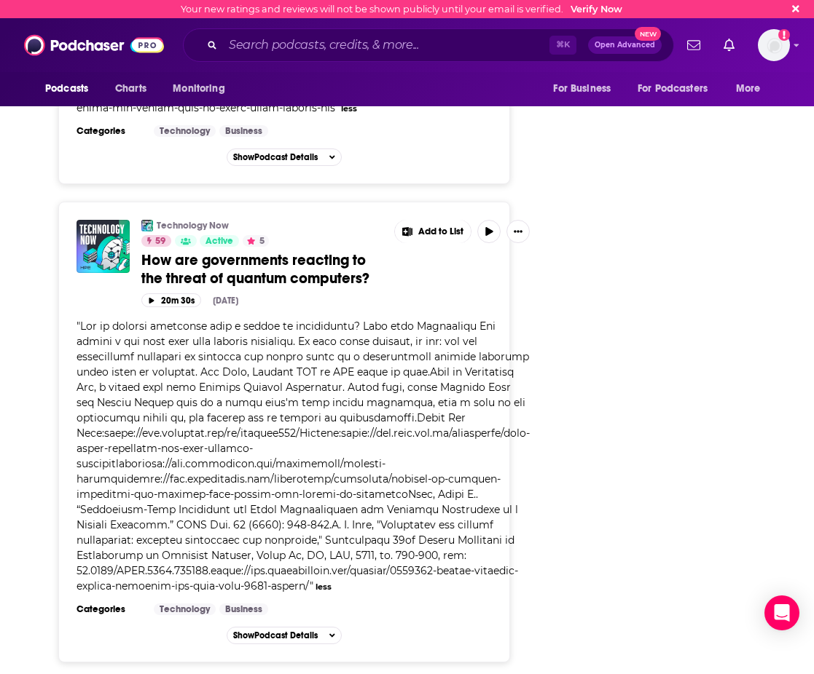
scroll to position [3054, 0]
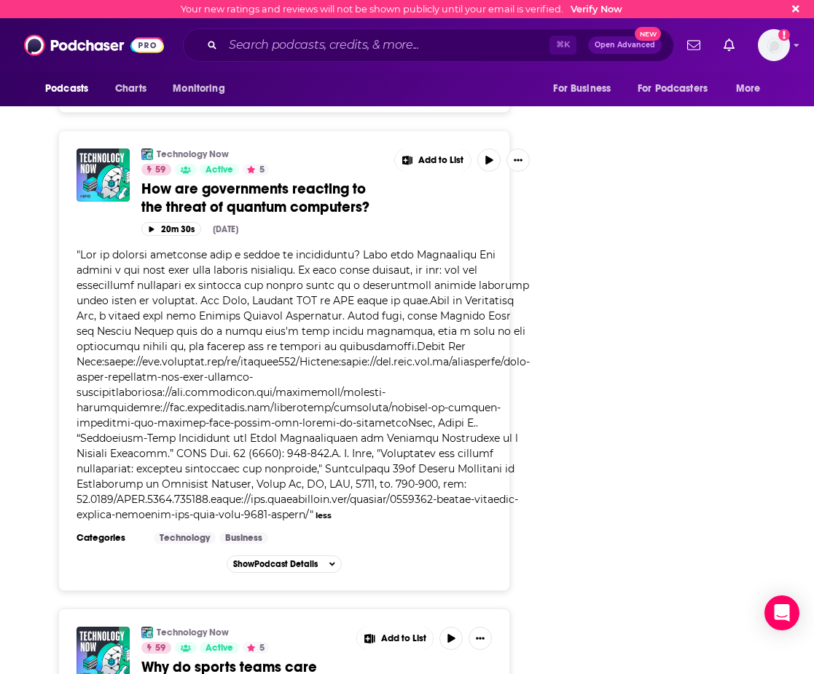
drag, startPoint x: 288, startPoint y: 532, endPoint x: 261, endPoint y: 550, distance: 32.5
copy span "[PERSON_NAME], CIO for the Dallas Cowboys who are part of Blue Star Operations …"
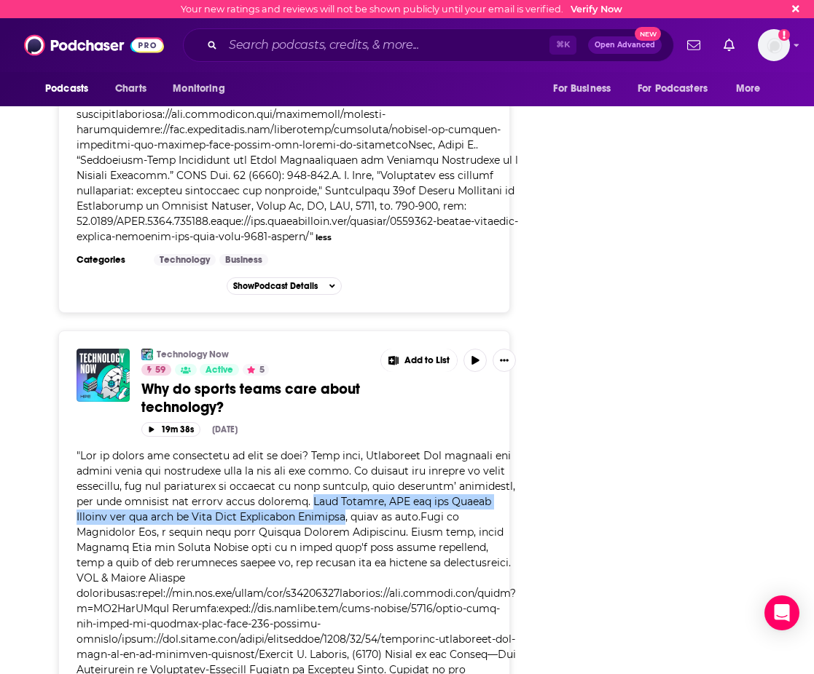
scroll to position [3505, 0]
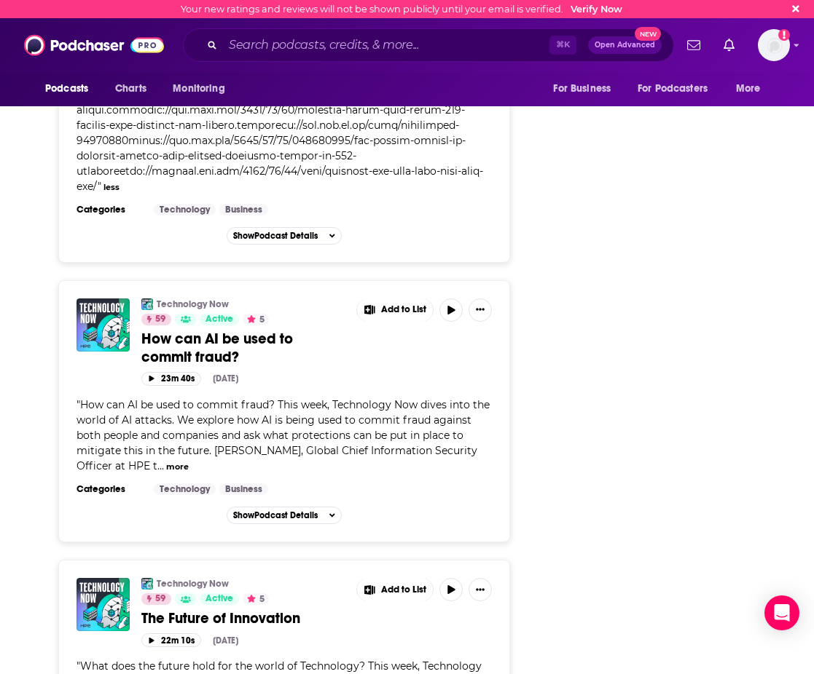
scroll to position [4385, 0]
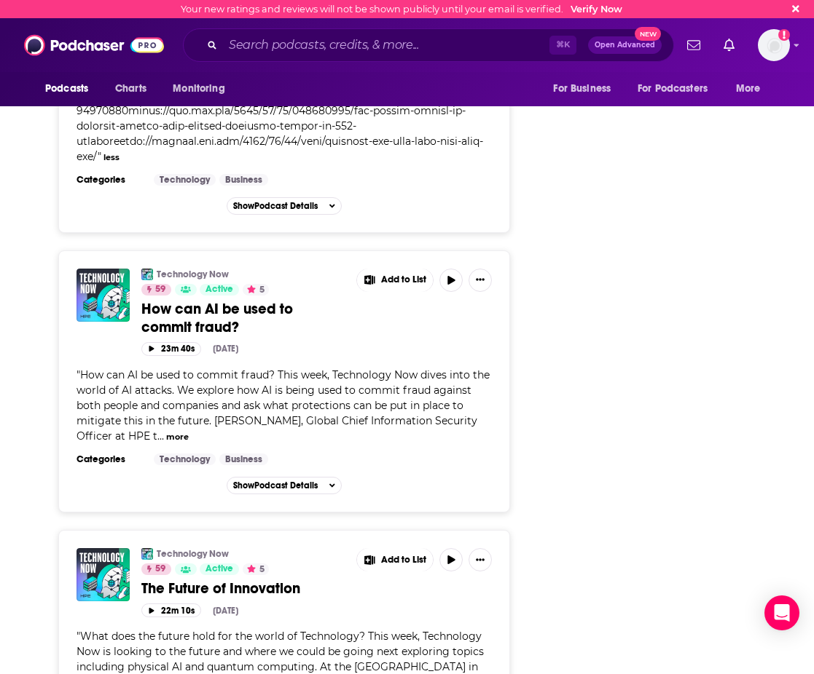
click at [310, 630] on span "" What does the future hold for the world of Technology? This week, Technology …" at bounding box center [280, 667] width 408 height 74
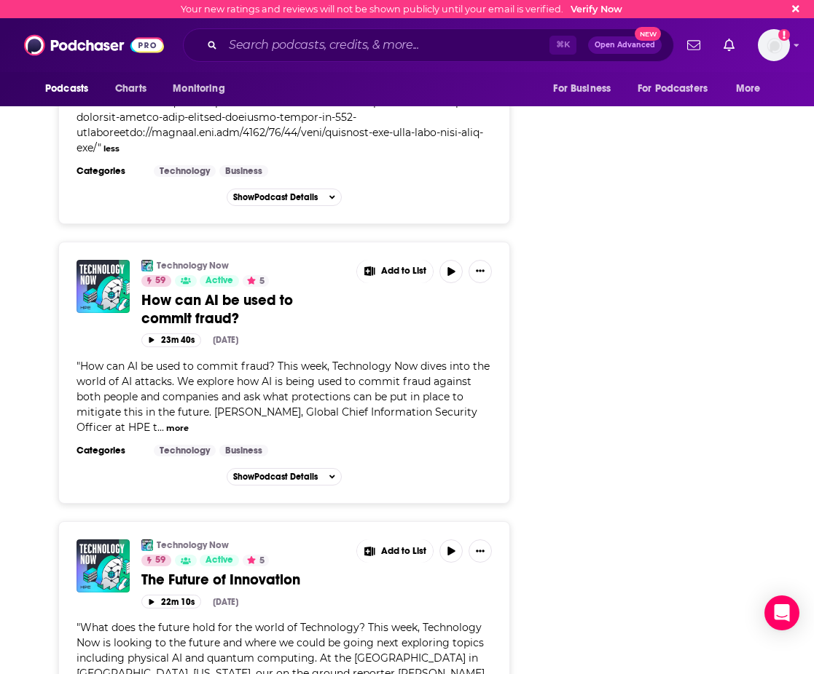
scroll to position [4718, 0]
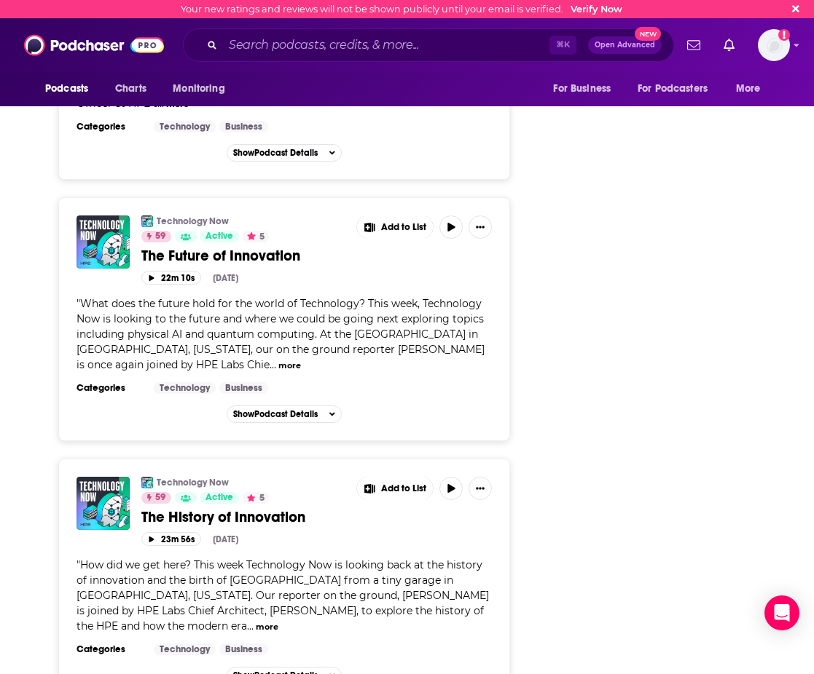
drag, startPoint x: 137, startPoint y: 507, endPoint x: 383, endPoint y: 508, distance: 246.2
copy span "[PERSON_NAME], Chief Product & Go To Market Officer"
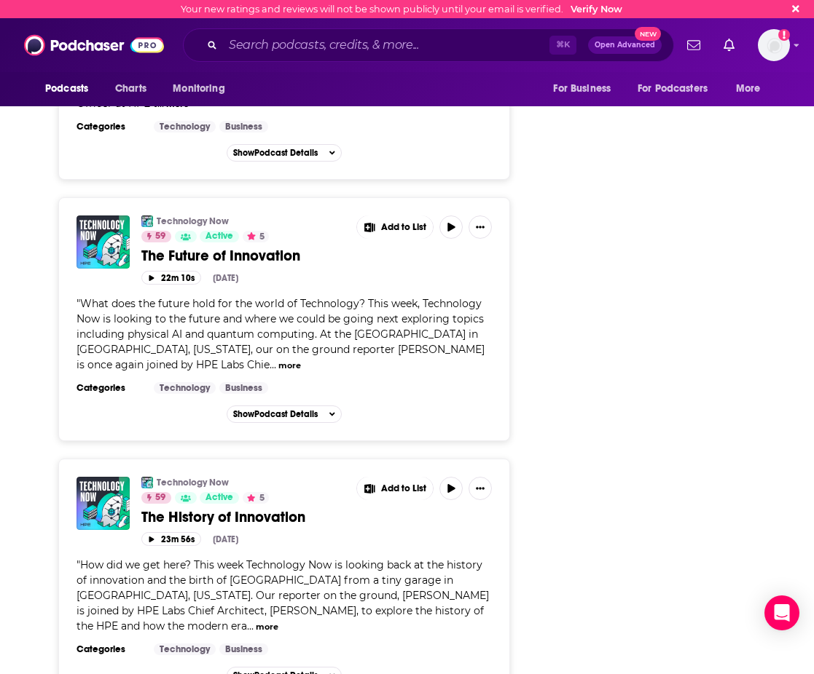
drag, startPoint x: 74, startPoint y: 519, endPoint x: 154, endPoint y: 522, distance: 79.4
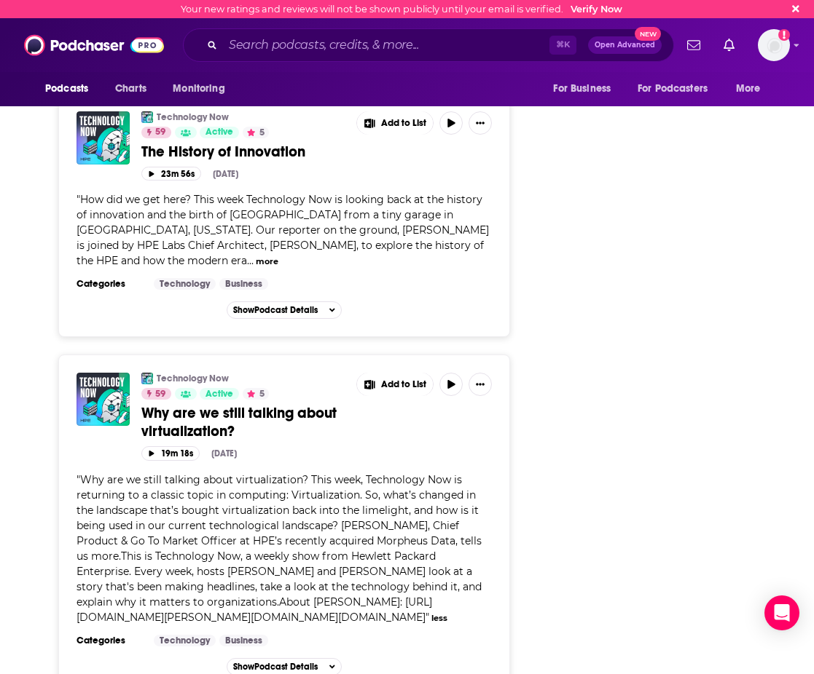
scroll to position [5016, 0]
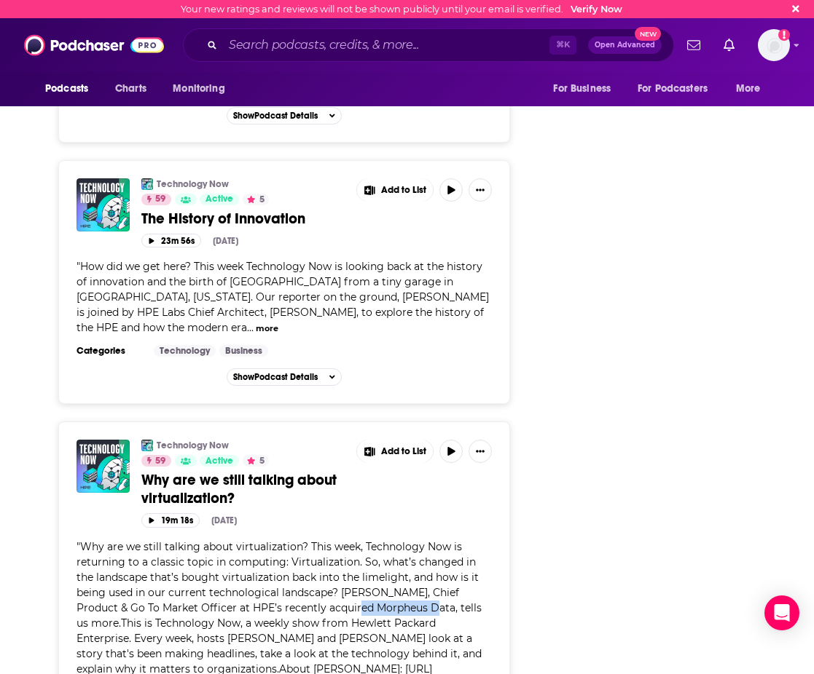
drag, startPoint x: 75, startPoint y: 224, endPoint x: 153, endPoint y: 228, distance: 78.0
click at [153, 422] on div "Technology Now 59 Active 5 Why are we still talking about virtualization? Add t…" at bounding box center [284, 591] width 452 height 339
copy span "Morpheus Data"
